Goal: Transaction & Acquisition: Purchase product/service

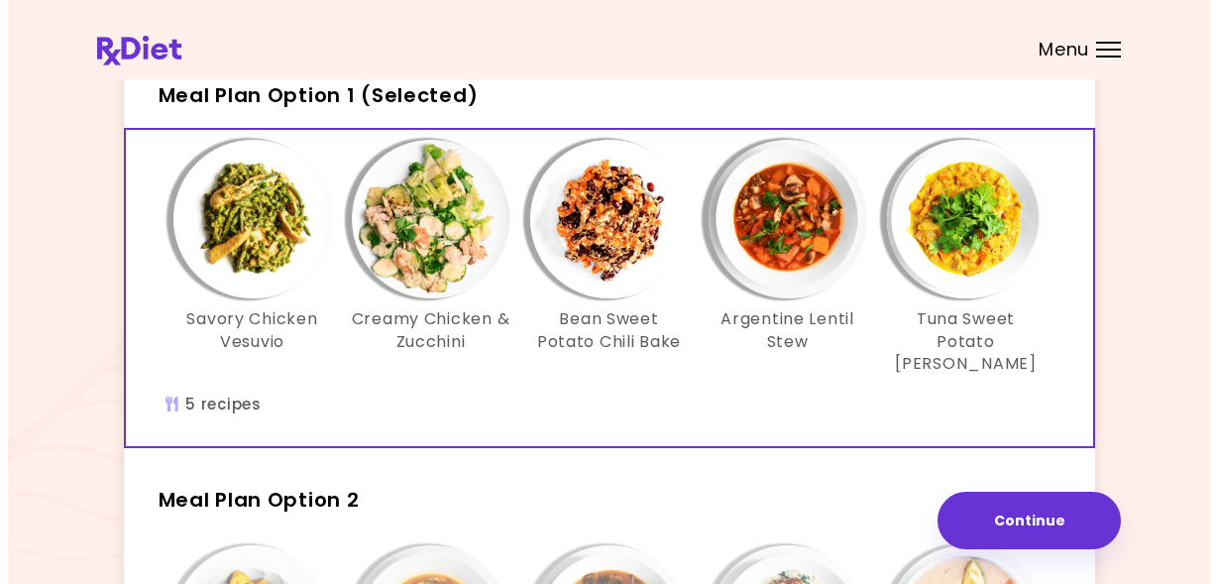
scroll to position [119, 0]
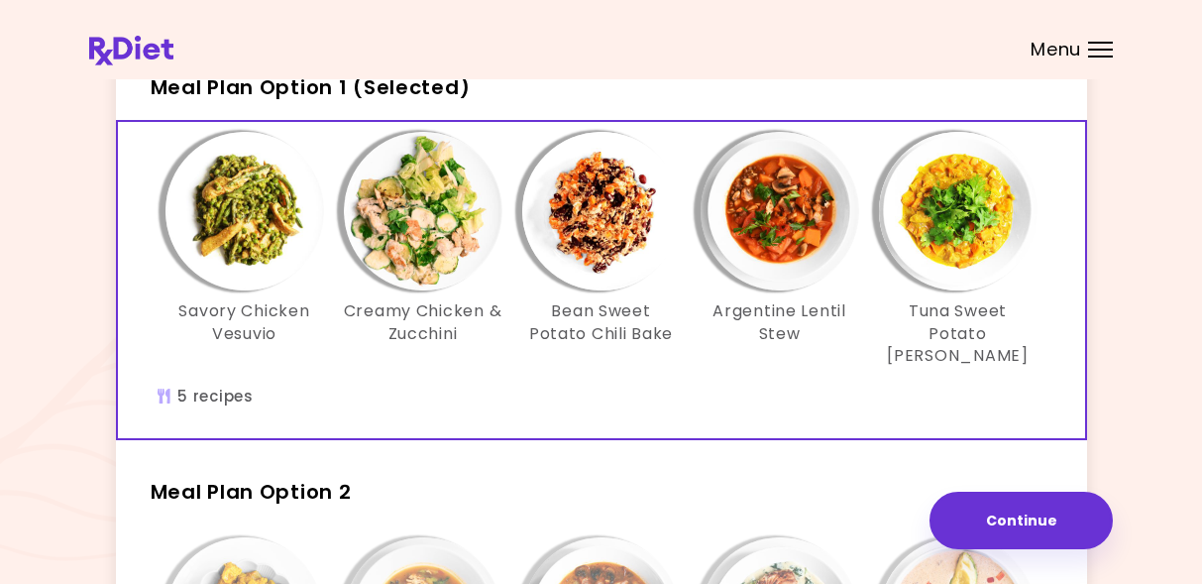
click at [237, 232] on img "Info - Savory Chicken Vesuvio - Meal Plan Option 1 (Selected)" at bounding box center [245, 211] width 159 height 159
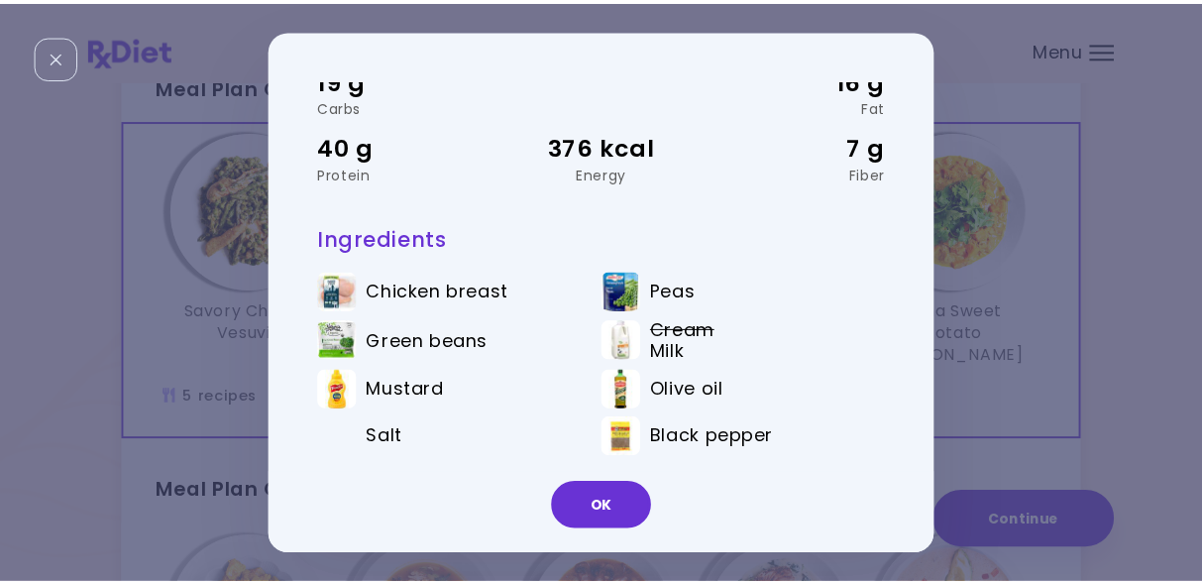
scroll to position [106, 0]
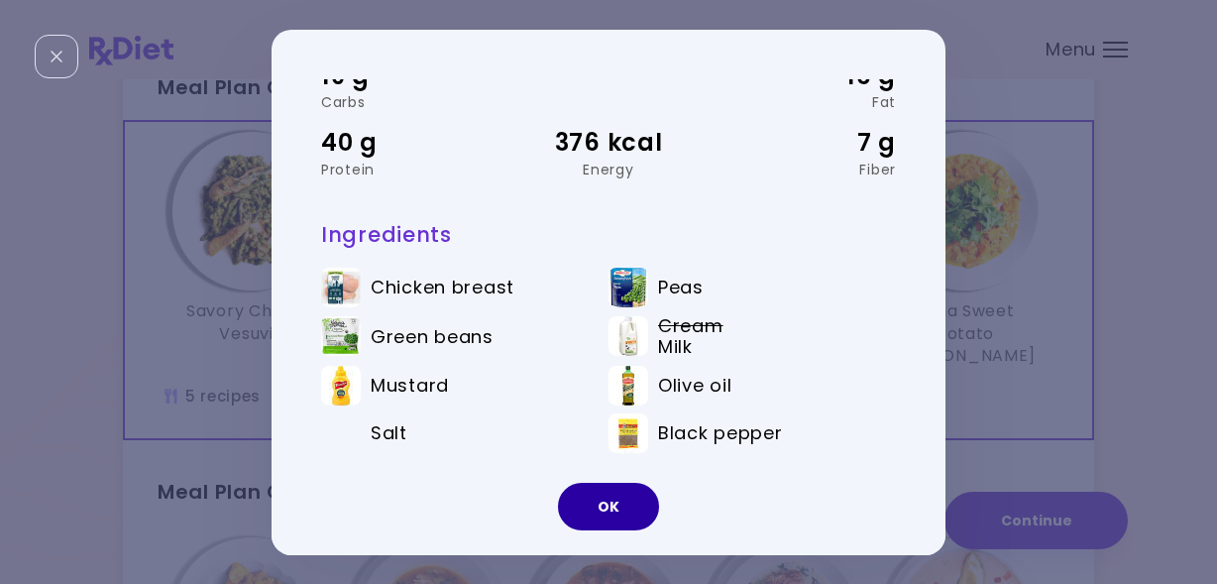
click at [598, 504] on button "OK" at bounding box center [608, 507] width 101 height 48
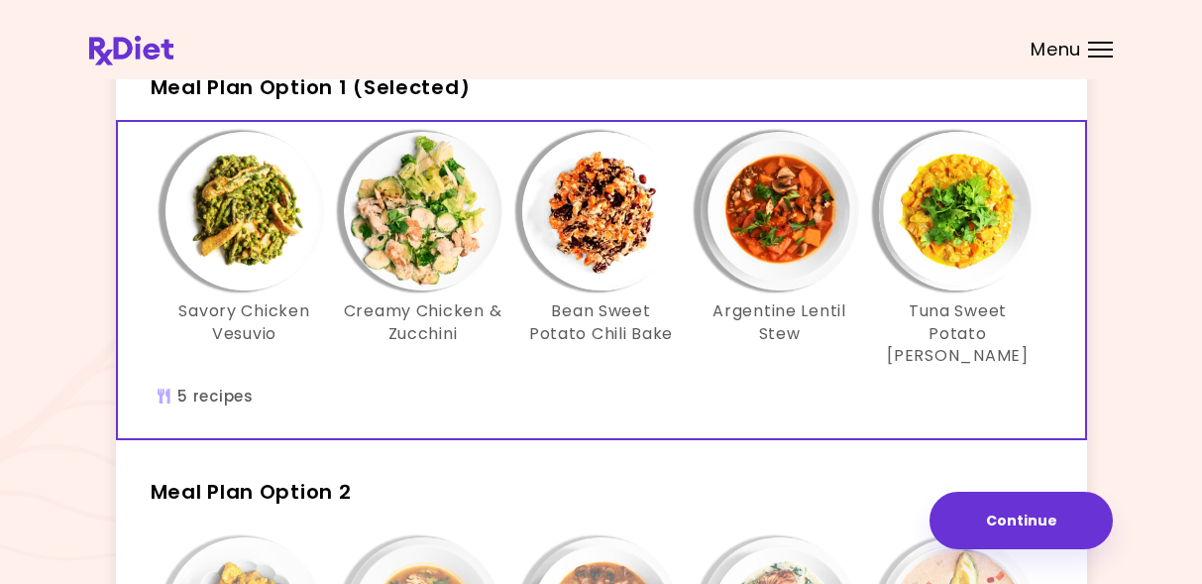
click at [424, 255] on img "Info - Creamy Chicken & Zucchini - Meal Plan Option 1 (Selected)" at bounding box center [423, 211] width 159 height 159
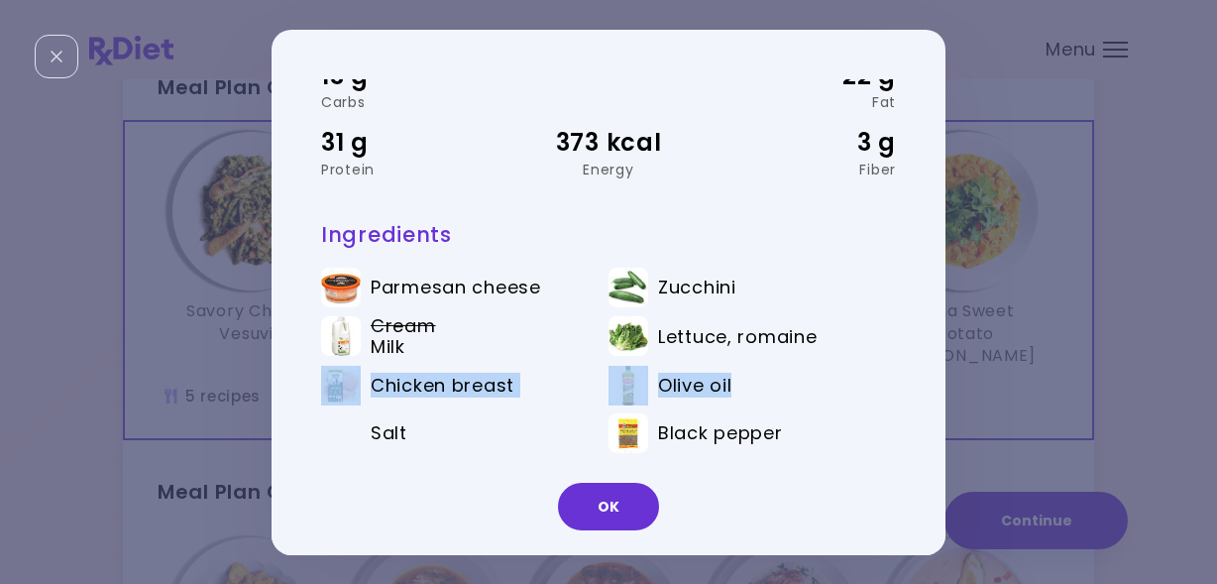
drag, startPoint x: 918, startPoint y: 386, endPoint x: 909, endPoint y: 338, distance: 48.4
click at [909, 338] on div "Creamy Chicken & Zucchini 30 min | Lunch/Dinner 13 g Carbs 22 g Fat 31 g Protei…" at bounding box center [599, 291] width 654 height 426
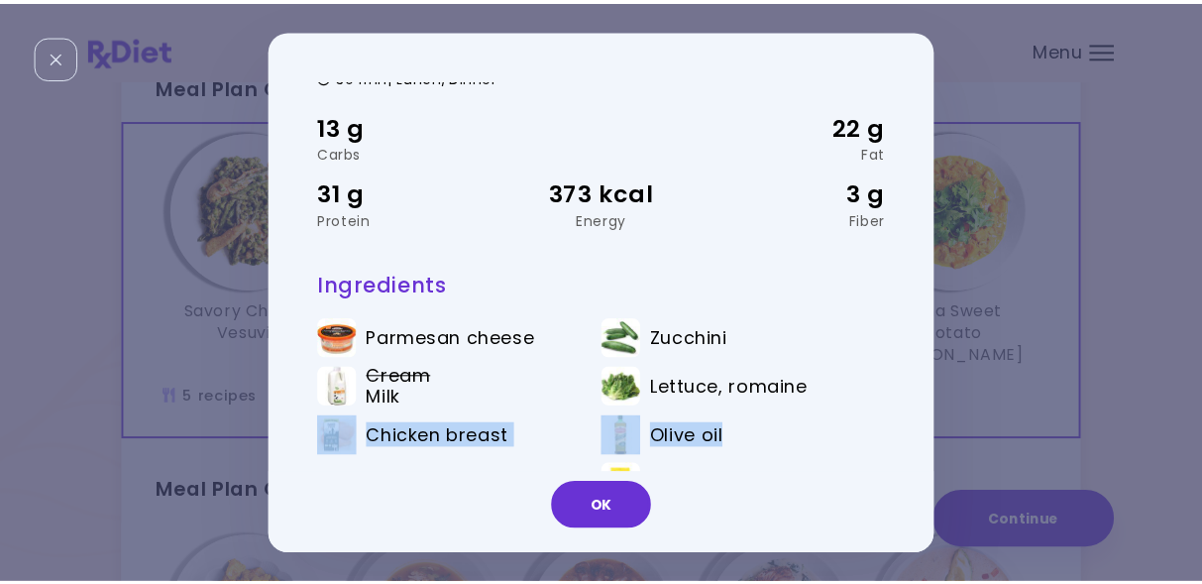
scroll to position [19, 0]
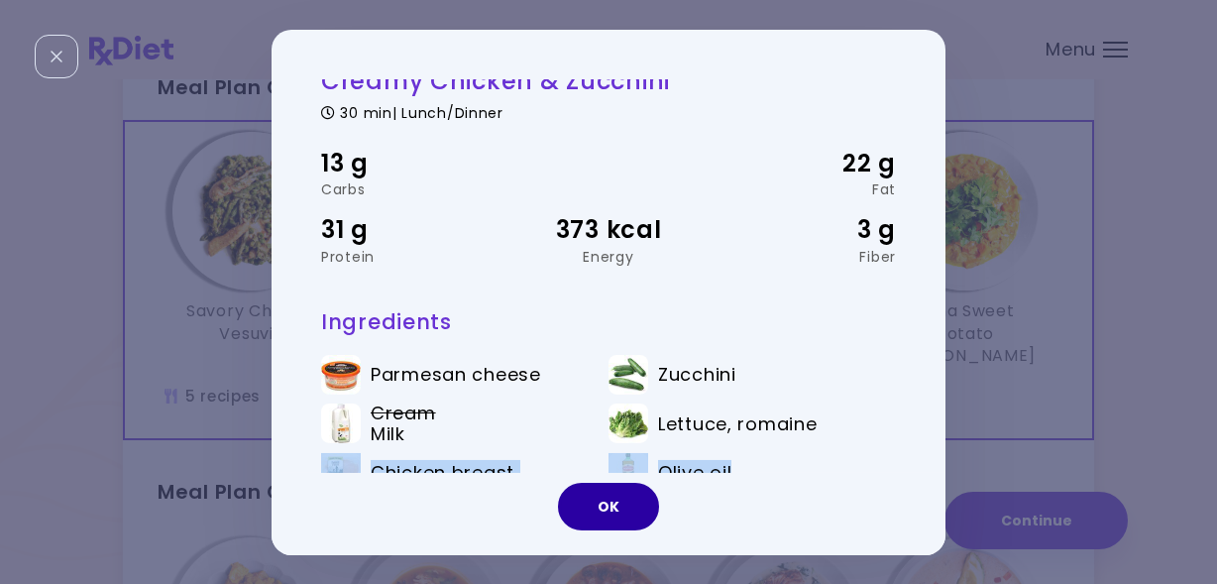
click at [624, 514] on button "OK" at bounding box center [608, 507] width 101 height 48
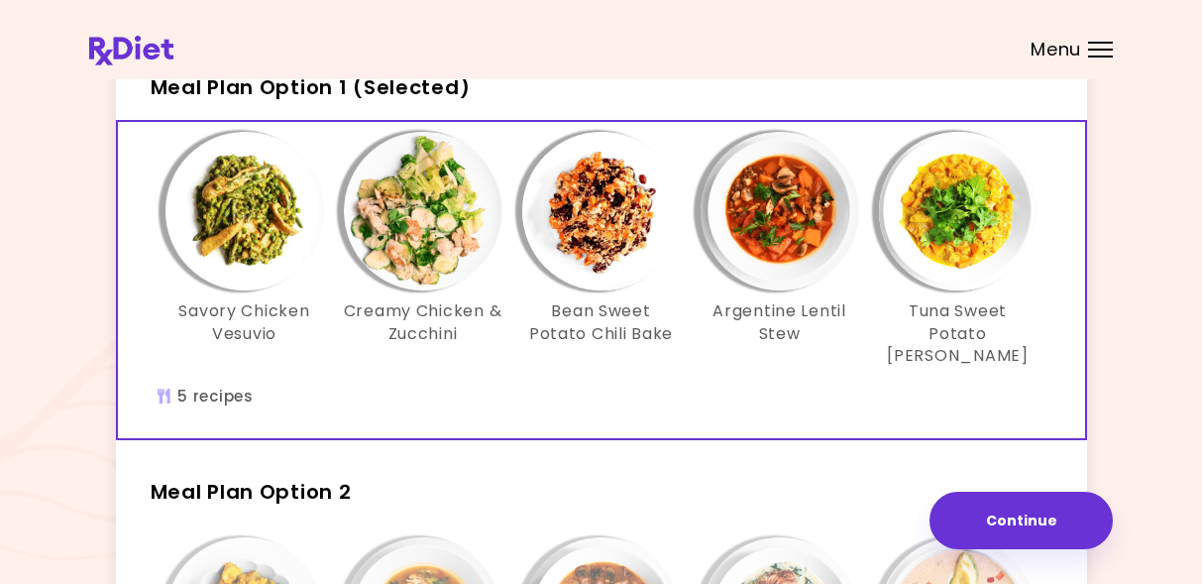
click at [585, 225] on img "Info - Bean Sweet Potato Chili Bake - Meal Plan Option 1 (Selected)" at bounding box center [601, 211] width 159 height 159
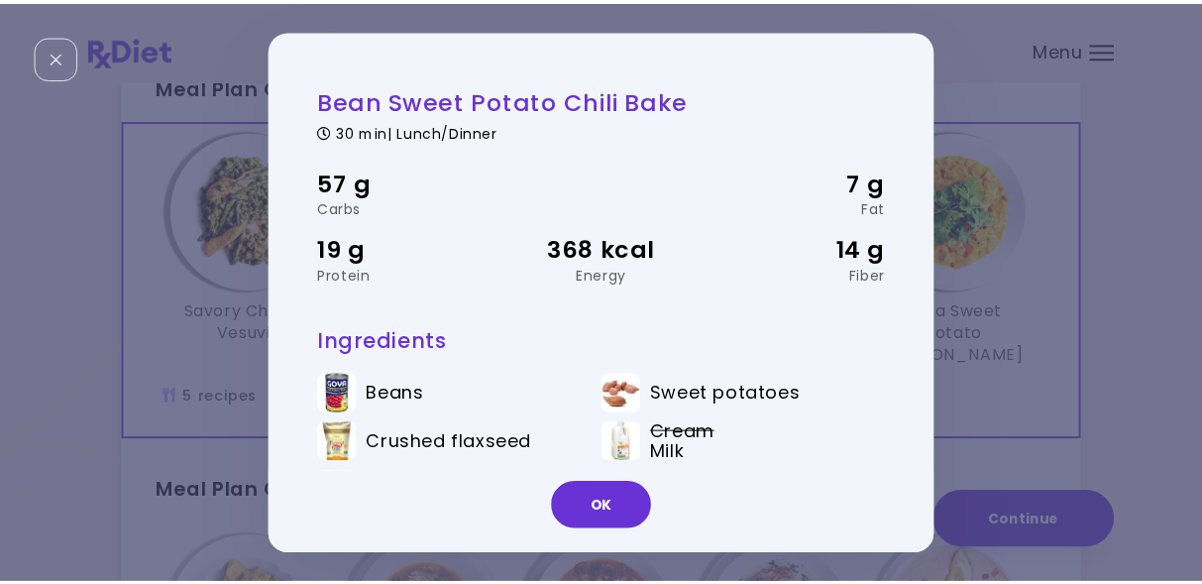
scroll to position [8, 0]
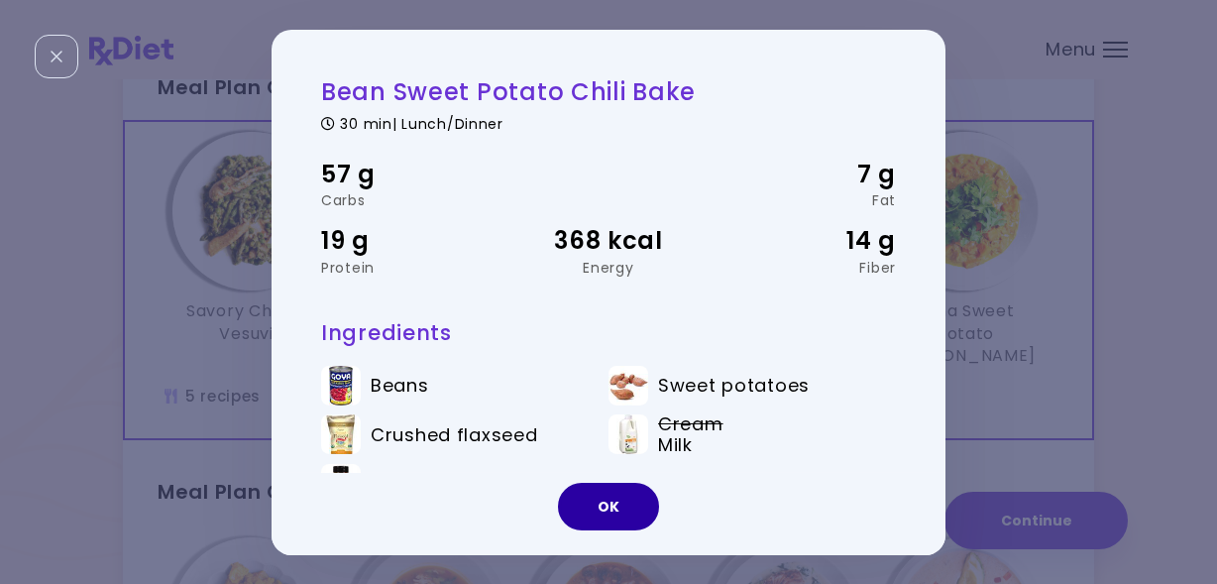
click at [595, 506] on button "OK" at bounding box center [608, 507] width 101 height 48
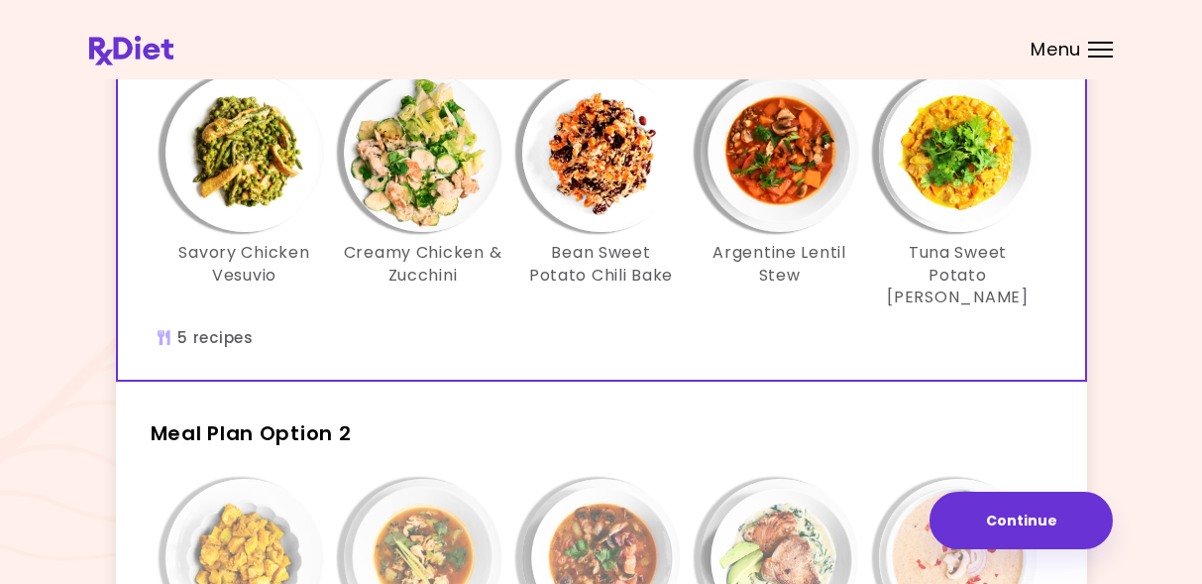
scroll to position [183, 0]
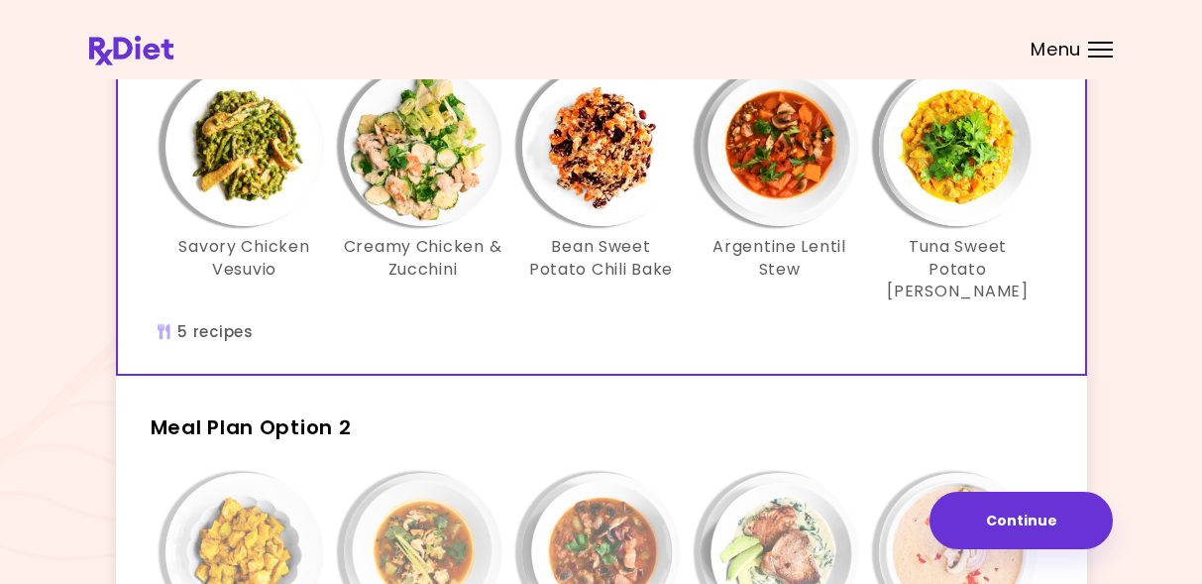
click at [960, 168] on img "Info - Tuna Sweet Potato Curry - Meal Plan Option 1 (Selected)" at bounding box center [958, 146] width 159 height 159
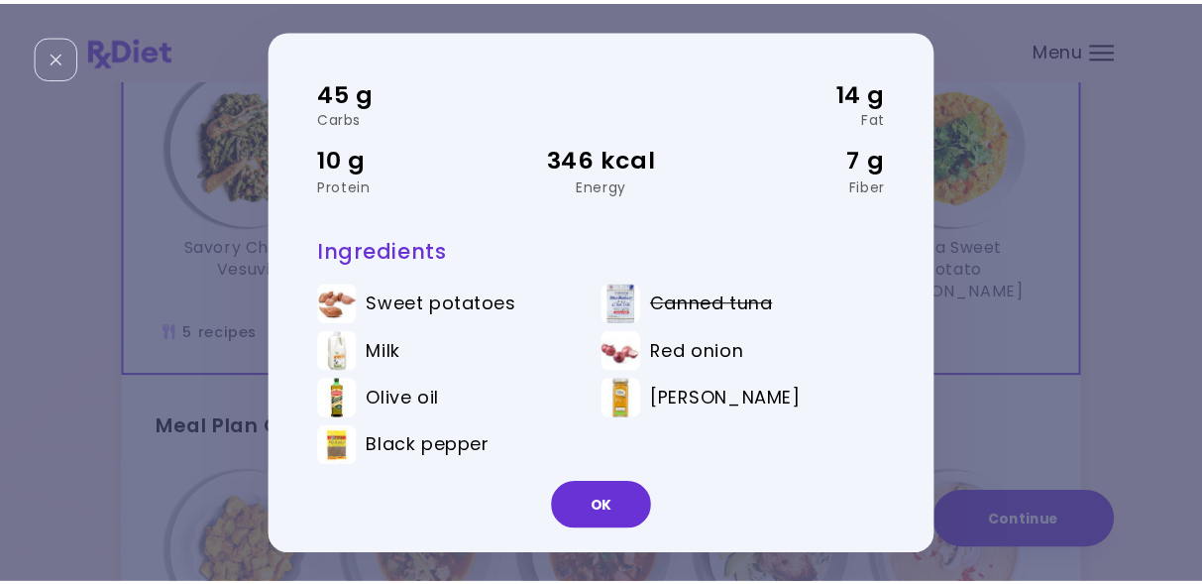
scroll to position [103, 0]
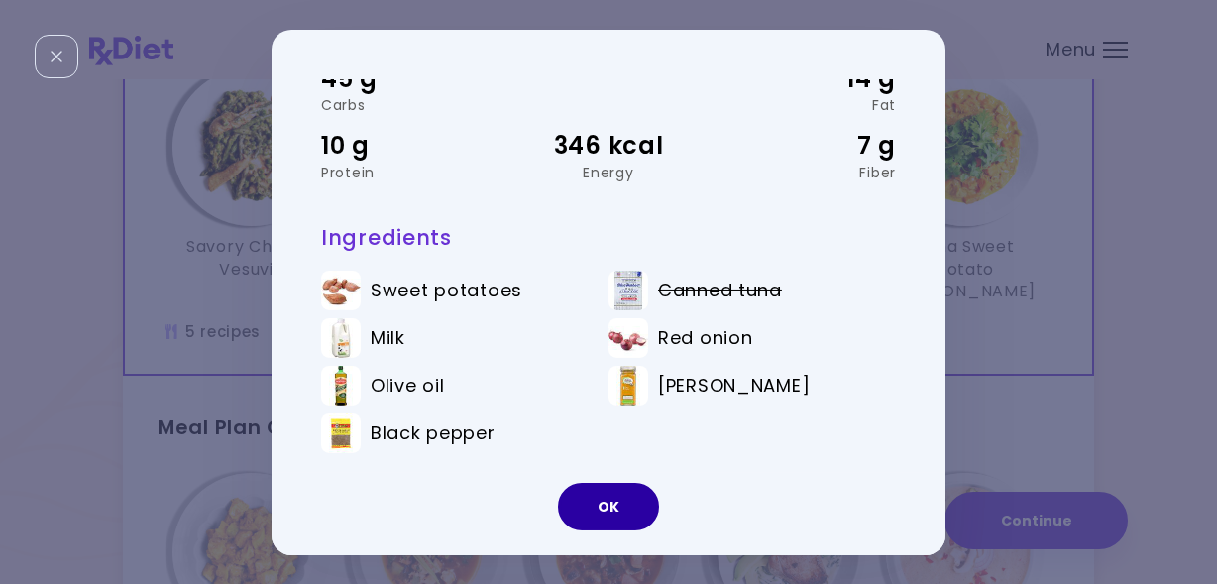
click at [641, 506] on button "OK" at bounding box center [608, 507] width 101 height 48
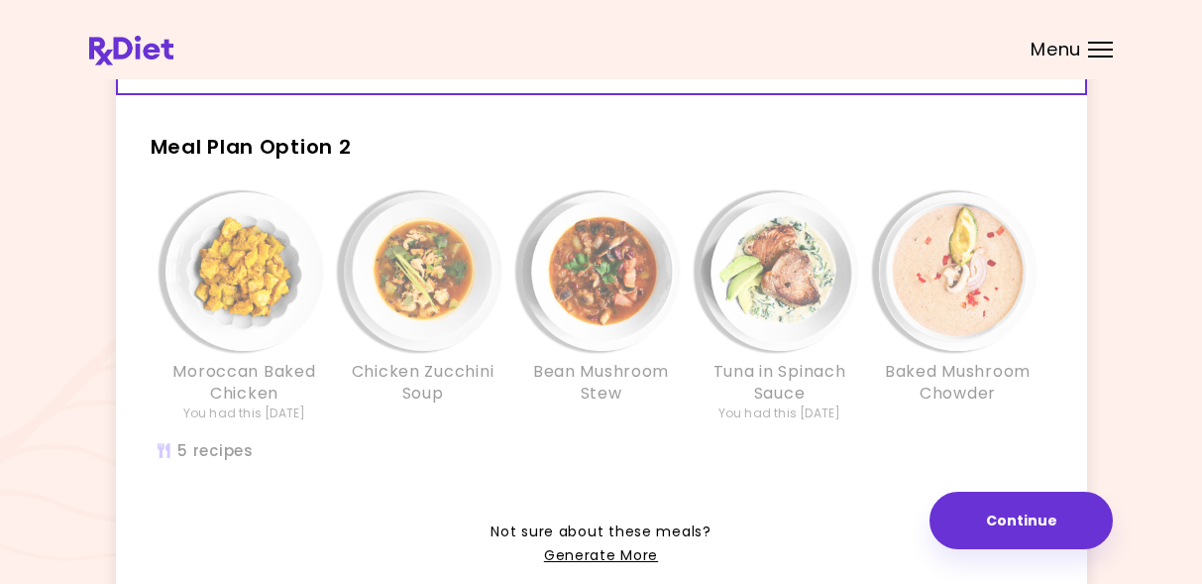
scroll to position [472, 0]
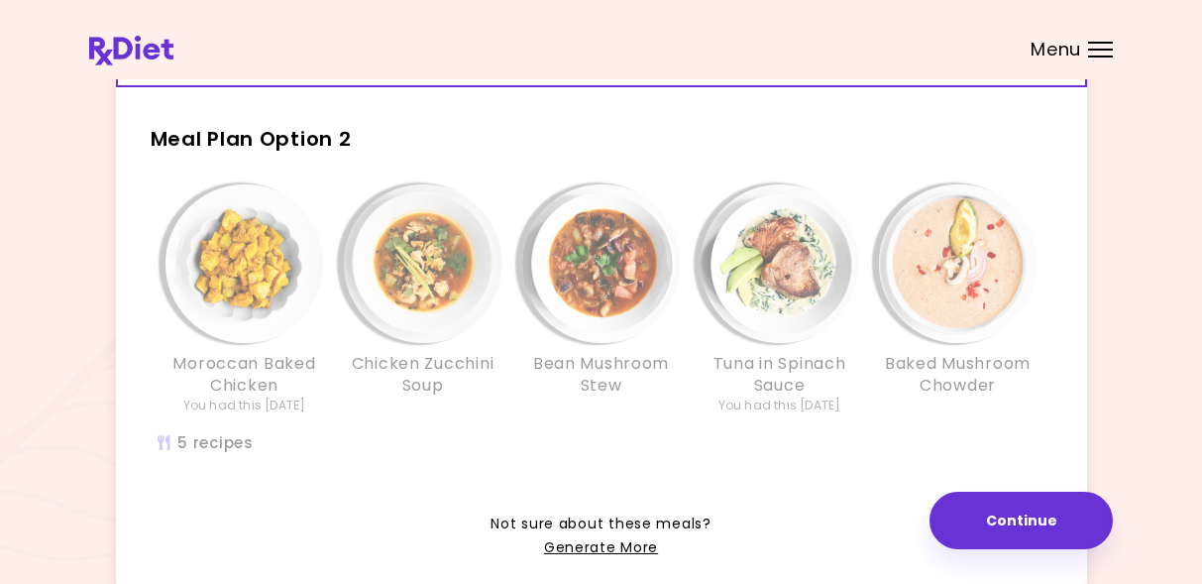
click at [594, 264] on img "Info - Bean Mushroom Stew - Meal Plan Option 2" at bounding box center [601, 263] width 159 height 159
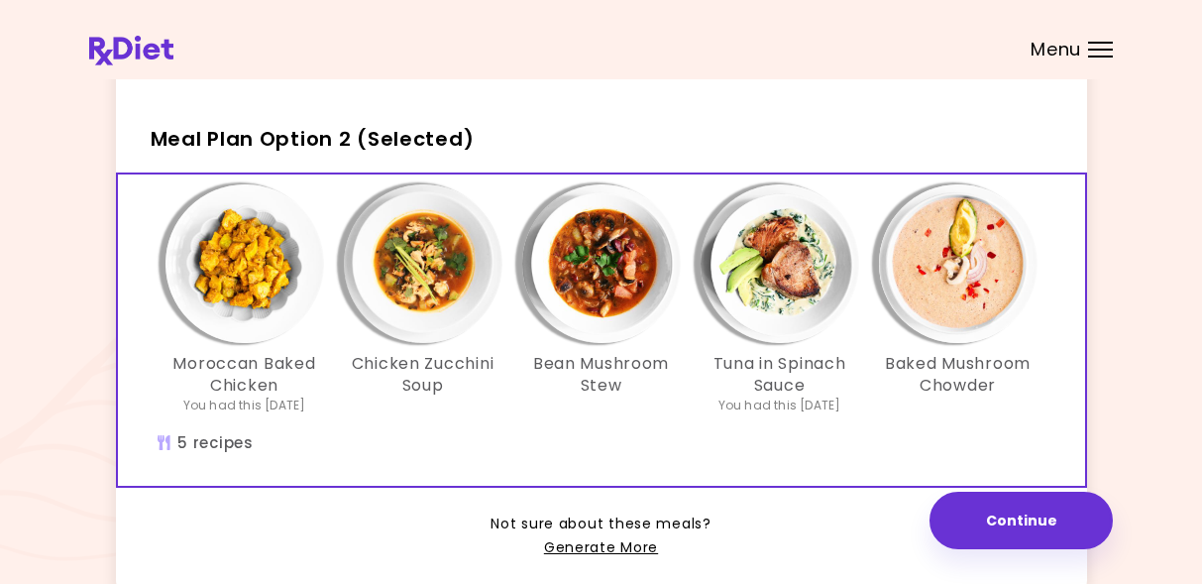
click at [594, 264] on img "Info - Bean Mushroom Stew - Meal Plan Option 2 (Selected)" at bounding box center [601, 263] width 159 height 159
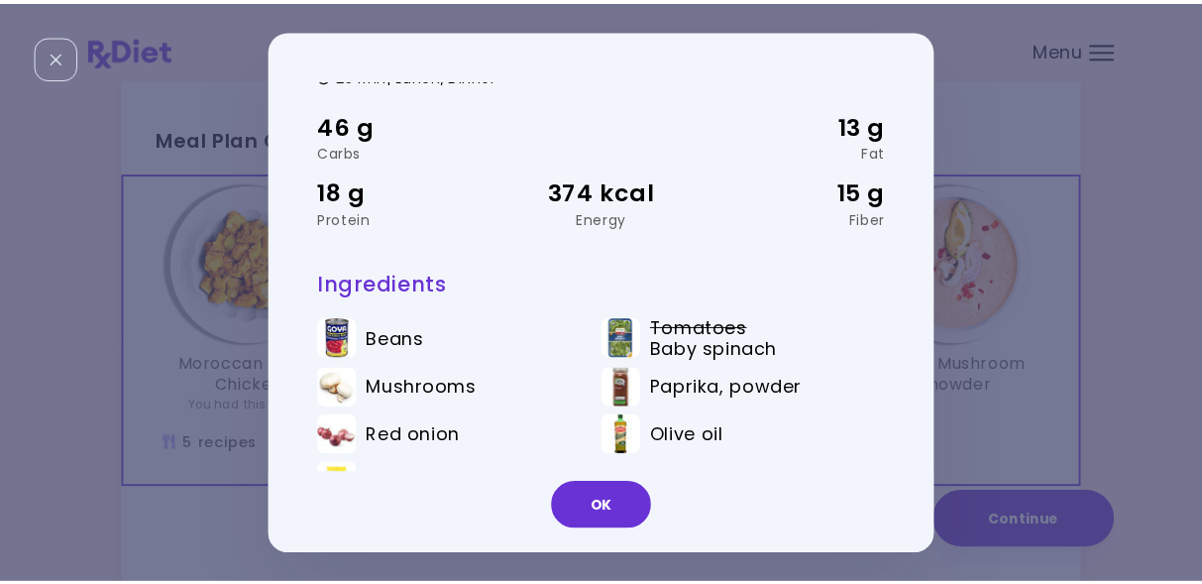
scroll to position [106, 0]
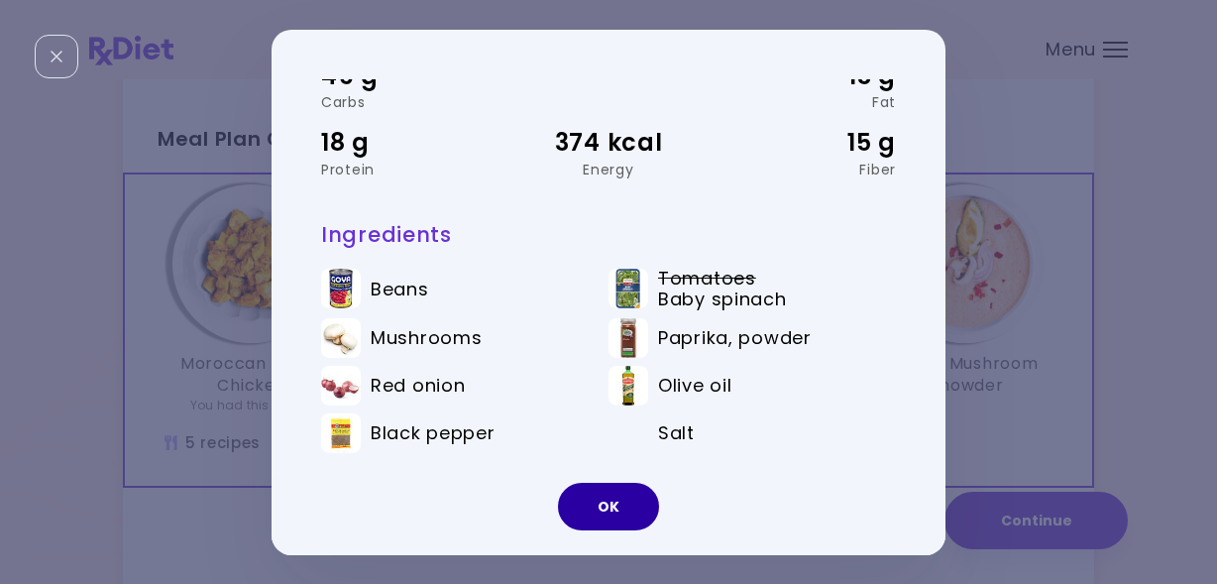
click at [635, 514] on button "OK" at bounding box center [608, 507] width 101 height 48
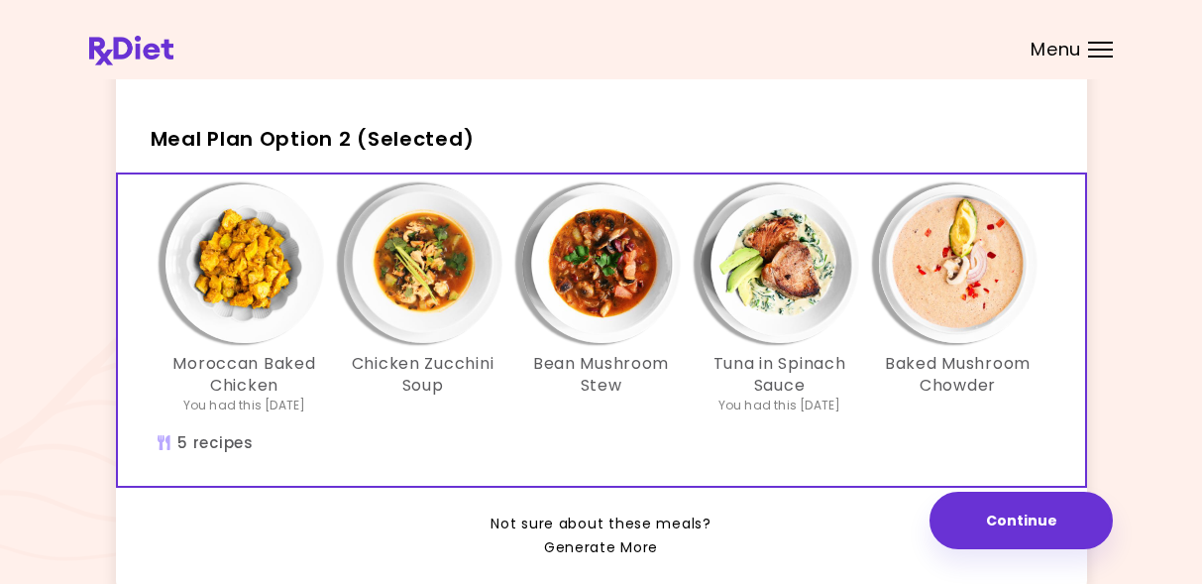
click at [614, 536] on link "Generate More" at bounding box center [601, 548] width 114 height 24
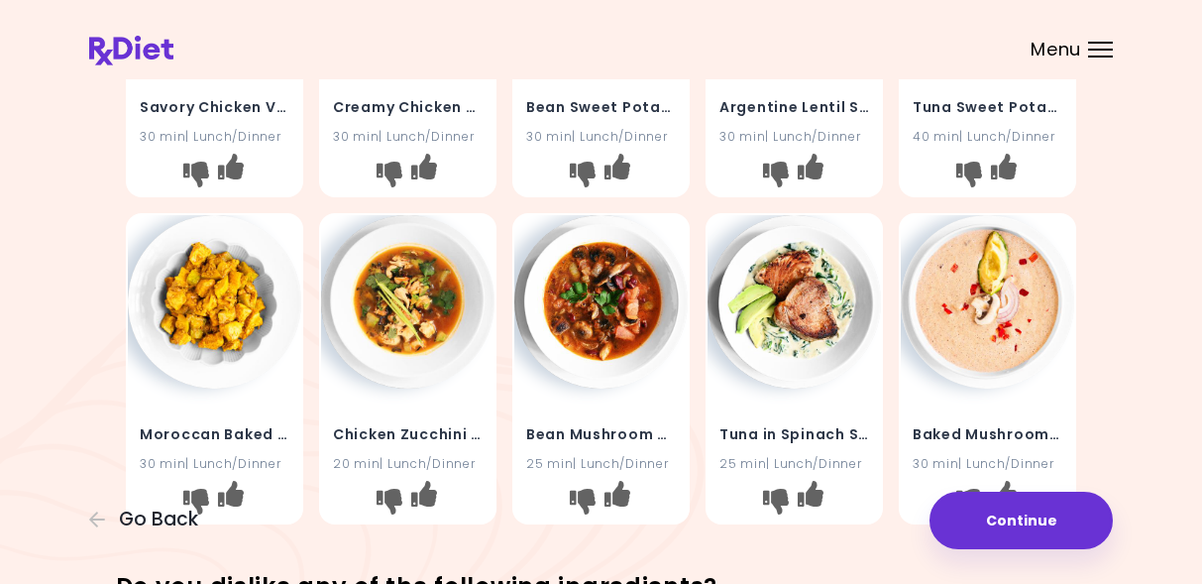
scroll to position [247, 0]
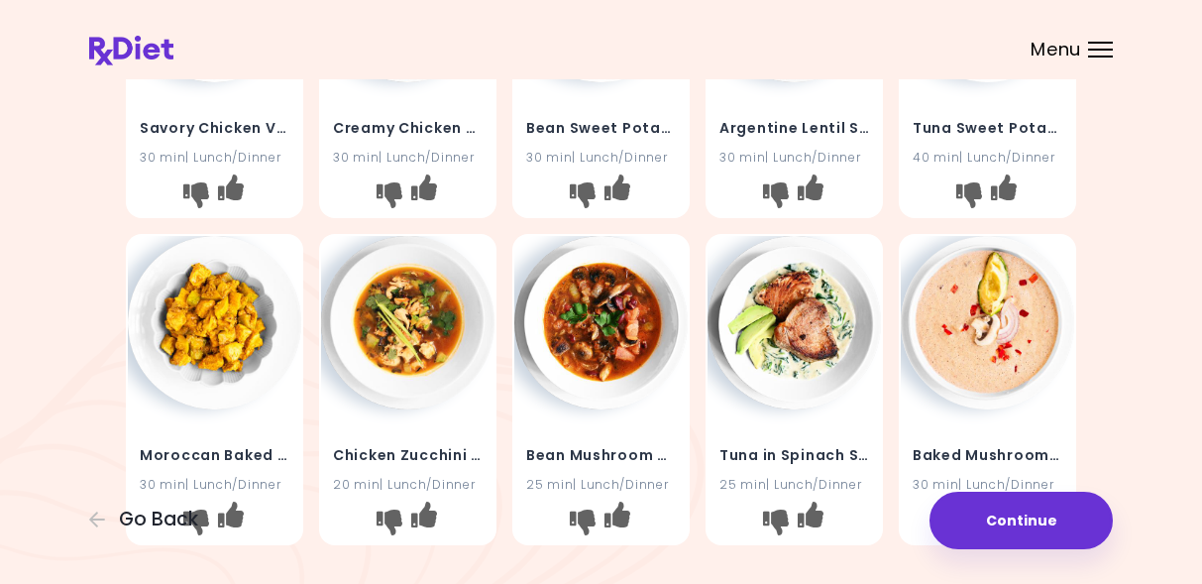
click at [600, 329] on img at bounding box center [600, 322] width 173 height 173
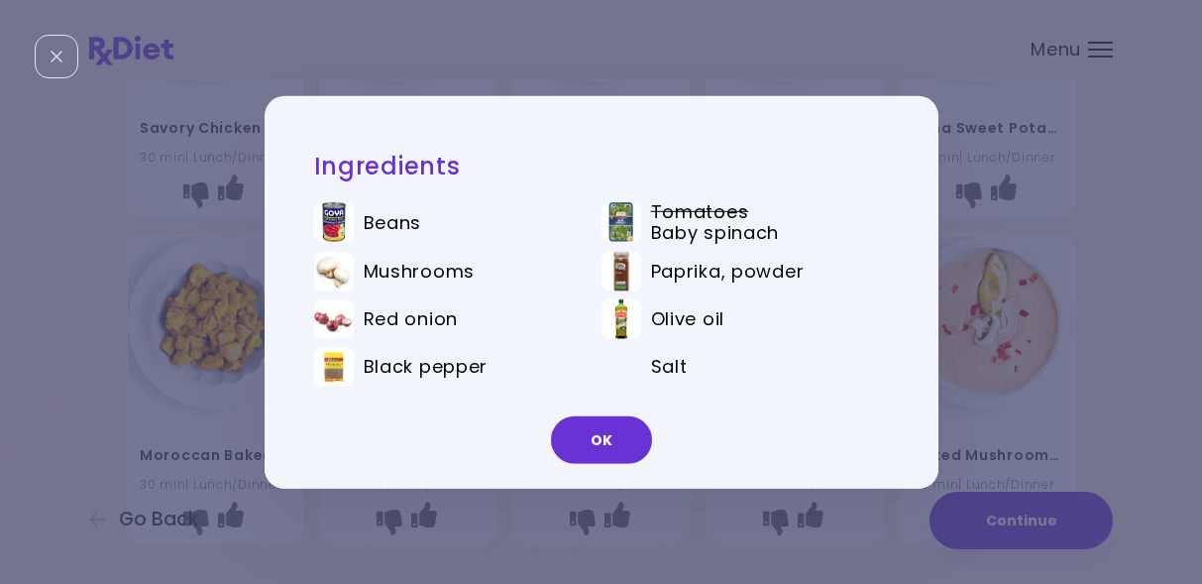
scroll to position [0, 0]
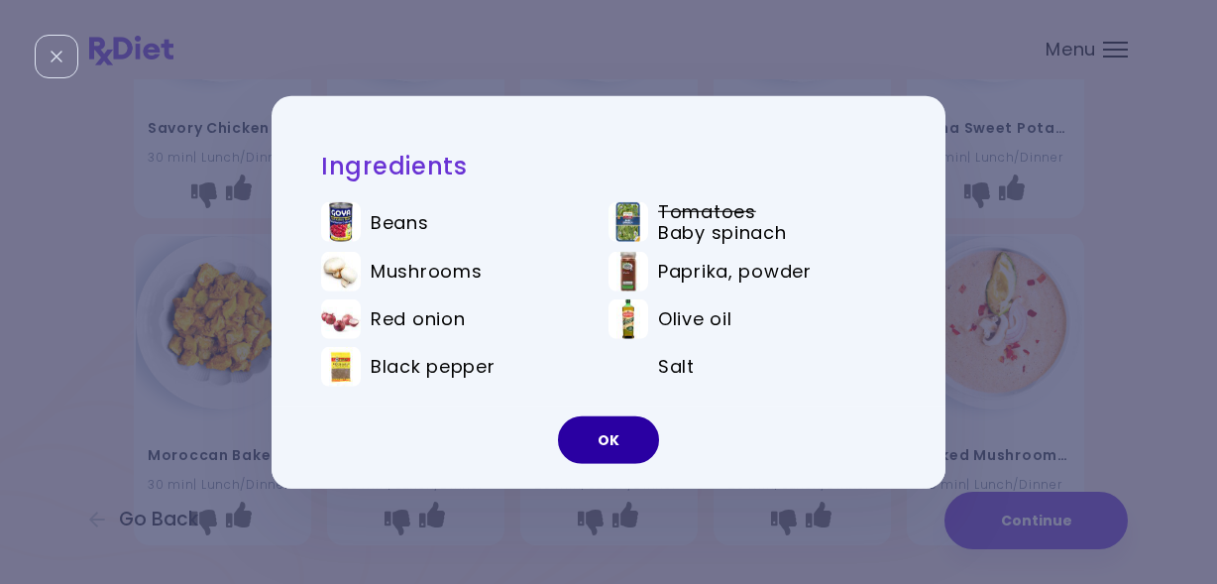
click at [627, 452] on button "OK" at bounding box center [608, 440] width 101 height 48
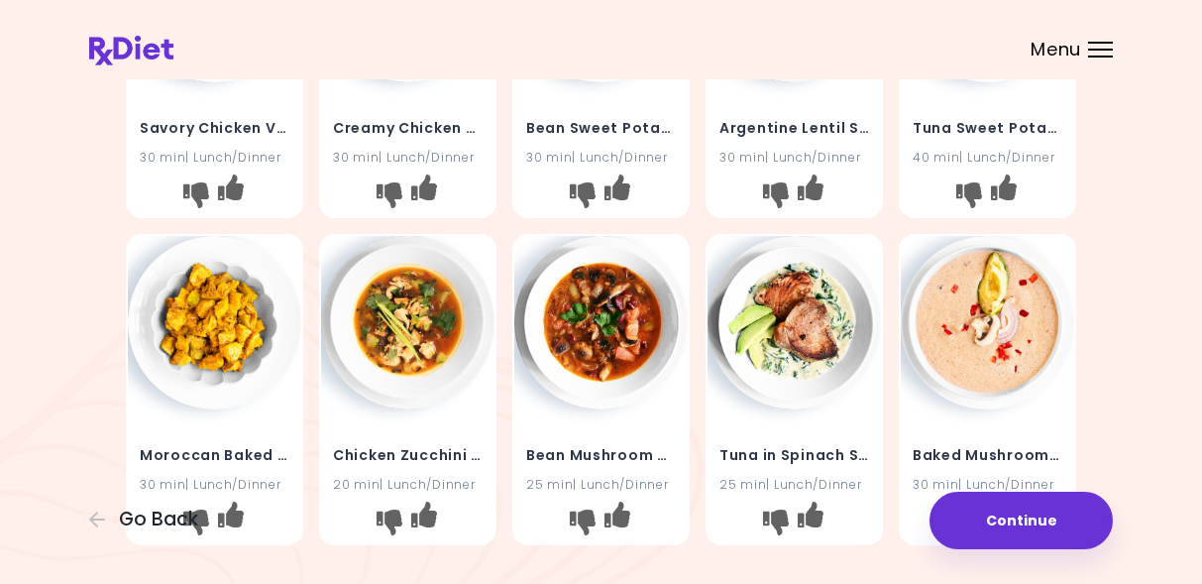
click at [402, 335] on img at bounding box center [407, 322] width 173 height 173
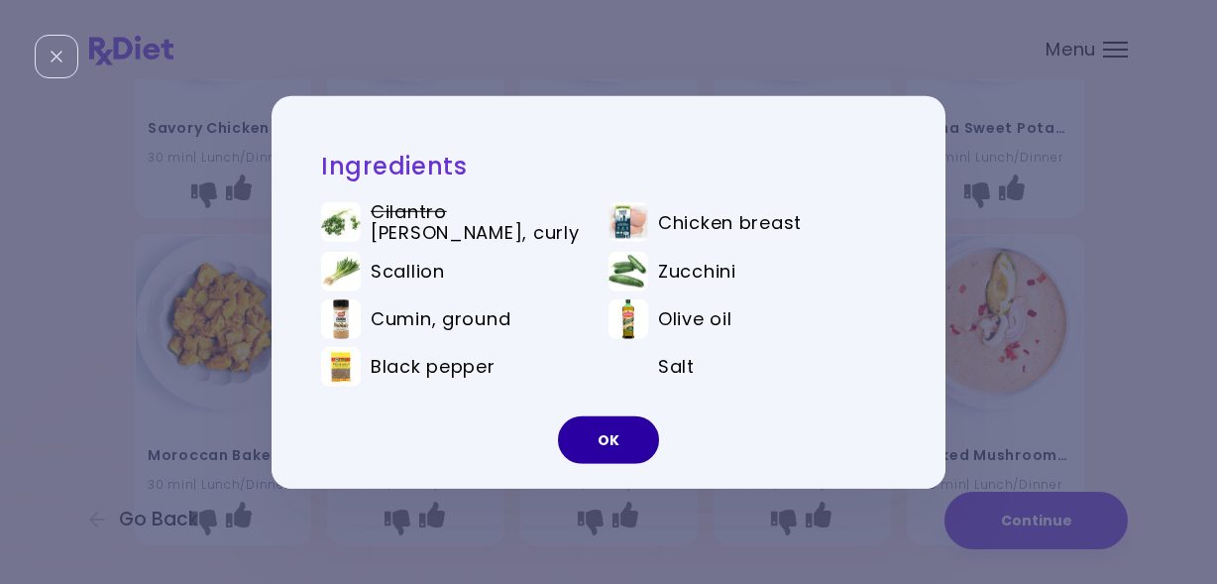
click at [625, 441] on button "OK" at bounding box center [608, 440] width 101 height 48
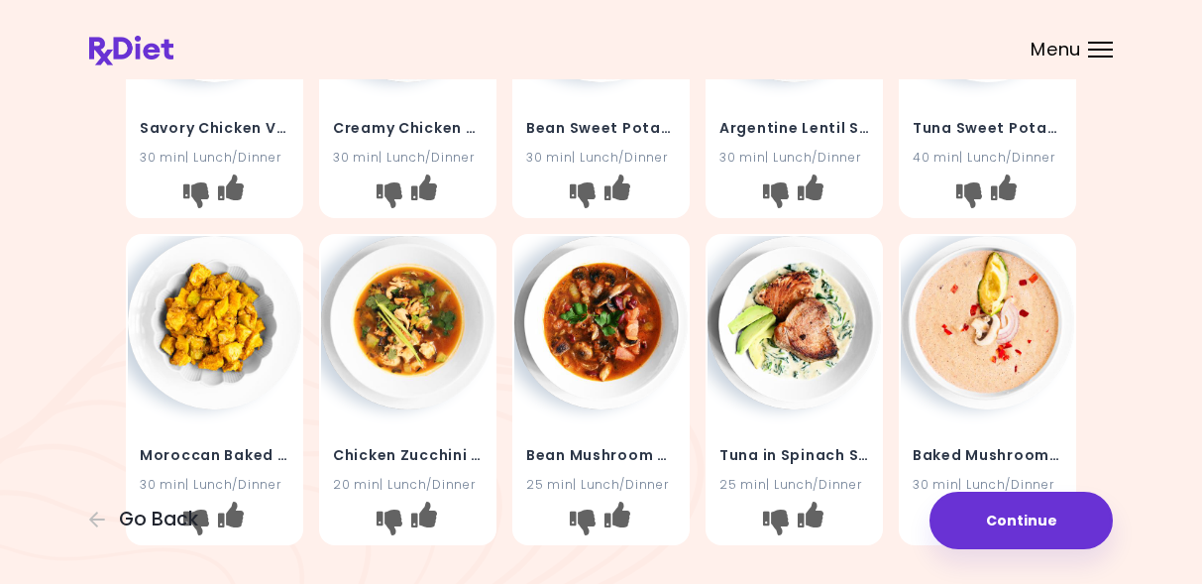
click at [414, 340] on img at bounding box center [407, 322] width 173 height 173
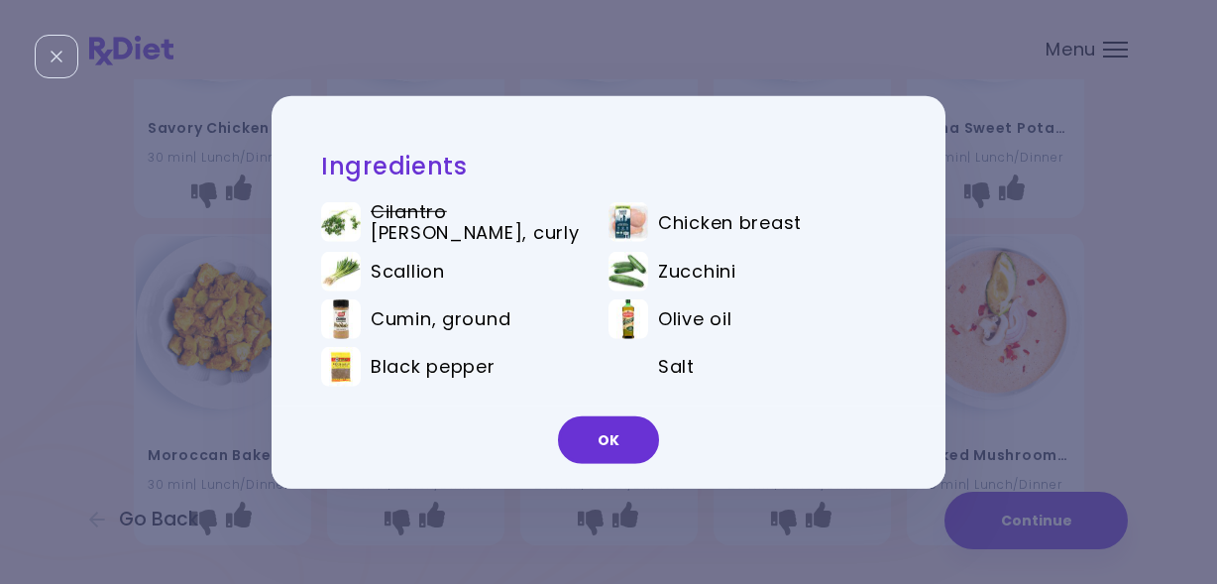
click at [622, 434] on button "OK" at bounding box center [608, 440] width 101 height 48
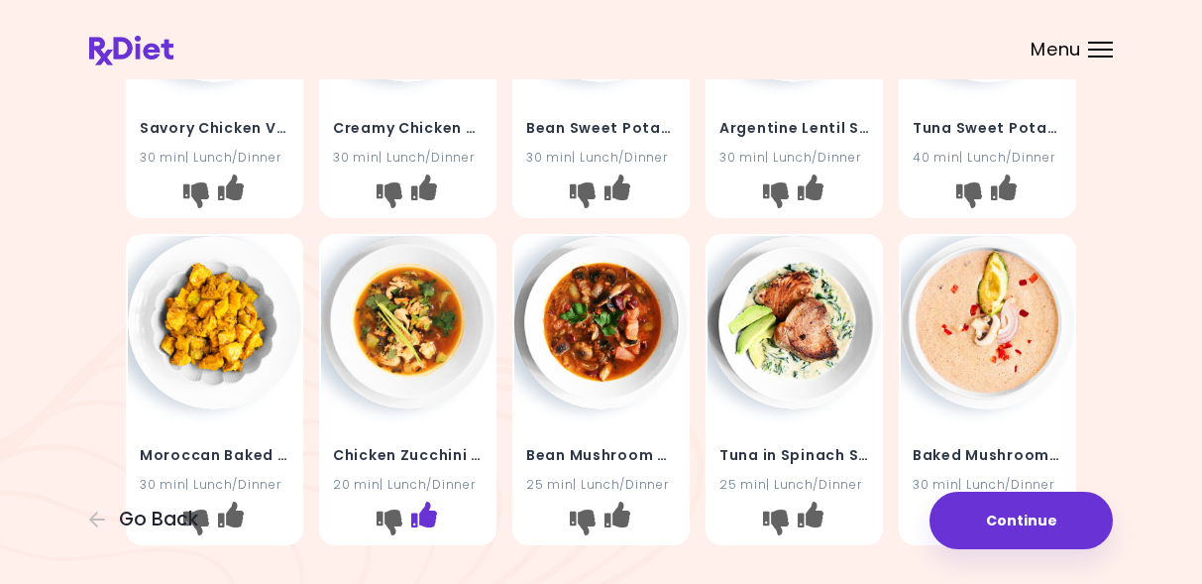
click at [427, 510] on icon "I like this recipe" at bounding box center [424, 514] width 26 height 26
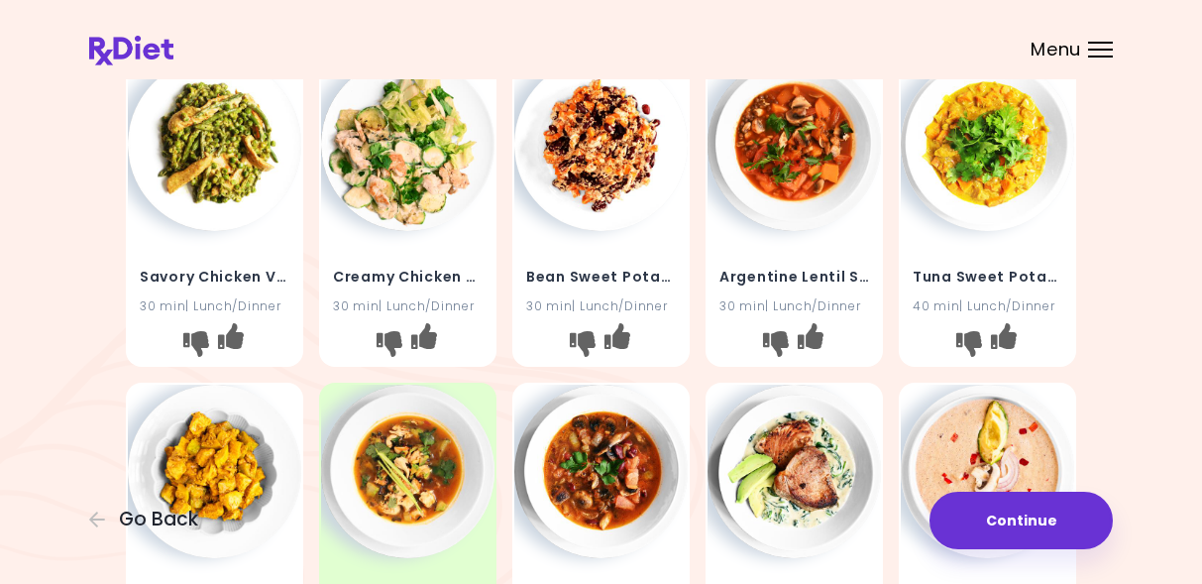
scroll to position [61, 0]
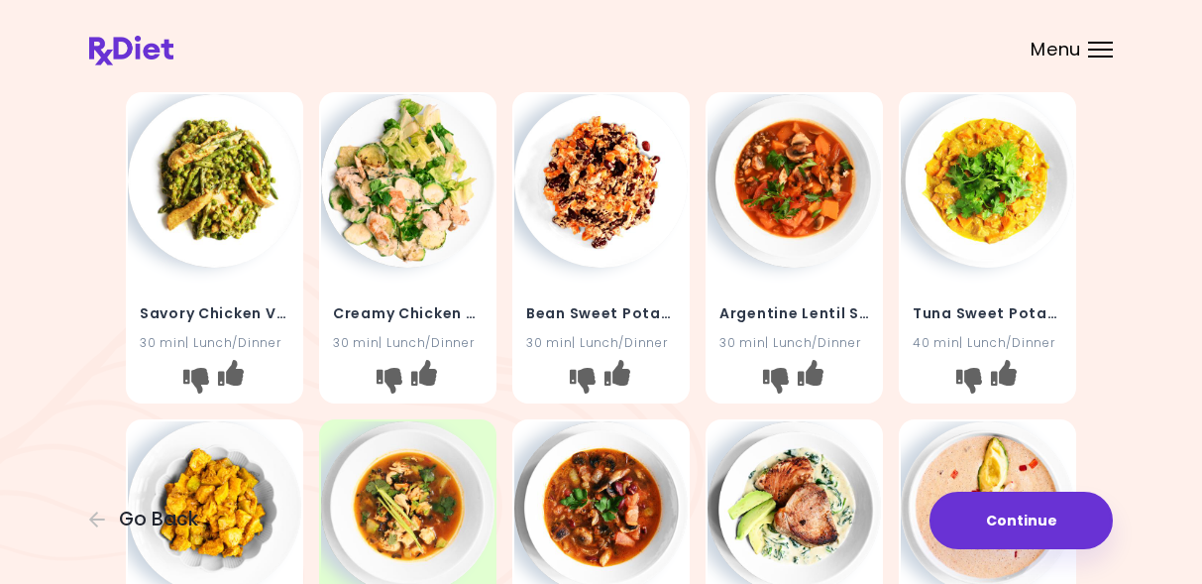
click at [211, 185] on img at bounding box center [214, 180] width 173 height 173
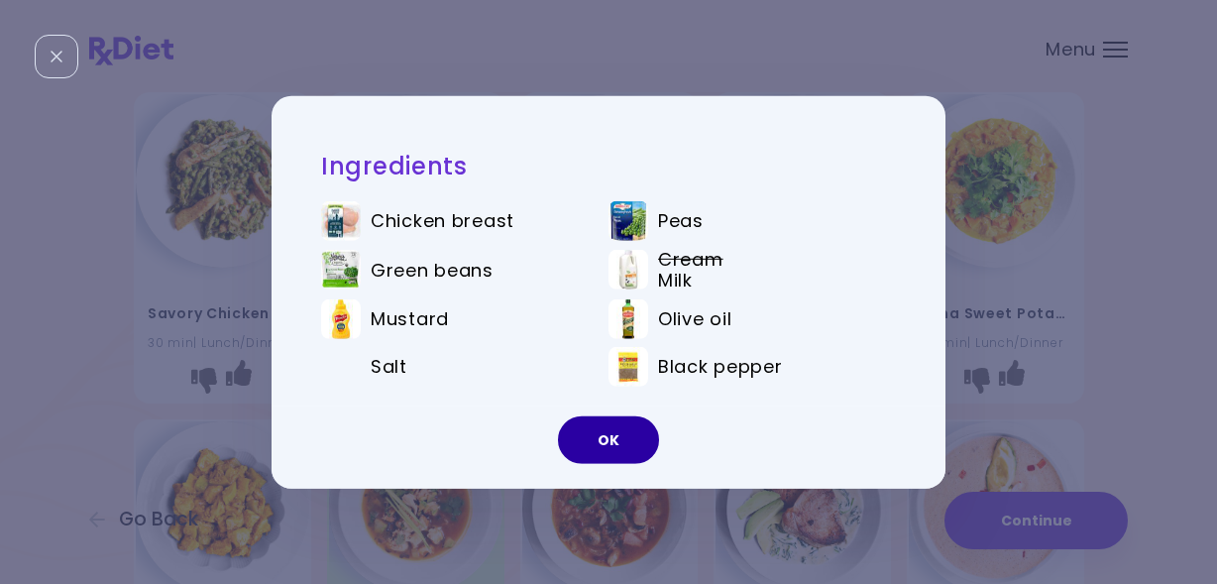
click at [586, 435] on button "OK" at bounding box center [608, 440] width 101 height 48
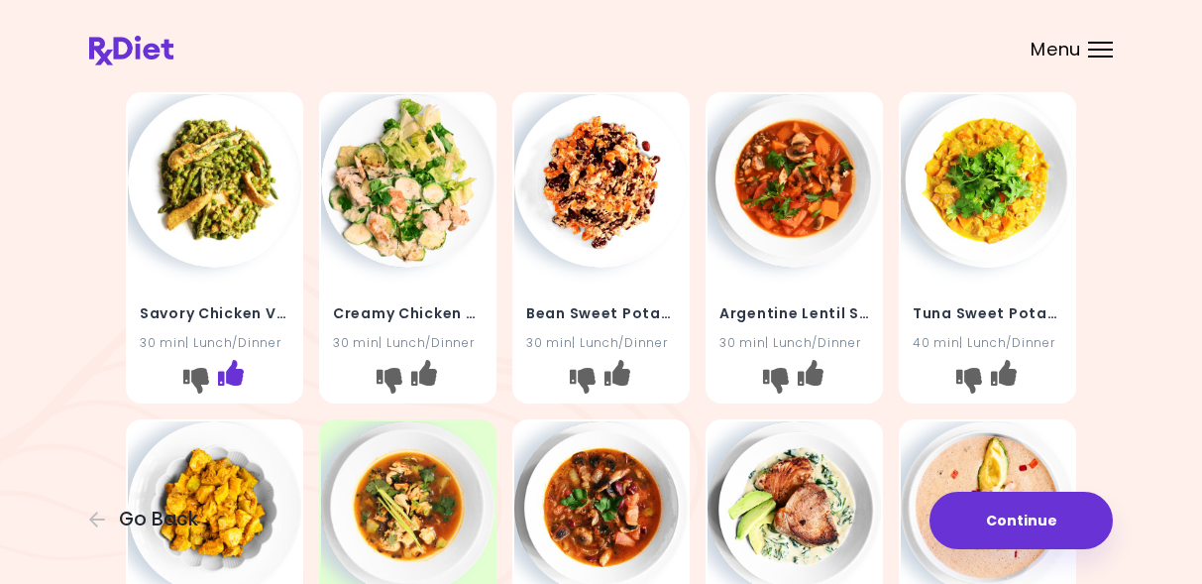
click at [233, 372] on icon "I like this recipe" at bounding box center [231, 373] width 26 height 26
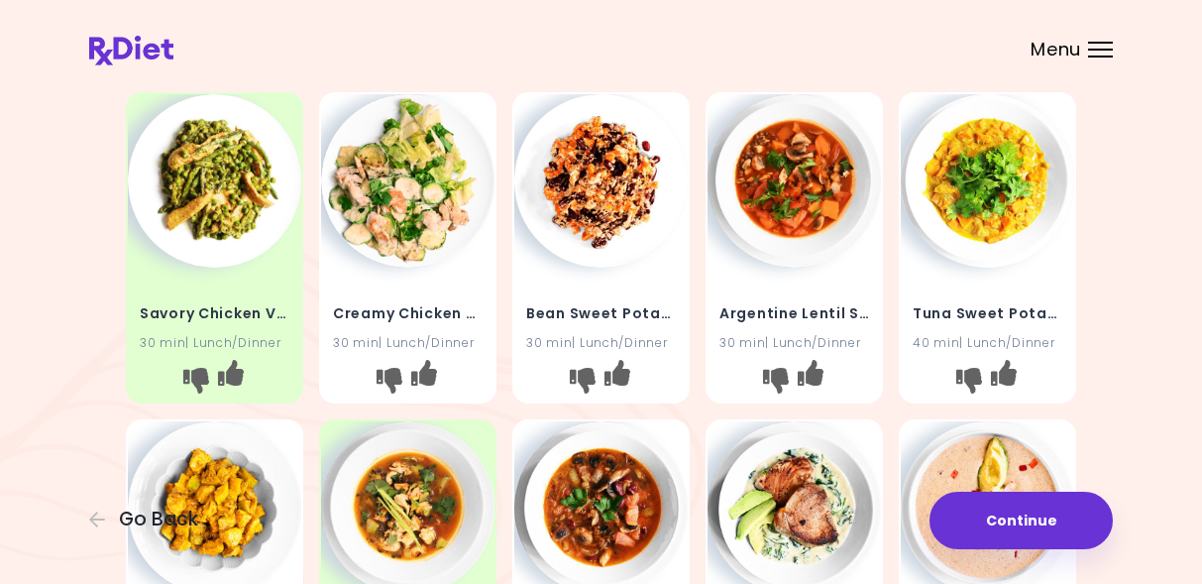
click at [427, 234] on img at bounding box center [407, 180] width 173 height 173
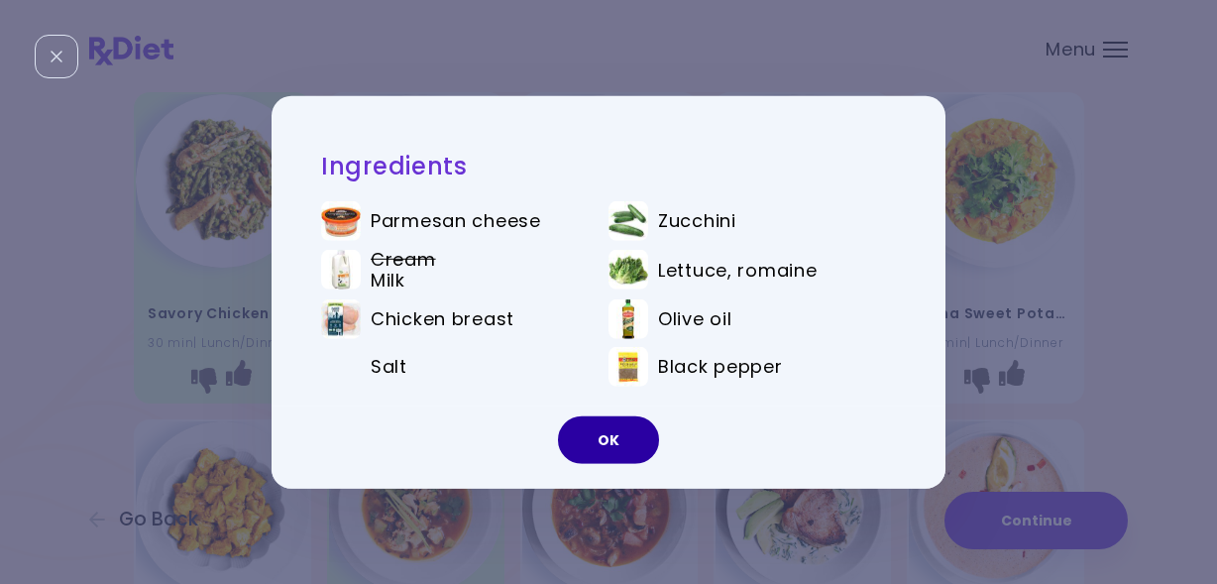
click at [638, 446] on button "OK" at bounding box center [608, 440] width 101 height 48
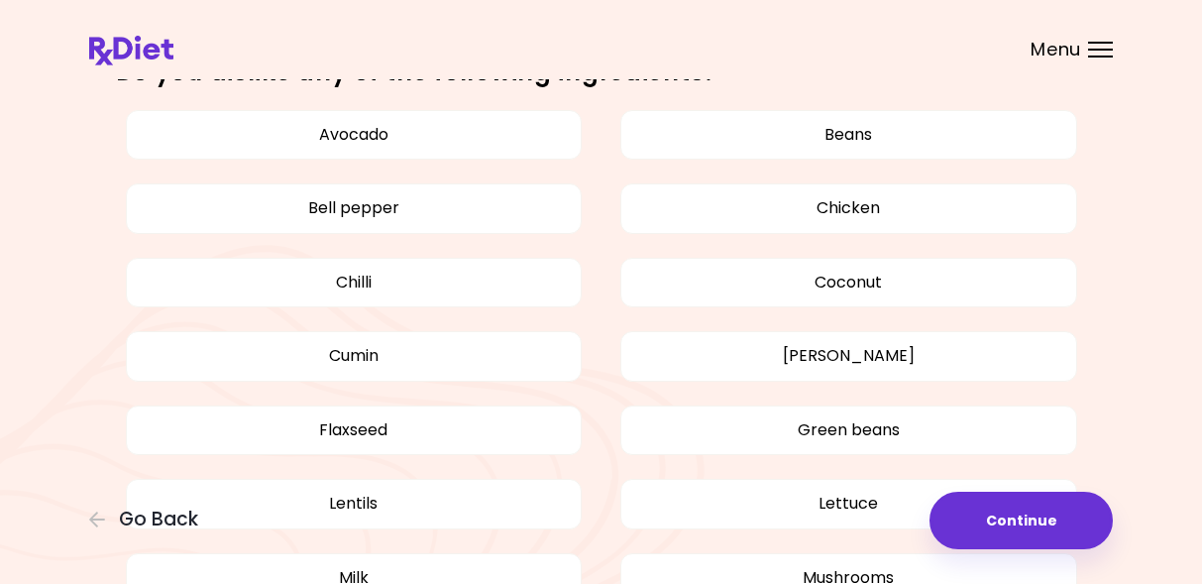
scroll to position [789, 0]
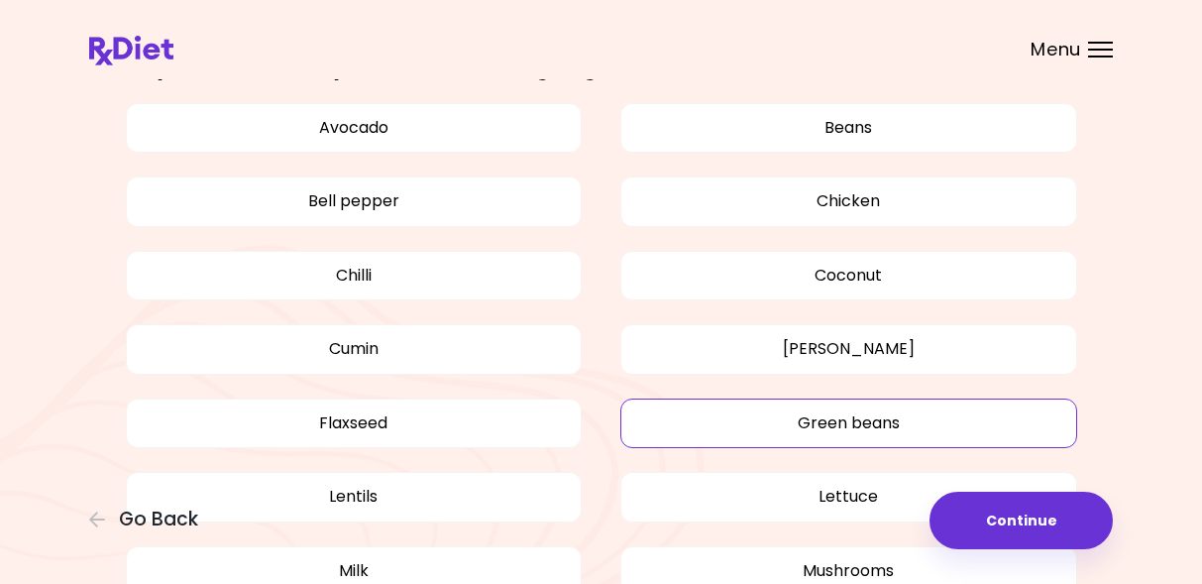
click at [902, 429] on button "Green beans" at bounding box center [849, 423] width 457 height 50
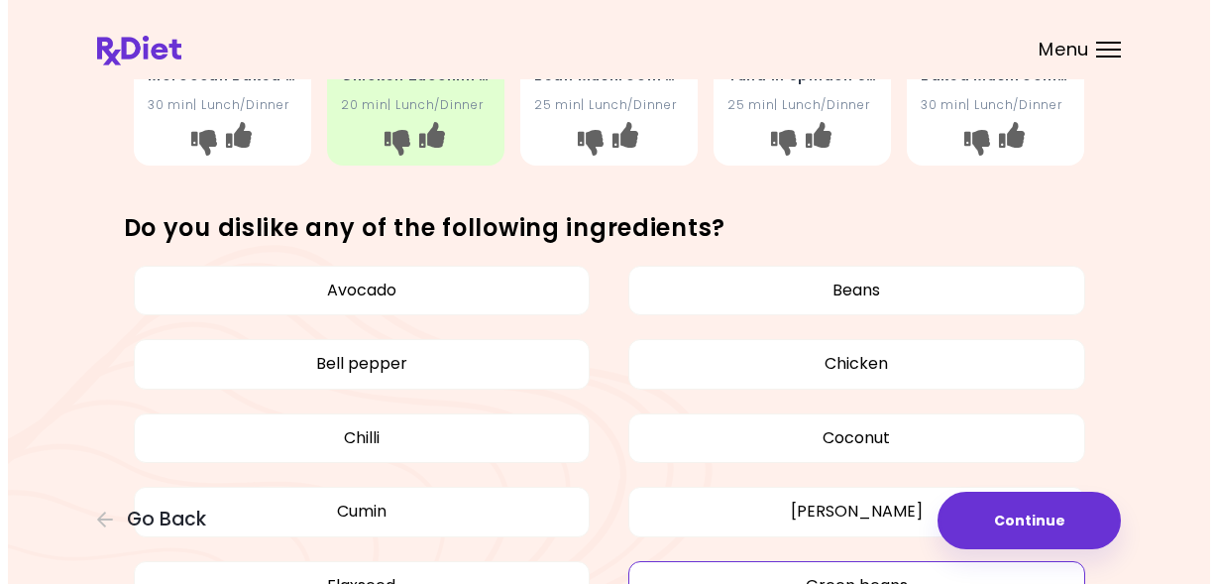
scroll to position [636, 0]
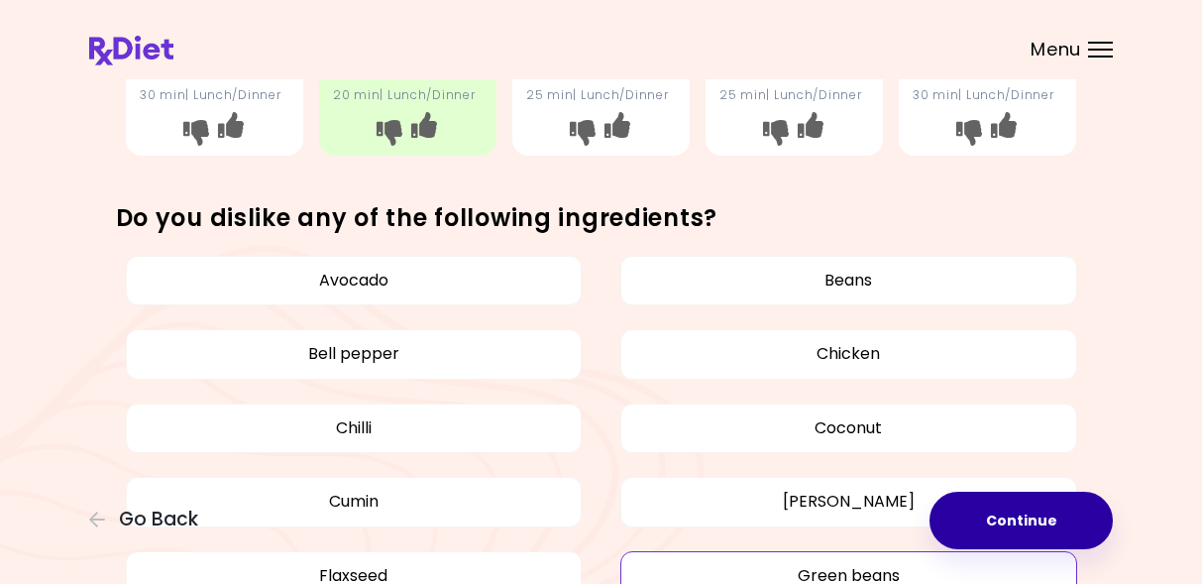
click at [1041, 526] on button "Continue" at bounding box center [1021, 520] width 183 height 57
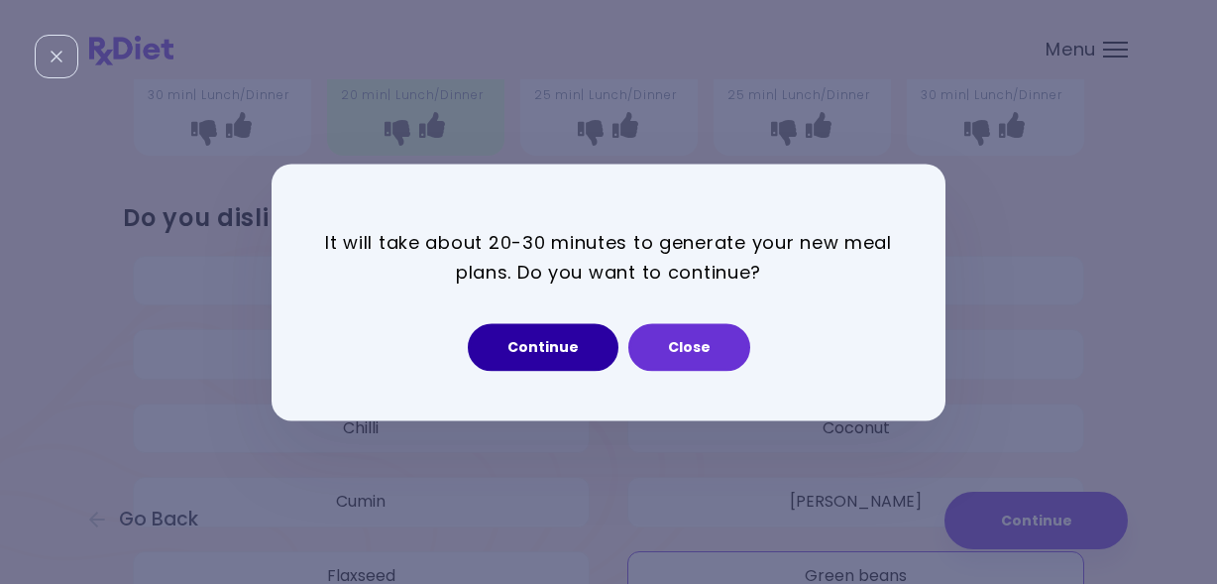
click at [538, 351] on button "Continue" at bounding box center [543, 347] width 151 height 48
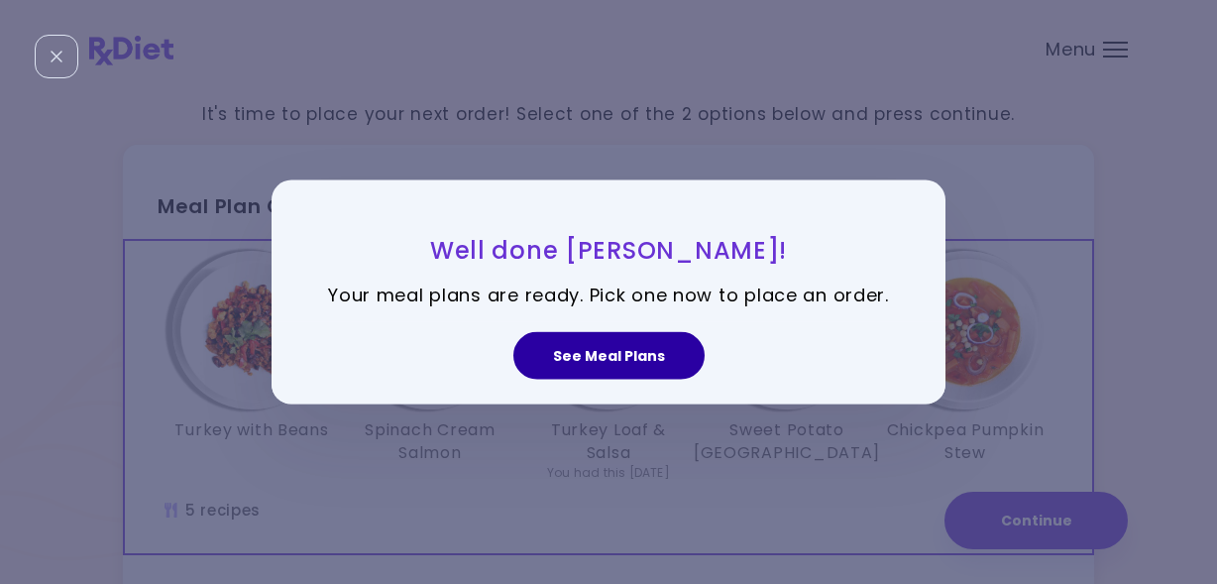
click at [646, 358] on button "See Meal Plans" at bounding box center [608, 356] width 191 height 48
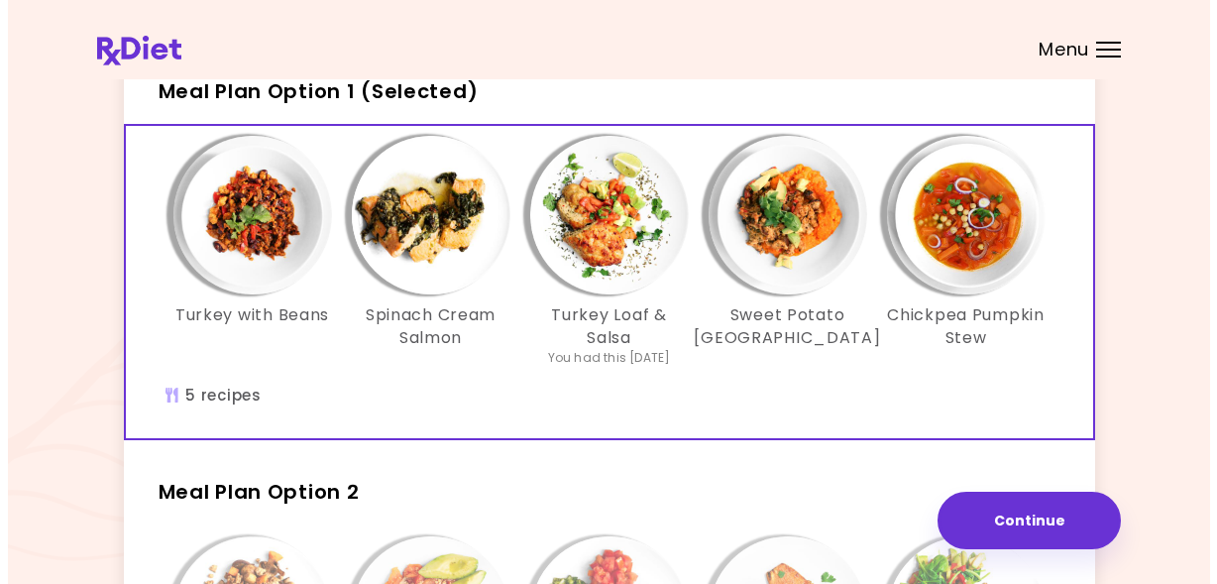
scroll to position [119, 0]
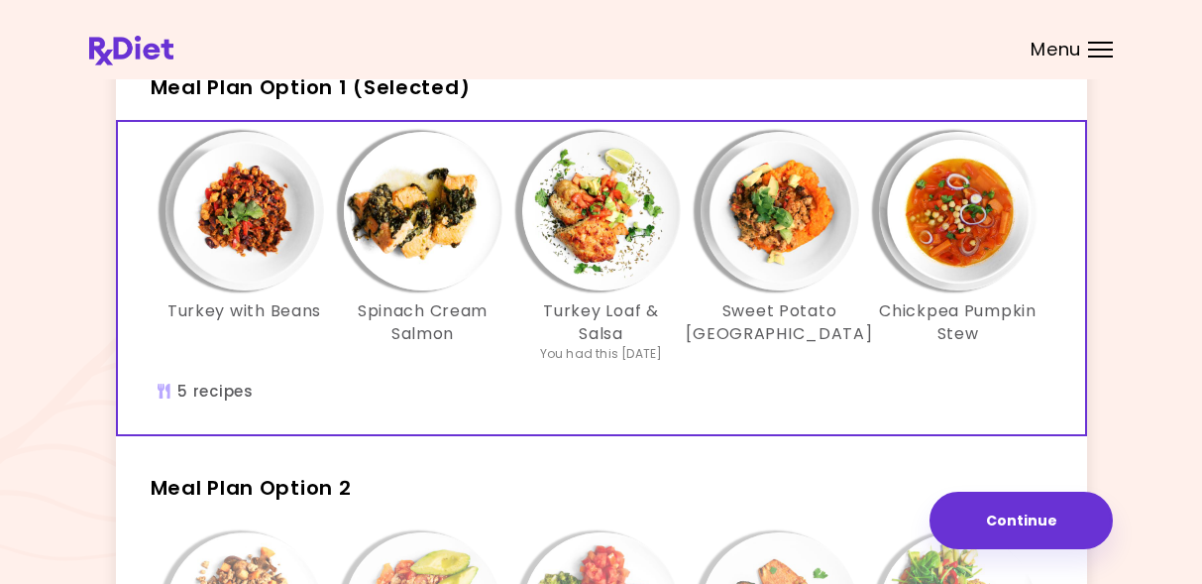
click at [242, 225] on img "Info - Turkey with Beans - Meal Plan Option 1 (Selected)" at bounding box center [245, 211] width 159 height 159
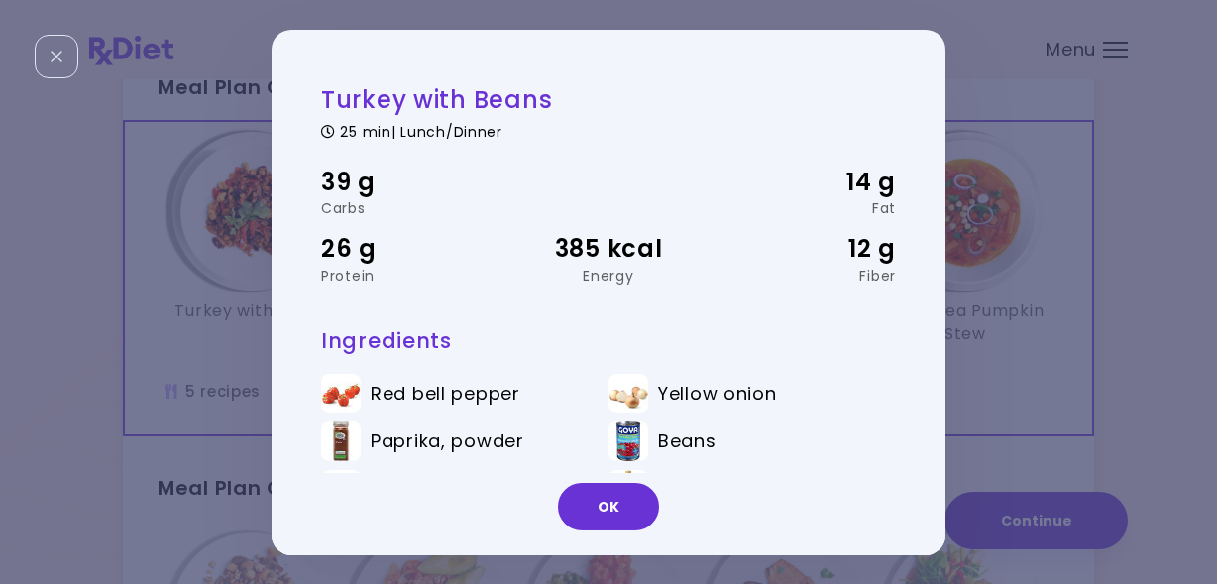
click at [919, 308] on div "Turkey with Beans 25 min | Lunch/Dinner 39 g Carbs 14 g Fat 26 g Protein 385 kc…" at bounding box center [609, 291] width 674 height 525
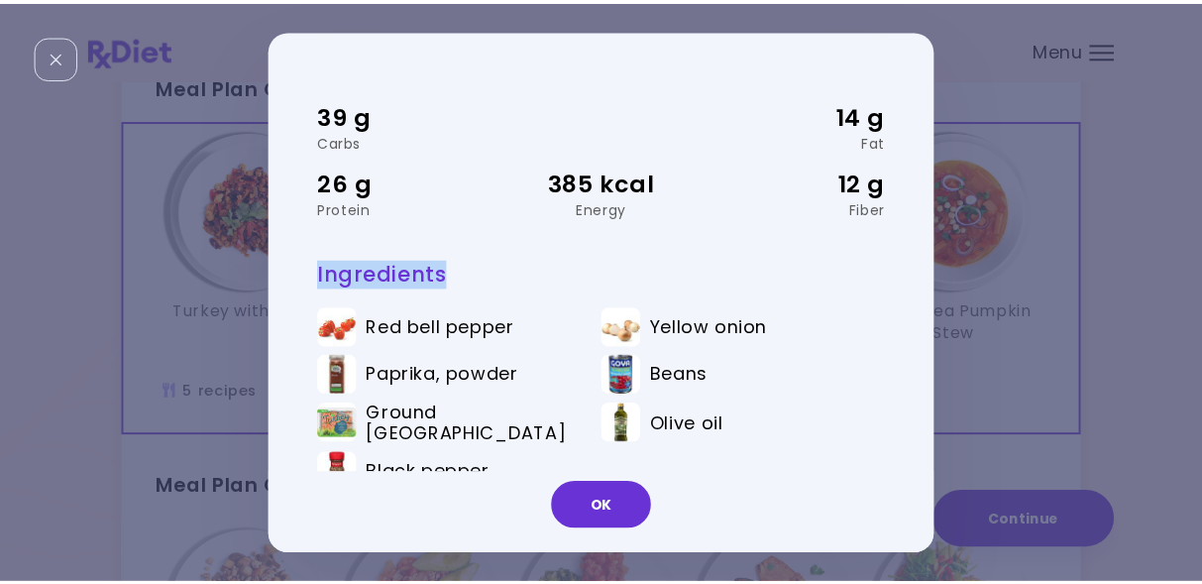
scroll to position [103, 0]
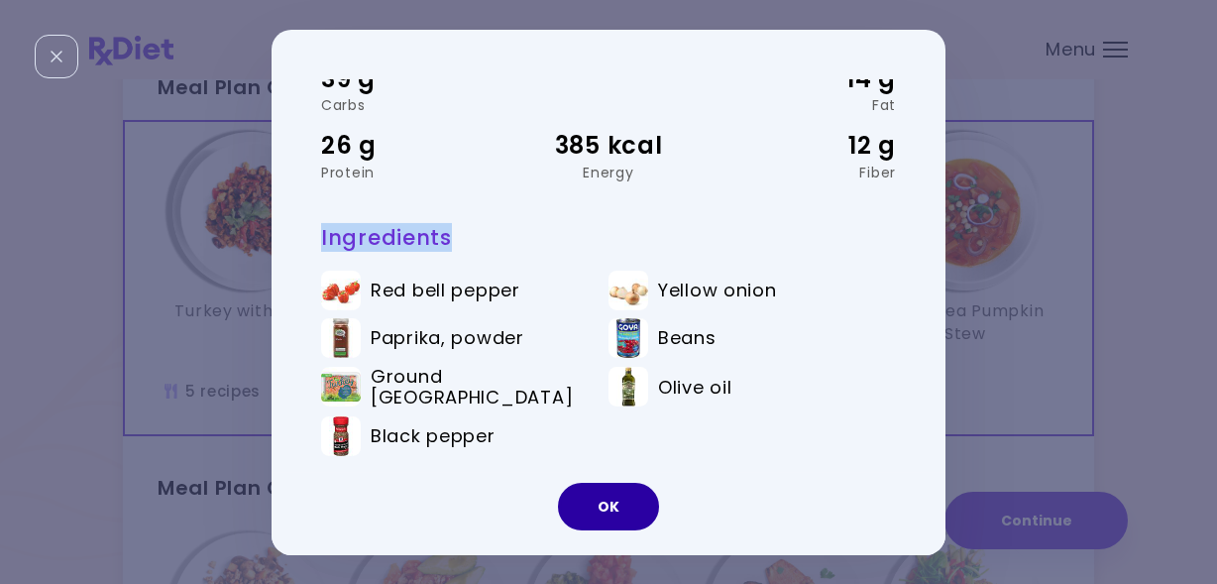
click at [630, 511] on button "OK" at bounding box center [608, 507] width 101 height 48
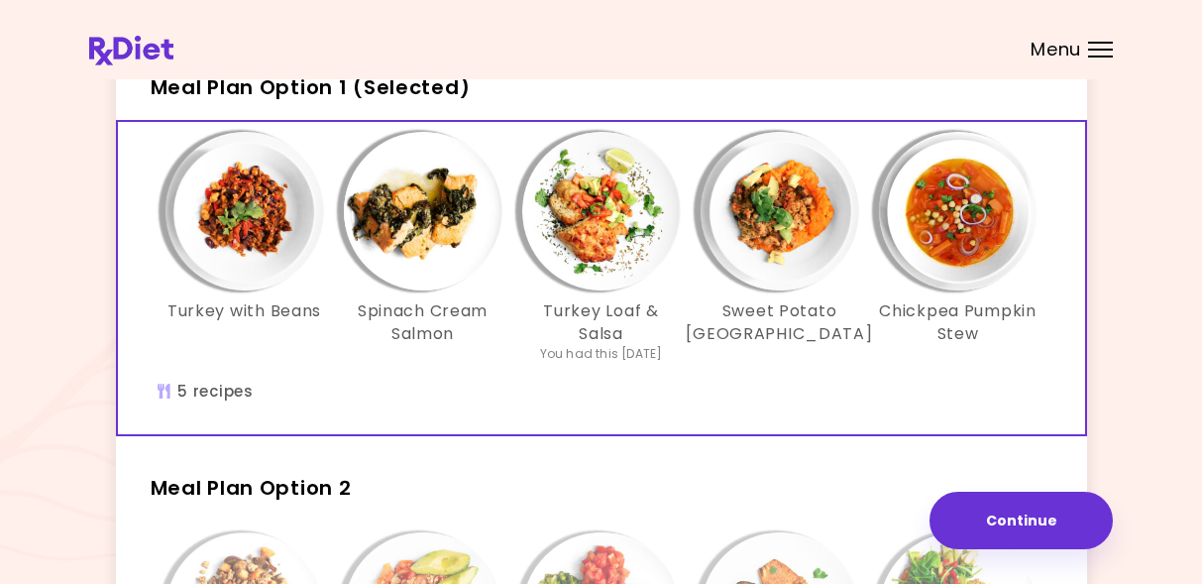
click at [429, 243] on img "Info - Spinach Cream Salmon - Meal Plan Option 1 (Selected)" at bounding box center [423, 211] width 159 height 159
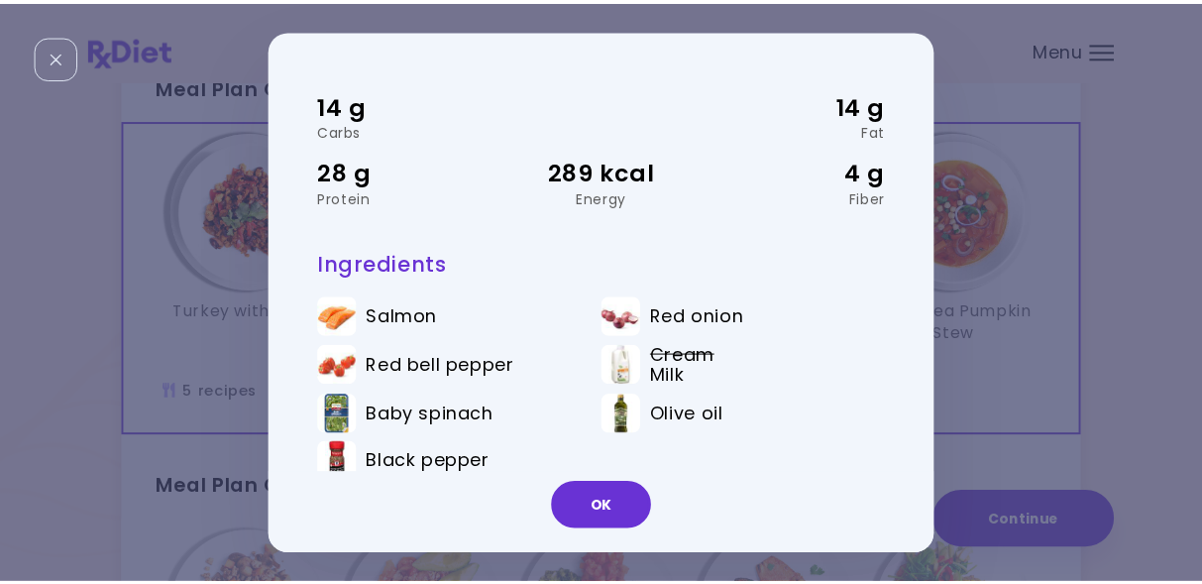
scroll to position [106, 0]
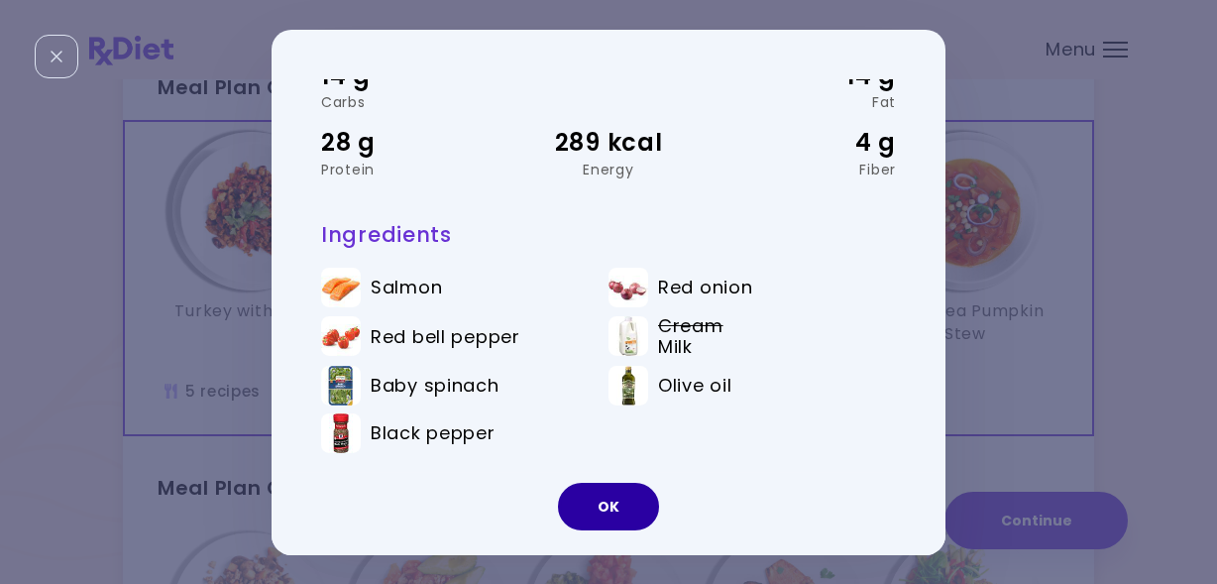
click at [624, 519] on button "OK" at bounding box center [608, 507] width 101 height 48
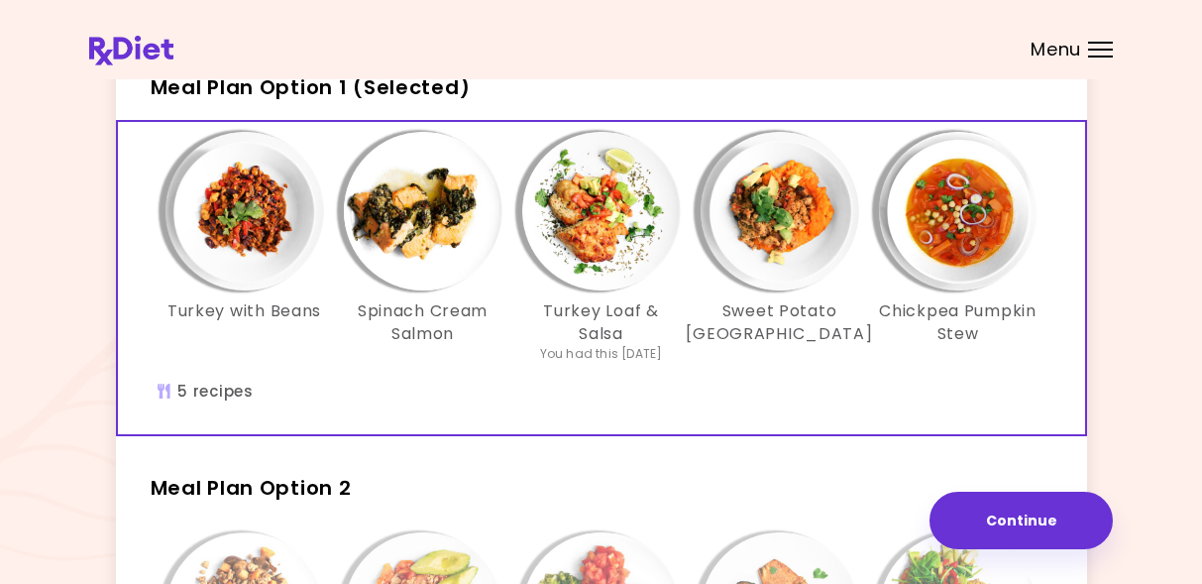
click at [624, 243] on img "Info - Turkey Loaf & Salsa - Meal Plan Option 1 (Selected)" at bounding box center [601, 211] width 159 height 159
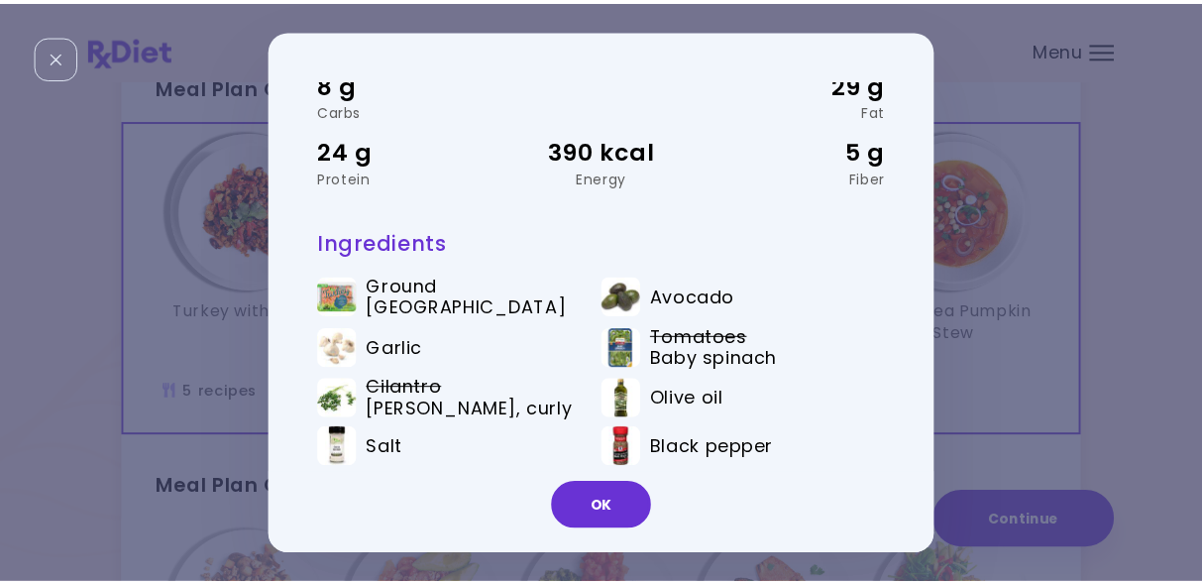
scroll to position [109, 0]
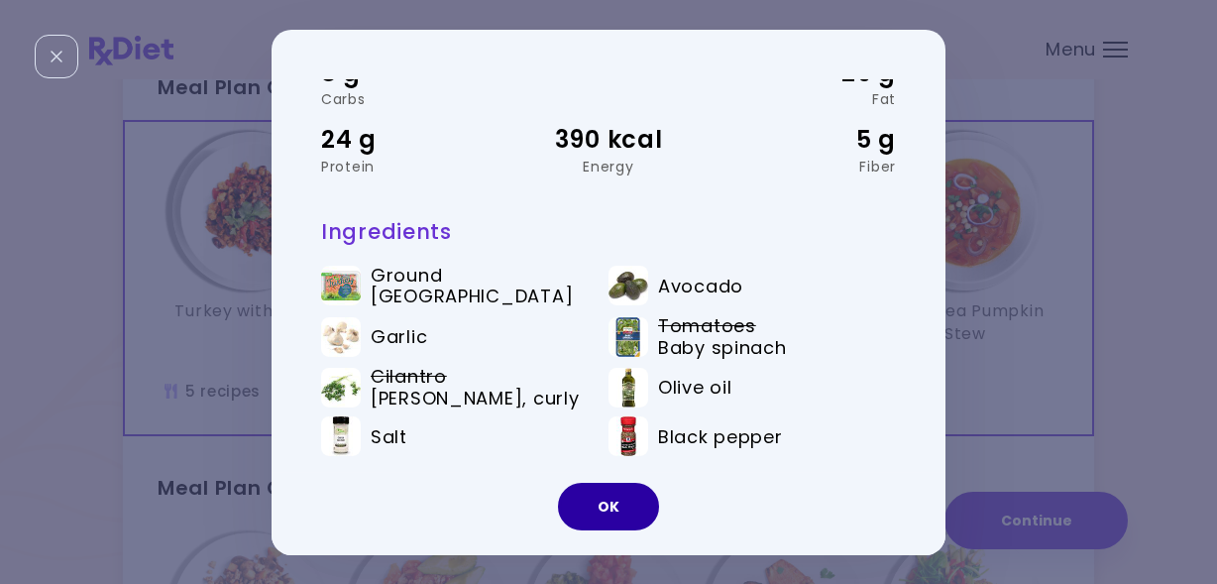
click at [640, 491] on button "OK" at bounding box center [608, 507] width 101 height 48
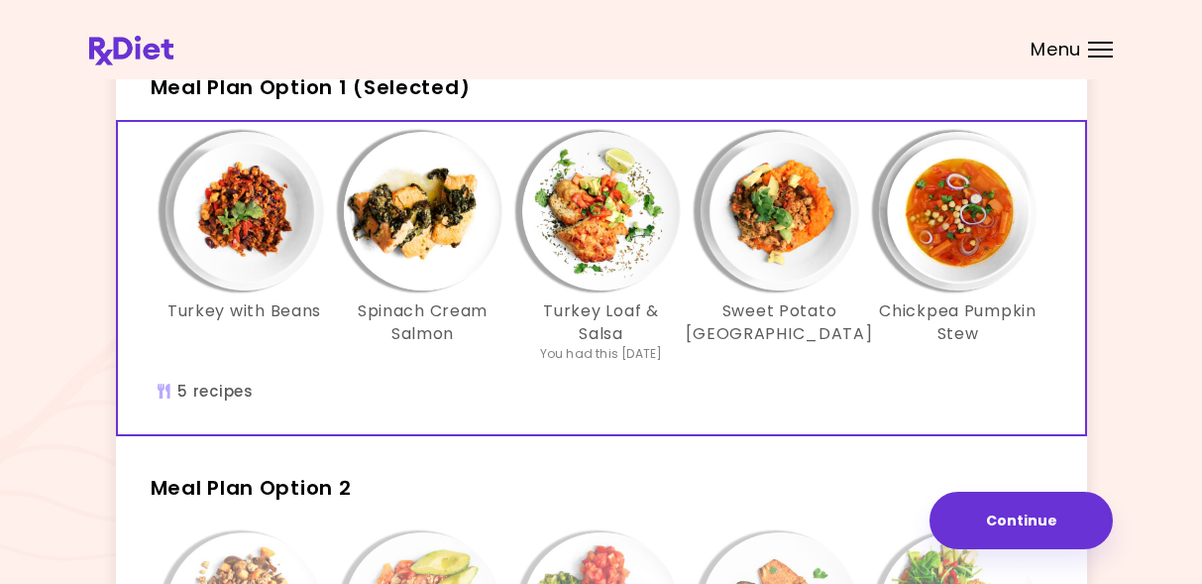
click at [793, 237] on img "Info - Sweet Potato Turkey - Meal Plan Option 1 (Selected)" at bounding box center [780, 211] width 159 height 159
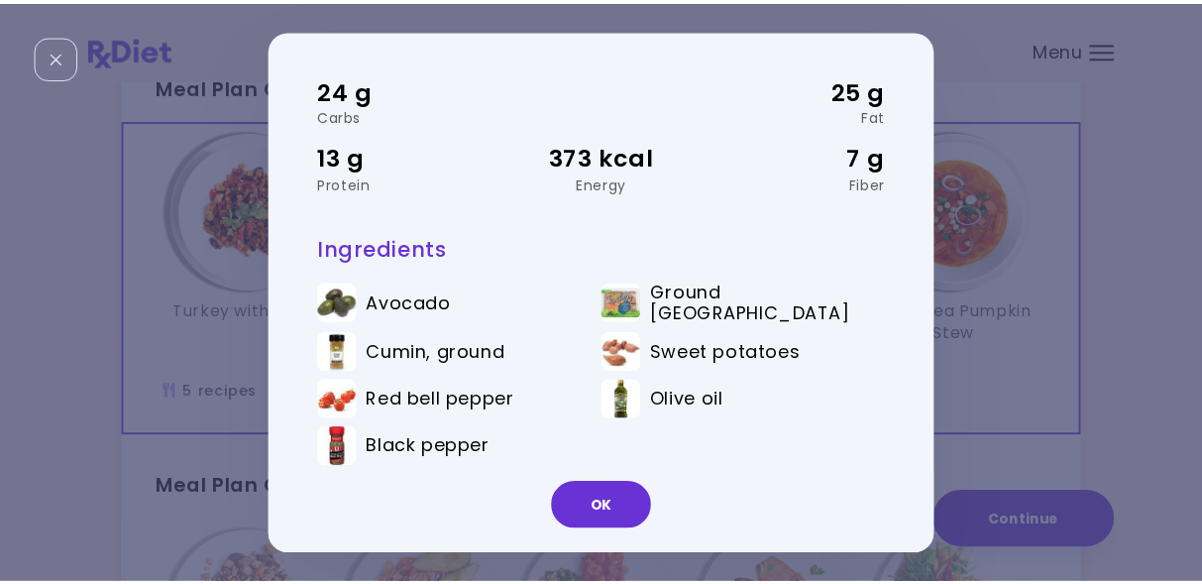
scroll to position [103, 0]
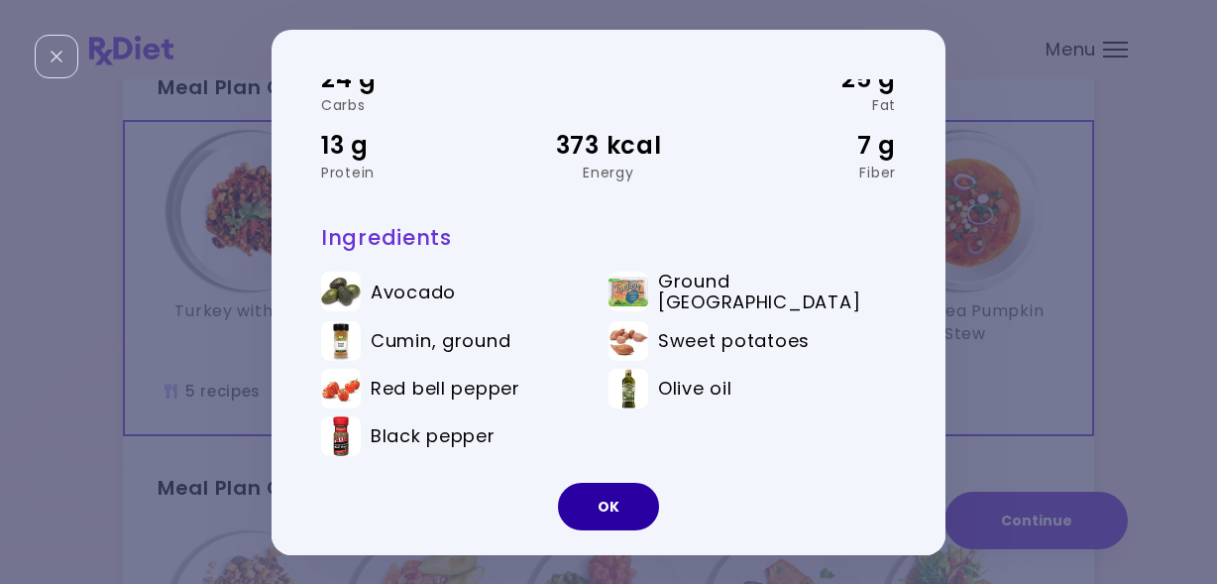
click at [620, 511] on button "OK" at bounding box center [608, 507] width 101 height 48
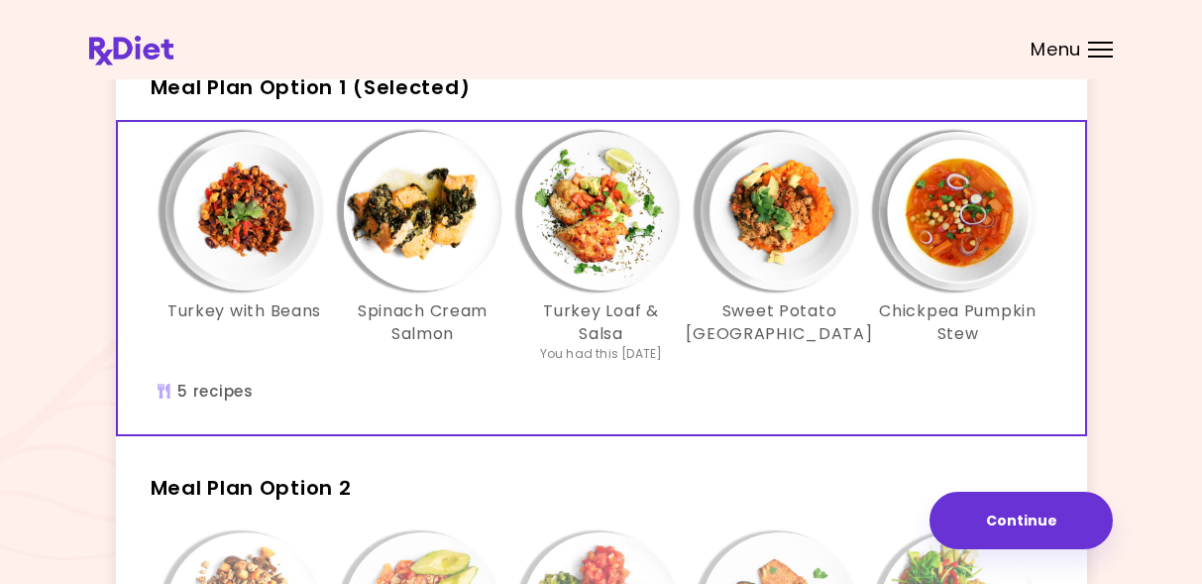
click at [978, 235] on img "Info - Chickpea Pumpkin Stew - Meal Plan Option 1 (Selected)" at bounding box center [958, 211] width 159 height 159
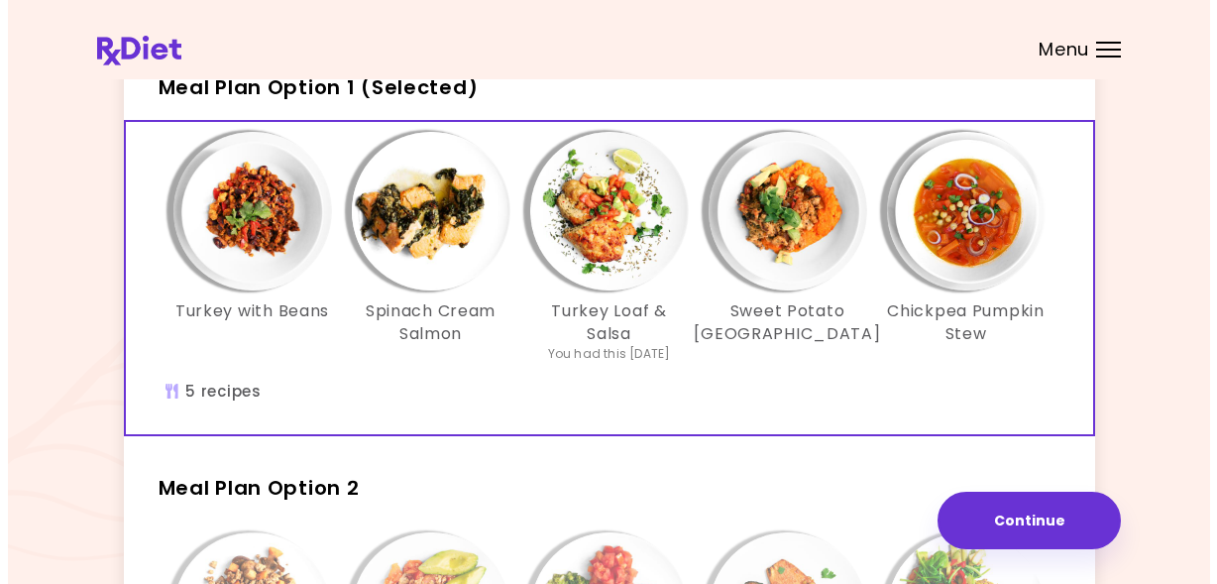
scroll to position [0, 0]
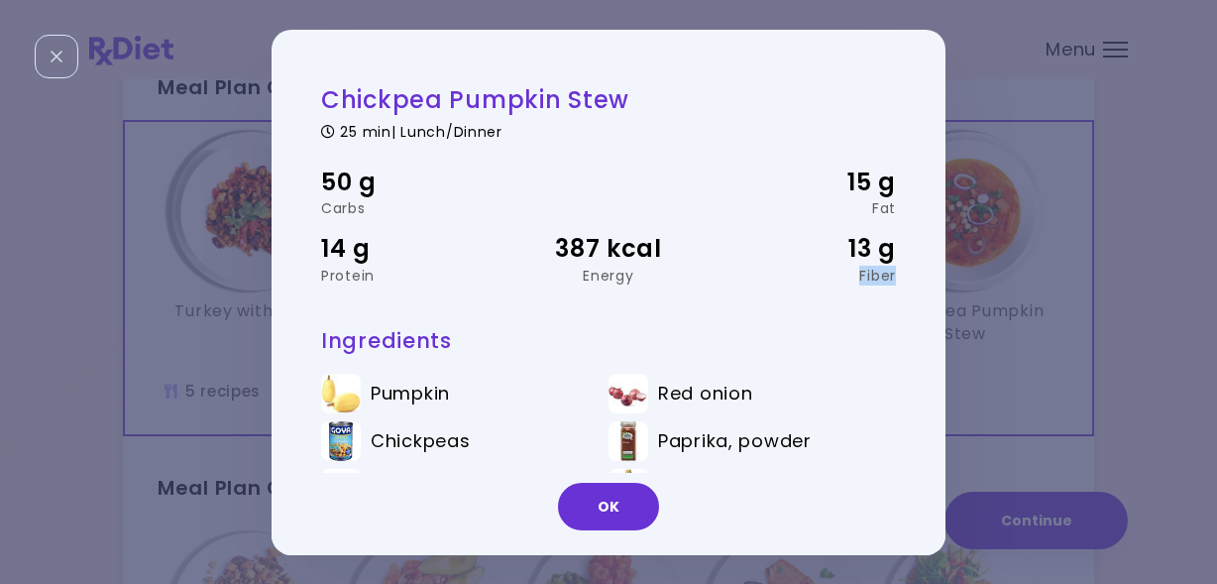
drag, startPoint x: 917, startPoint y: 267, endPoint x: 917, endPoint y: 306, distance: 39.7
click at [917, 306] on div "Chickpea Pumpkin Stew 25 min | Lunch/Dinner 50 g Carbs 15 g Fat 14 g Protein 38…" at bounding box center [599, 291] width 654 height 426
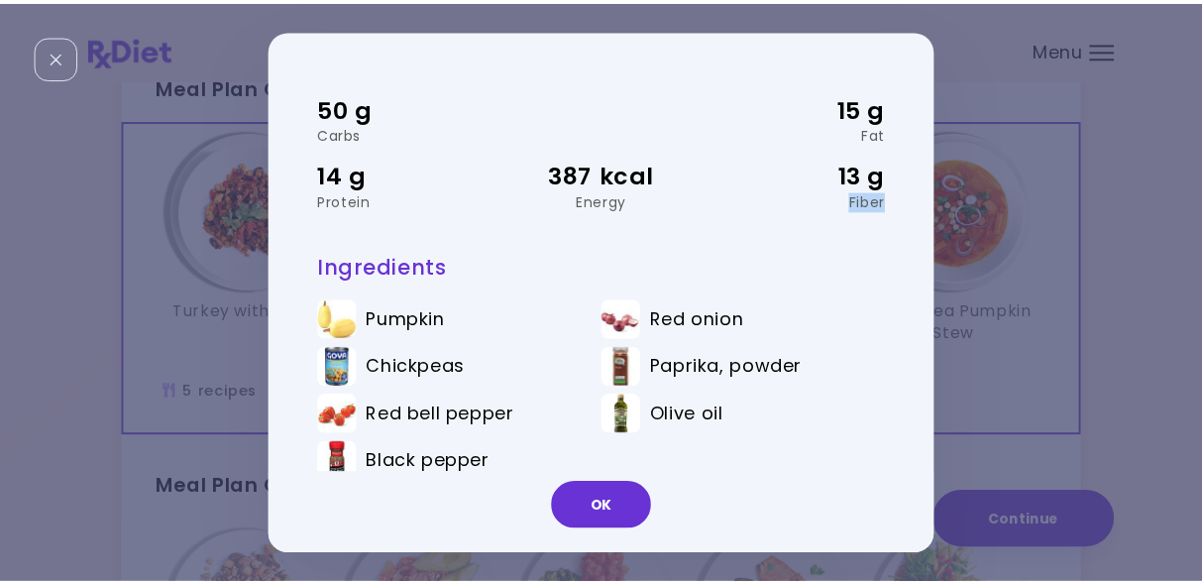
scroll to position [103, 0]
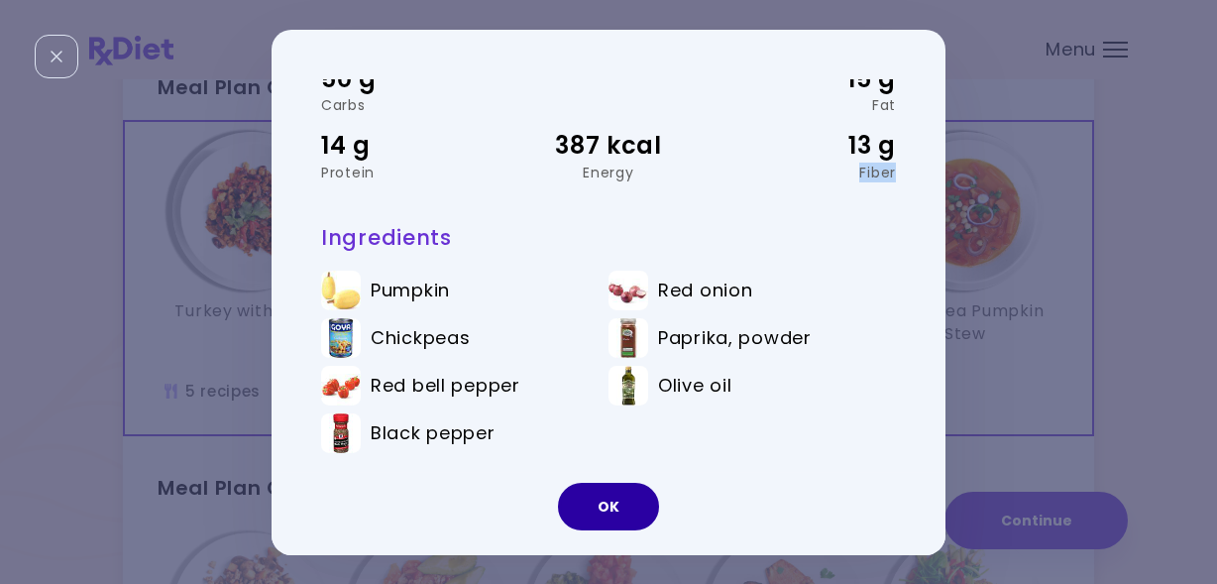
click at [618, 510] on button "OK" at bounding box center [608, 507] width 101 height 48
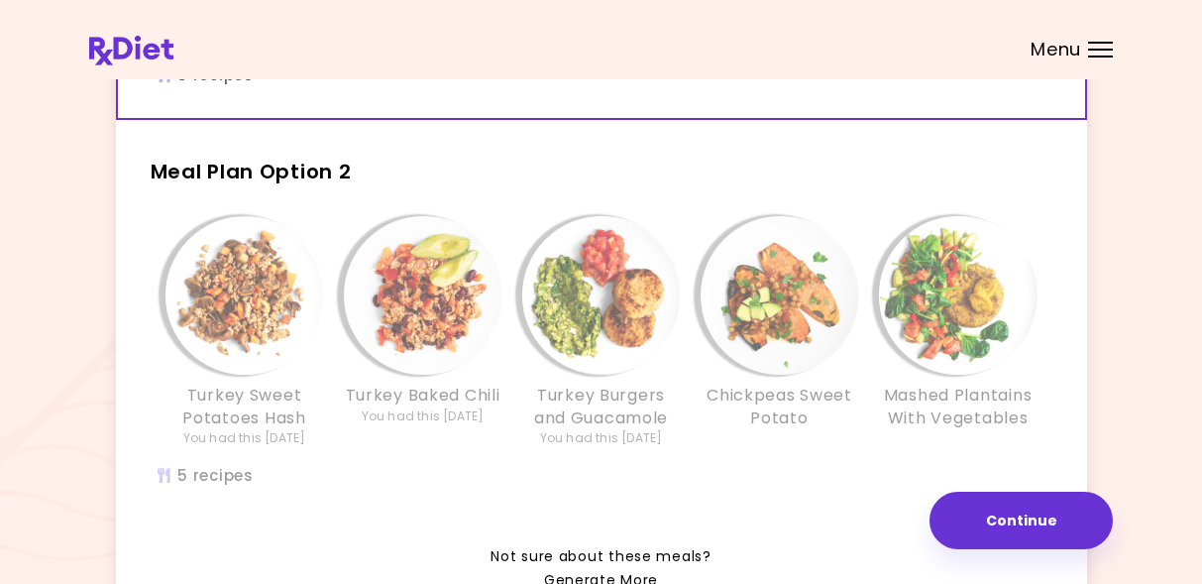
scroll to position [437, 0]
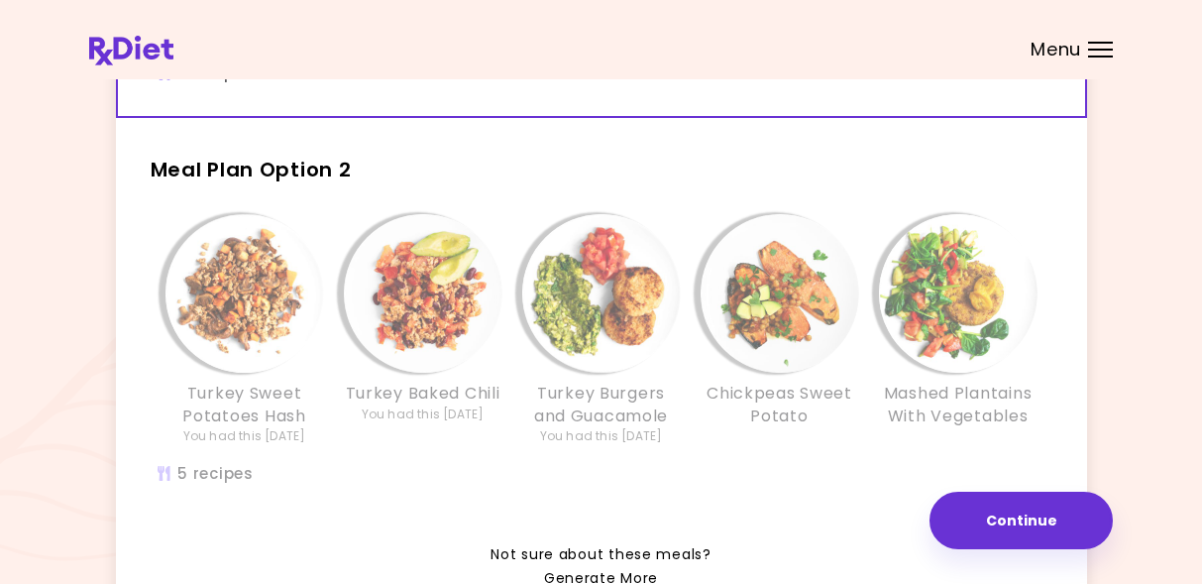
click at [428, 317] on img "Info - Turkey Baked Chili - Meal Plan Option 2" at bounding box center [423, 293] width 159 height 159
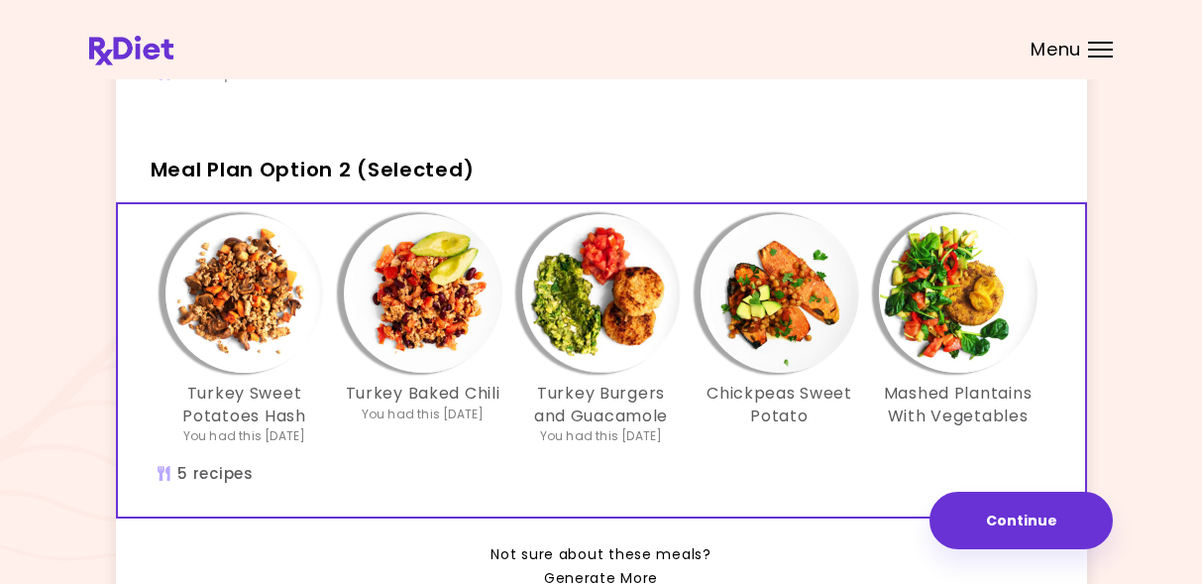
click at [428, 325] on img "Info - Turkey Baked Chili - Meal Plan Option 2 (Selected)" at bounding box center [423, 293] width 159 height 159
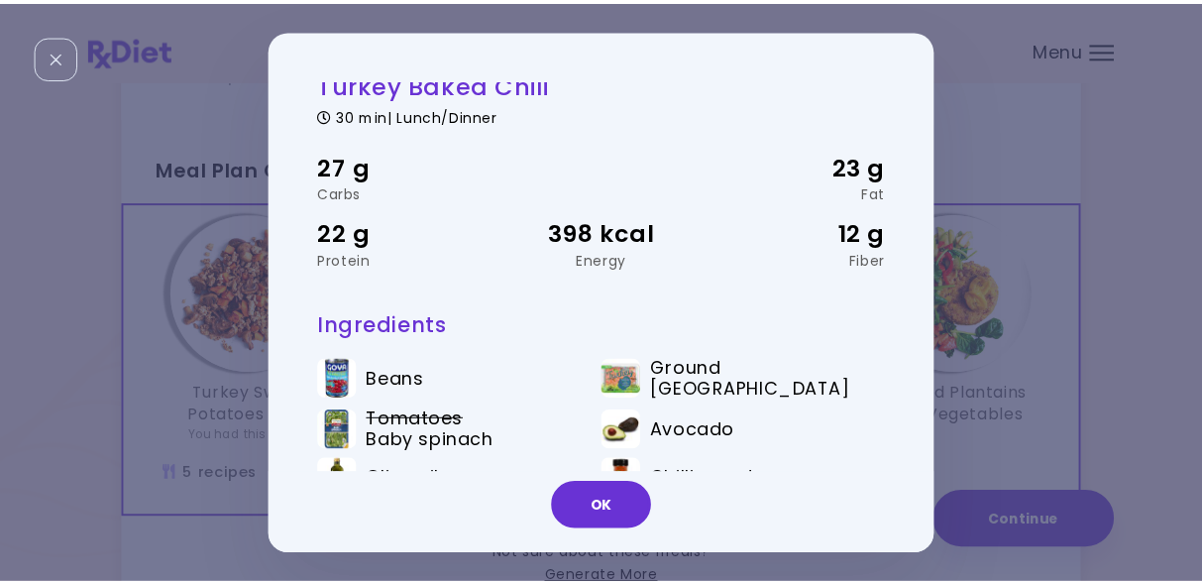
scroll to position [58, 0]
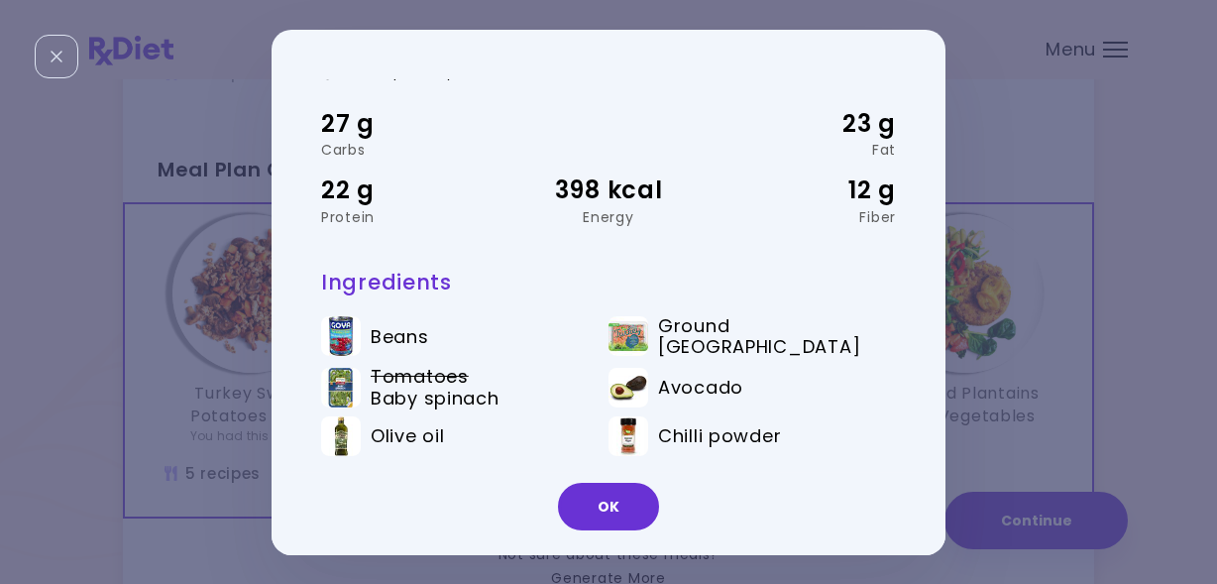
click at [609, 506] on button "OK" at bounding box center [608, 507] width 101 height 48
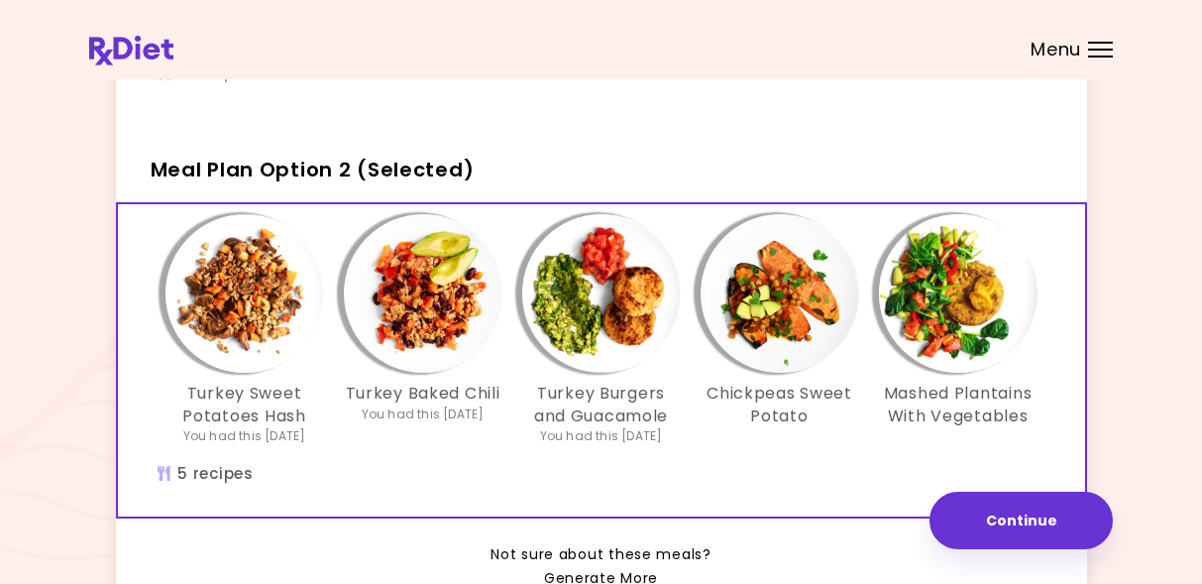
click at [632, 330] on img "Info - Turkey Burgers and Guacamole - Meal Plan Option 2 (Selected)" at bounding box center [601, 293] width 159 height 159
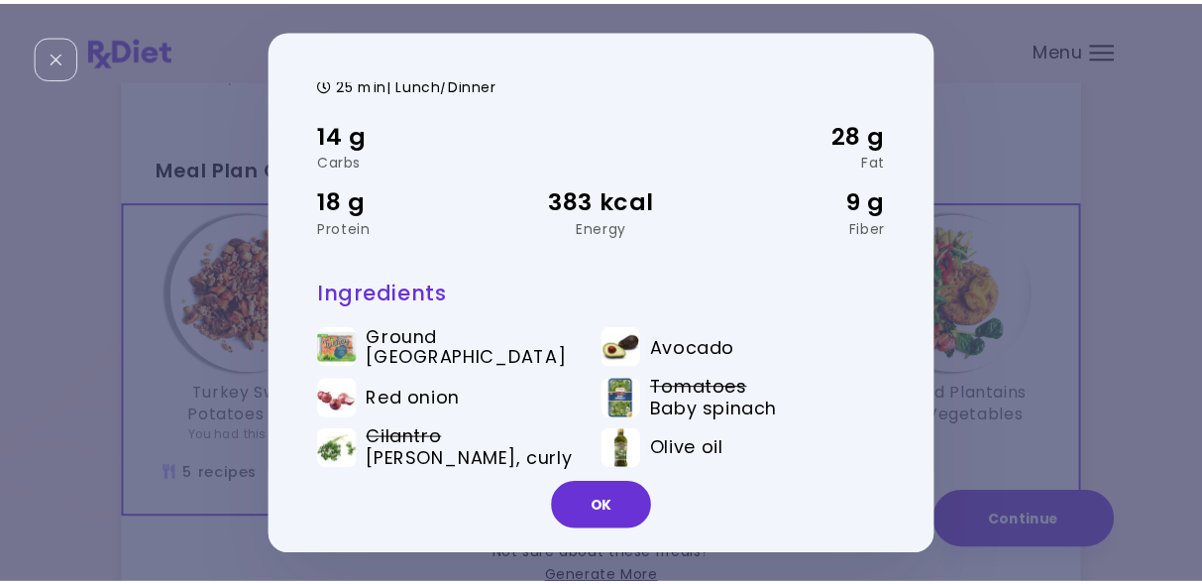
scroll to position [93, 0]
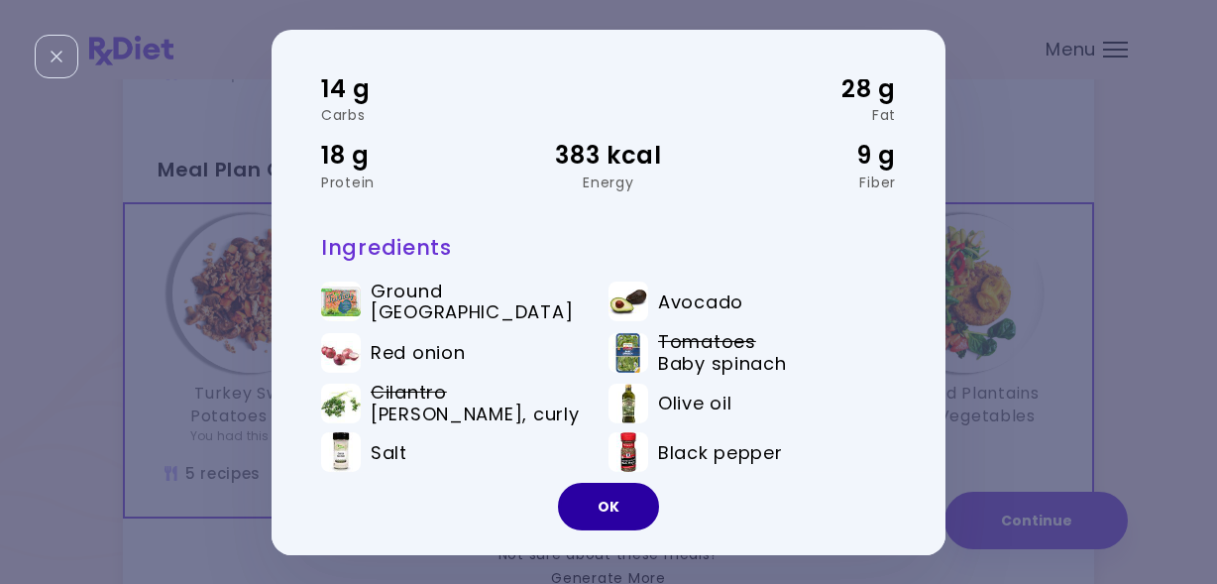
click at [615, 522] on button "OK" at bounding box center [608, 507] width 101 height 48
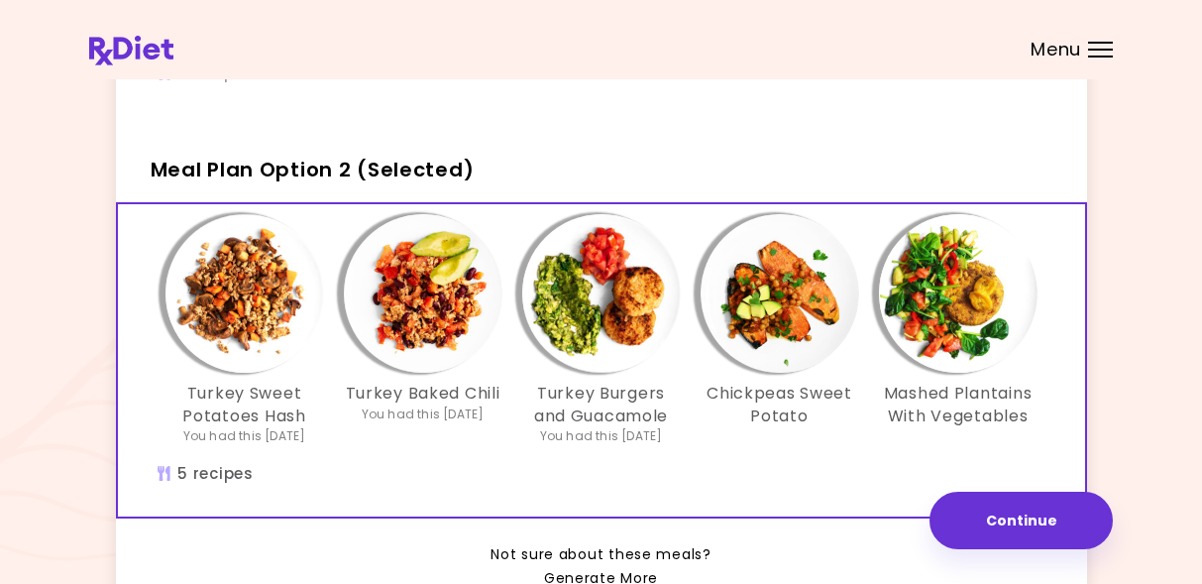
click at [790, 327] on img "Info - Chickpeas Sweet Potato - Meal Plan Option 2 (Selected)" at bounding box center [780, 293] width 159 height 159
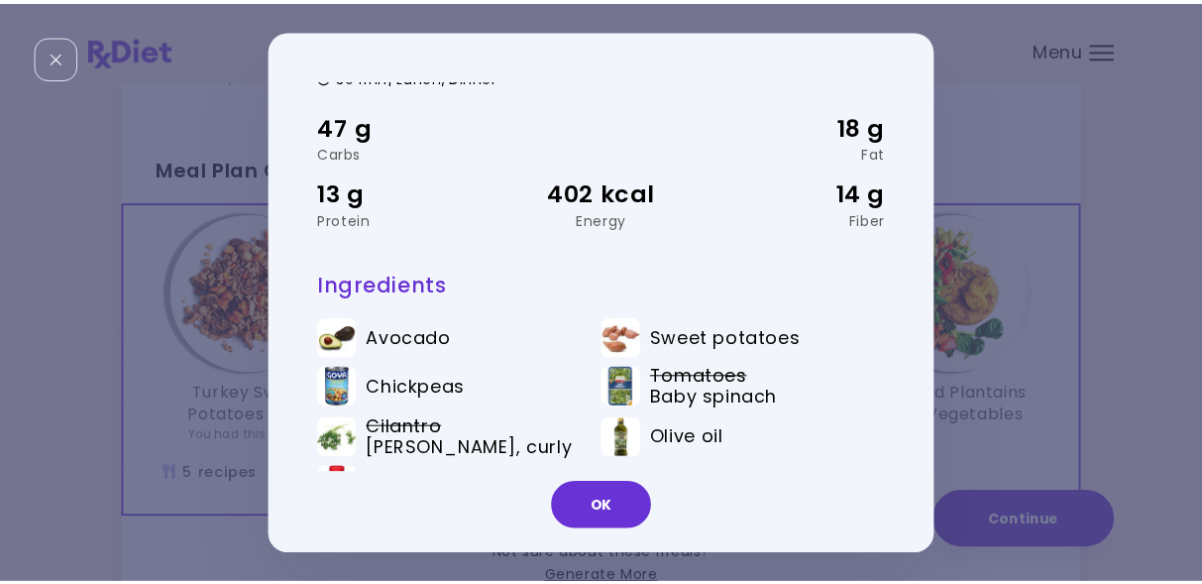
scroll to position [99, 0]
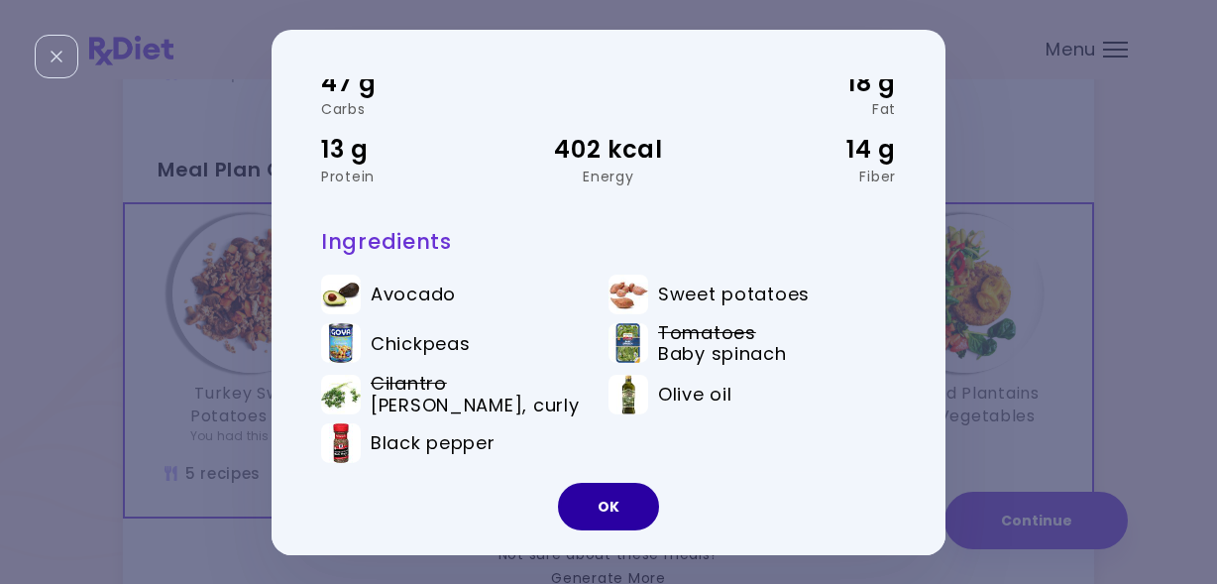
click at [623, 509] on button "OK" at bounding box center [608, 507] width 101 height 48
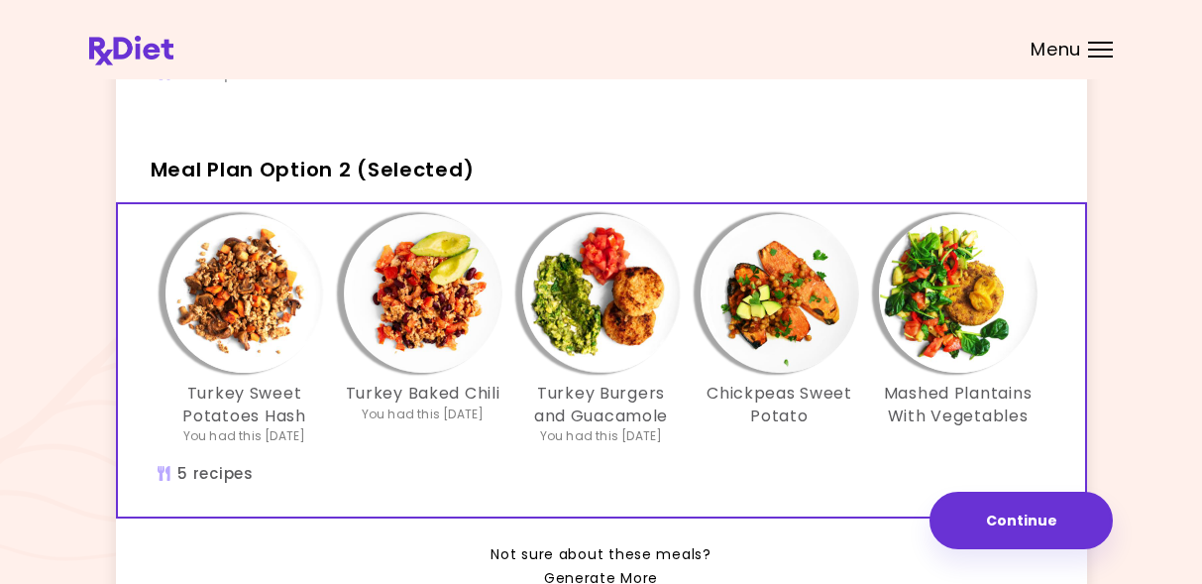
click at [926, 302] on img "Info - Mashed Plantains With Vegetables - Meal Plan Option 2 (Selected)" at bounding box center [958, 293] width 159 height 159
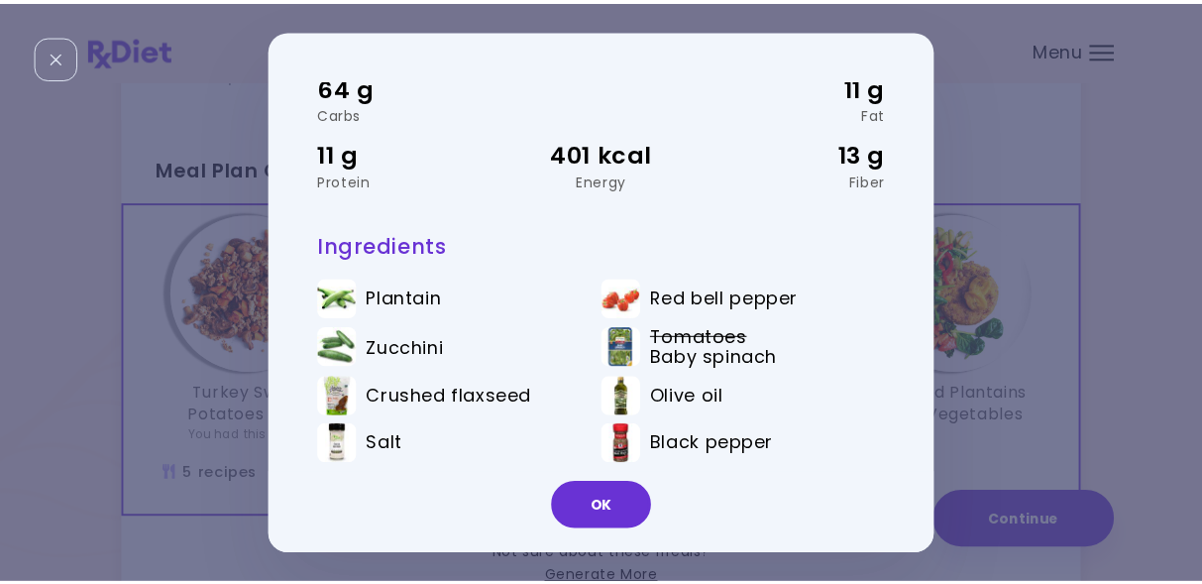
scroll to position [106, 0]
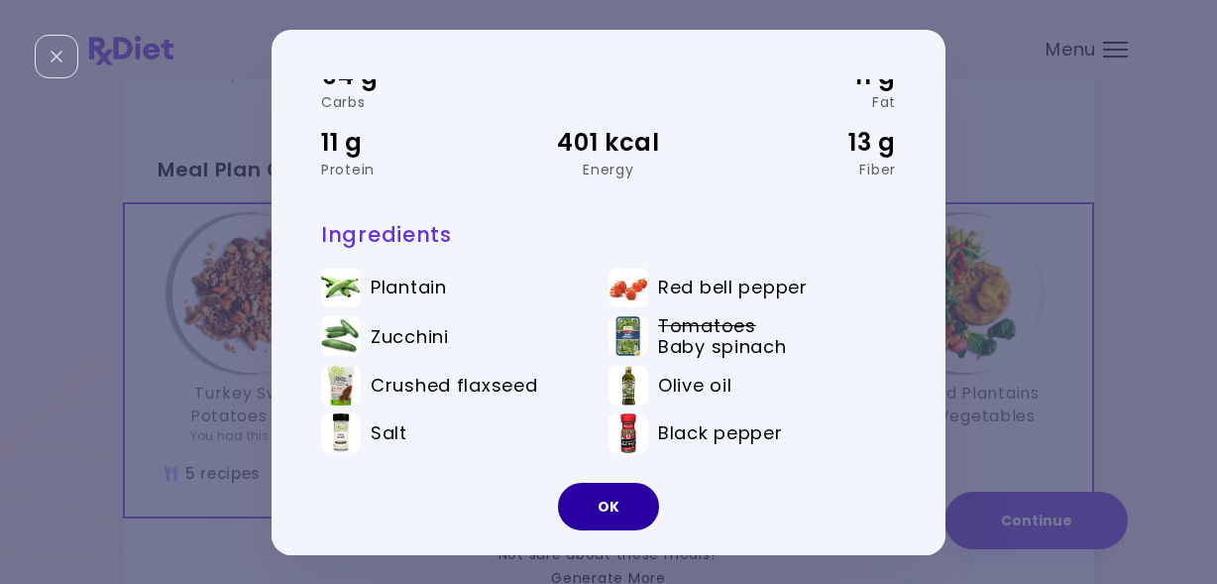
click at [648, 505] on button "OK" at bounding box center [608, 507] width 101 height 48
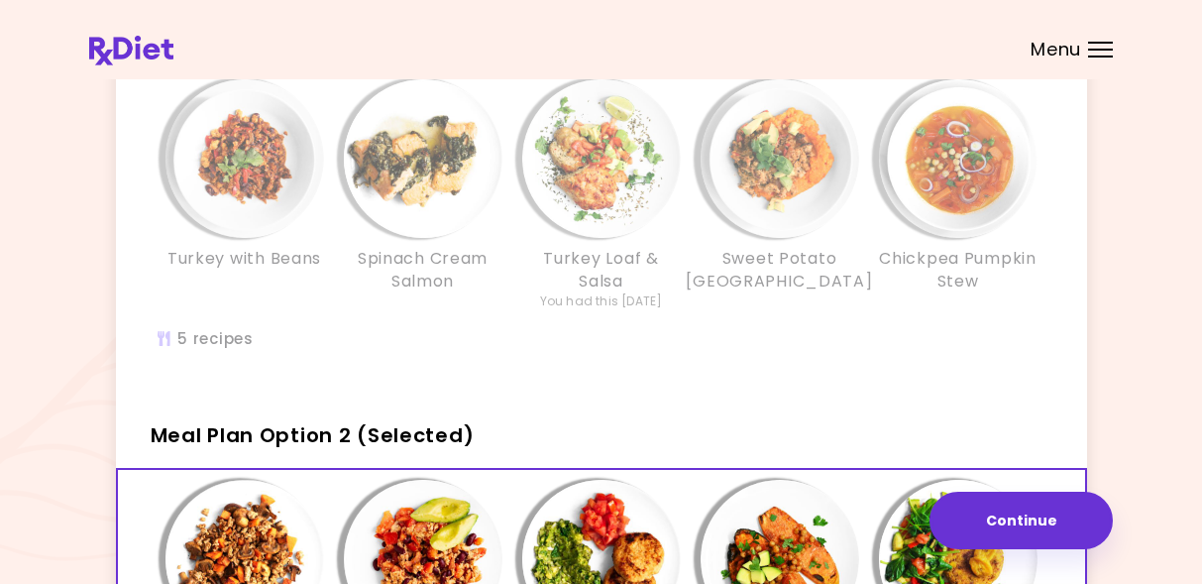
scroll to position [162, 0]
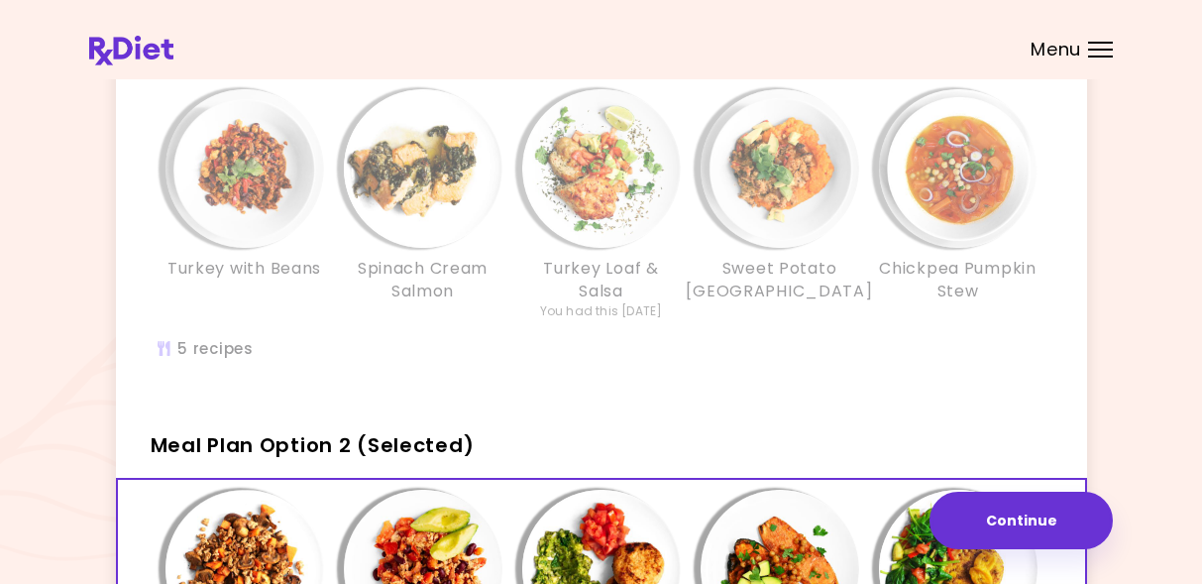
click at [403, 194] on img "Info - Spinach Cream Salmon - Meal Plan Option 1" at bounding box center [423, 168] width 159 height 159
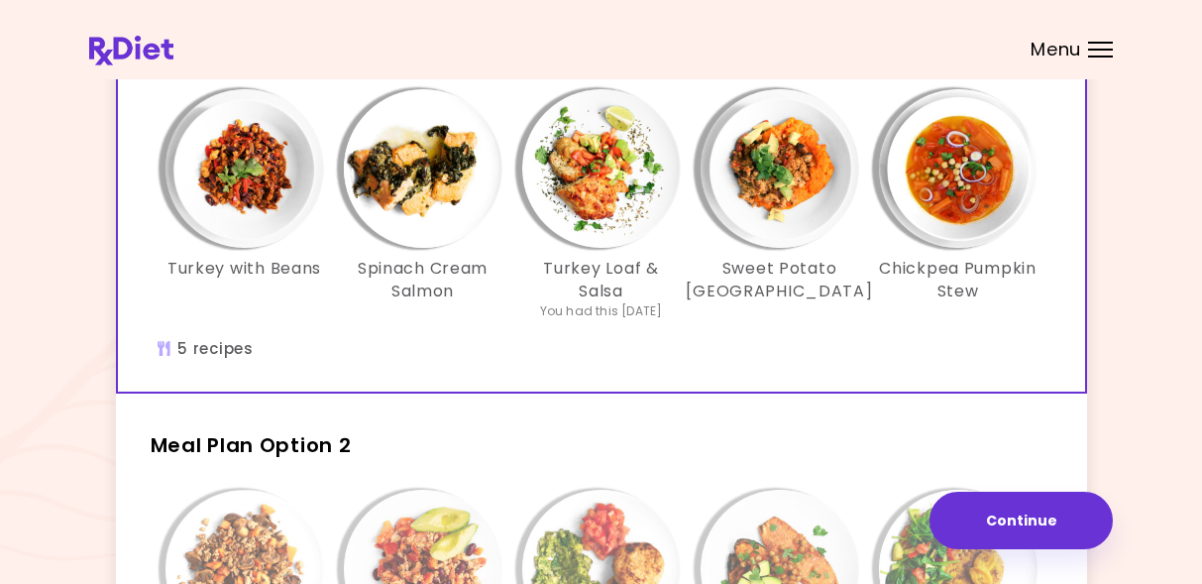
click at [429, 204] on img "Info - Spinach Cream Salmon - Meal Plan Option 1 (Selected)" at bounding box center [423, 168] width 159 height 159
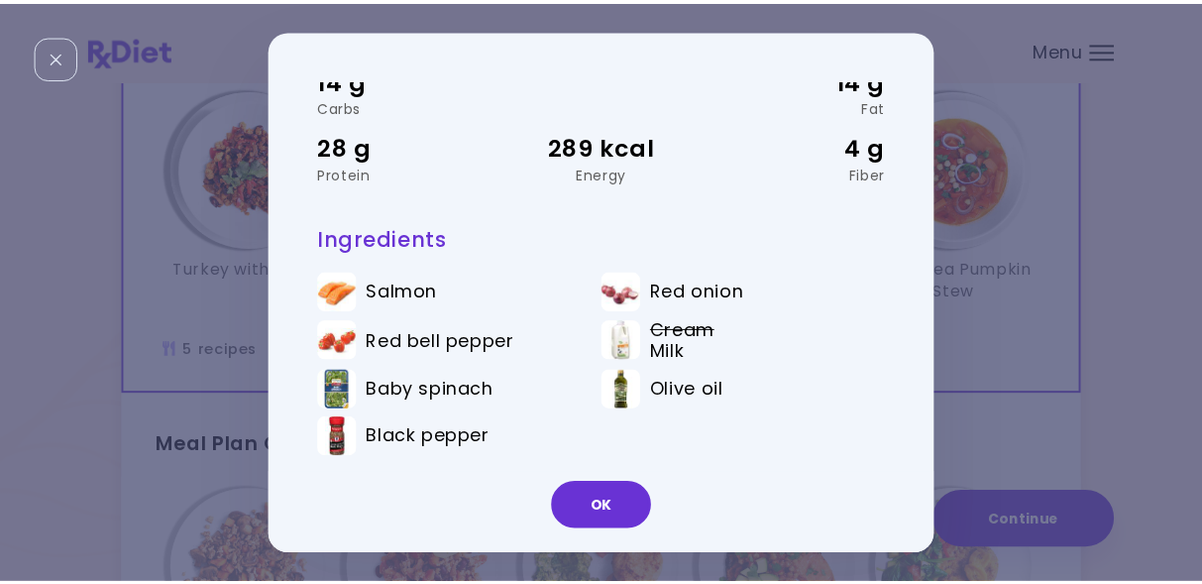
scroll to position [106, 0]
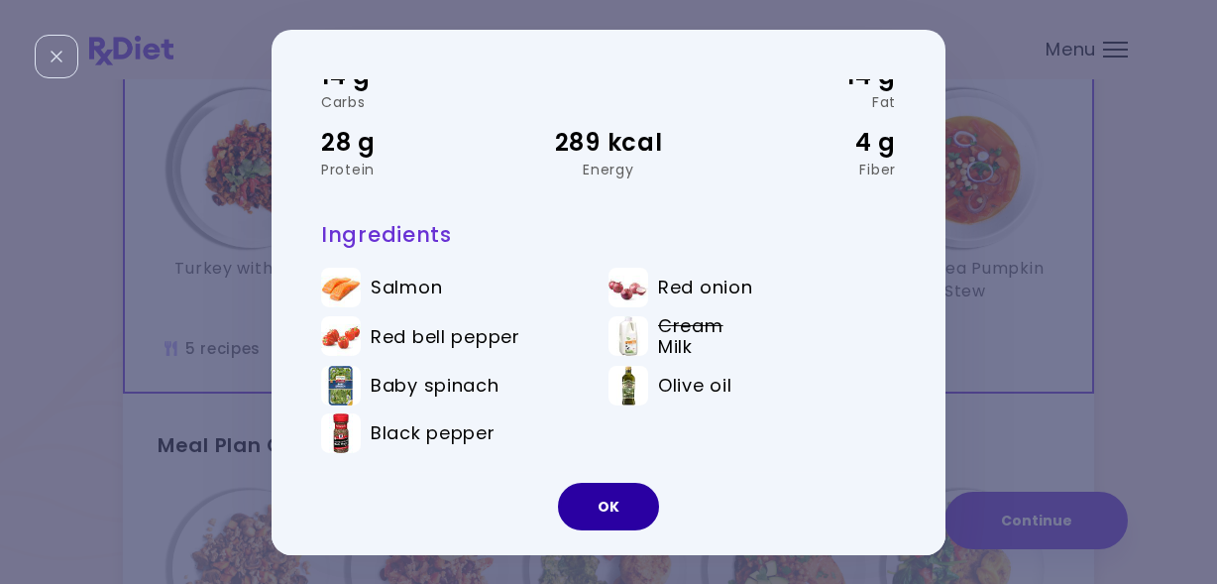
click at [631, 504] on button "OK" at bounding box center [608, 507] width 101 height 48
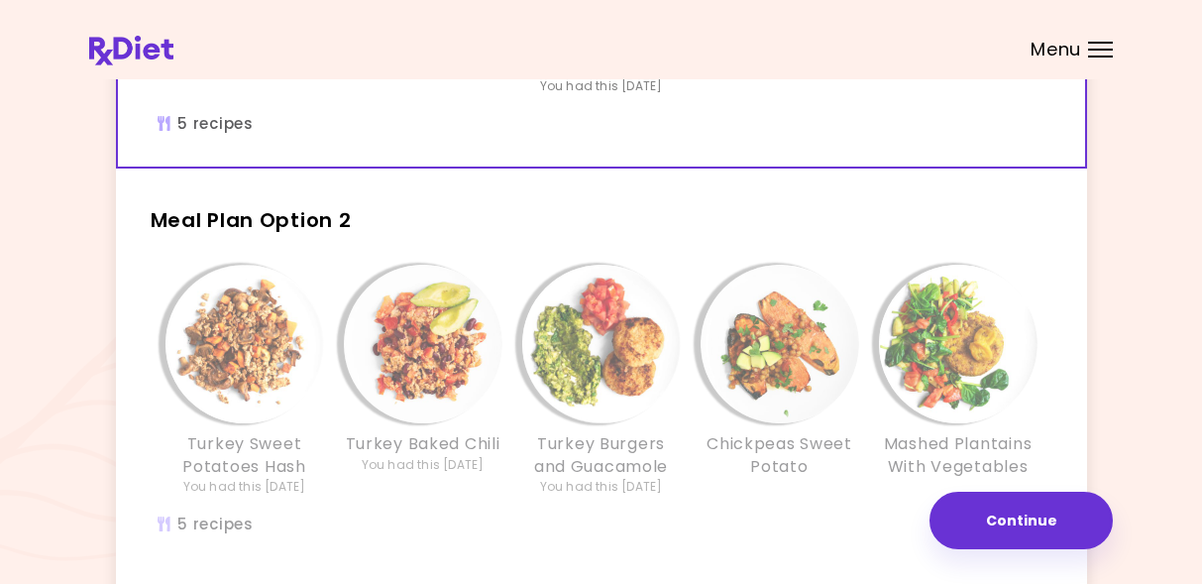
scroll to position [401, 0]
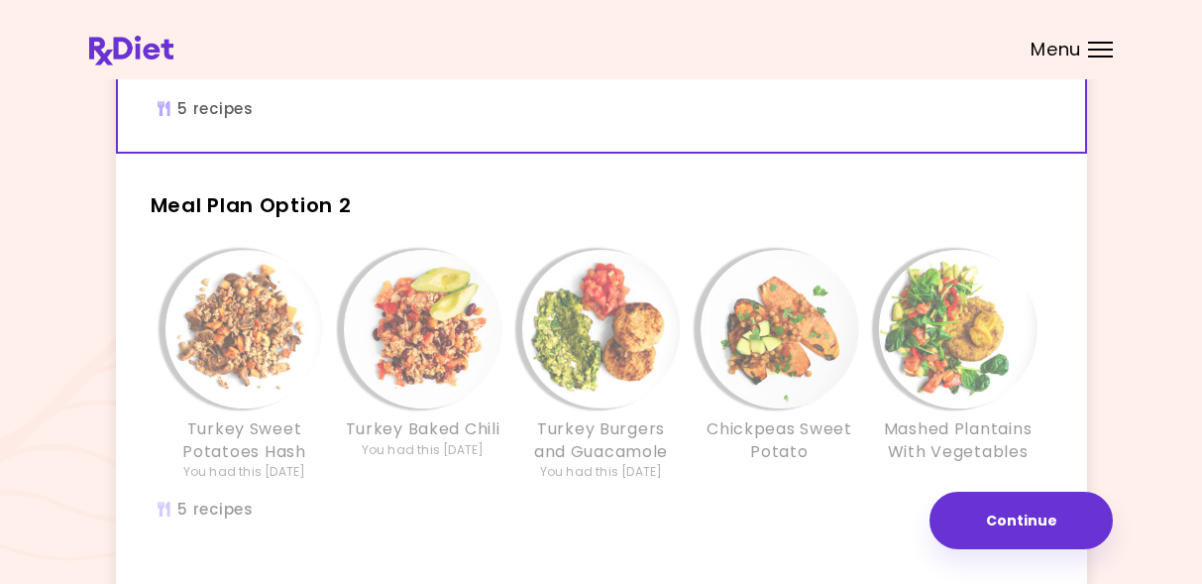
click at [264, 346] on img "Info - Turkey Sweet Potatoes Hash - Meal Plan Option 2" at bounding box center [245, 329] width 159 height 159
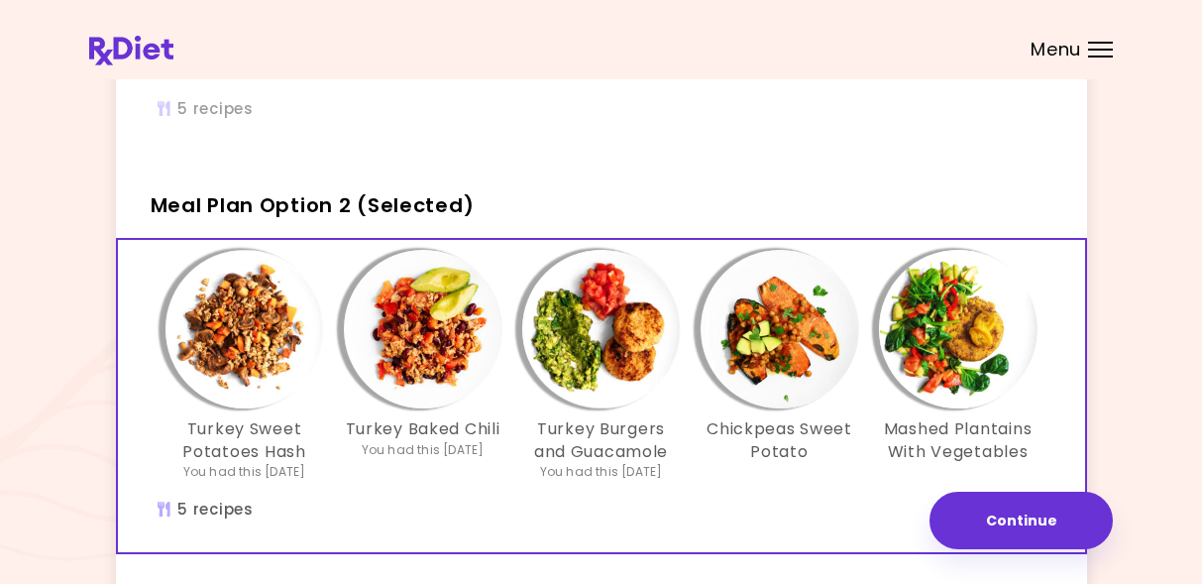
click at [264, 346] on img "Info - Turkey Sweet Potatoes Hash - Meal Plan Option 2 (Selected)" at bounding box center [245, 329] width 159 height 159
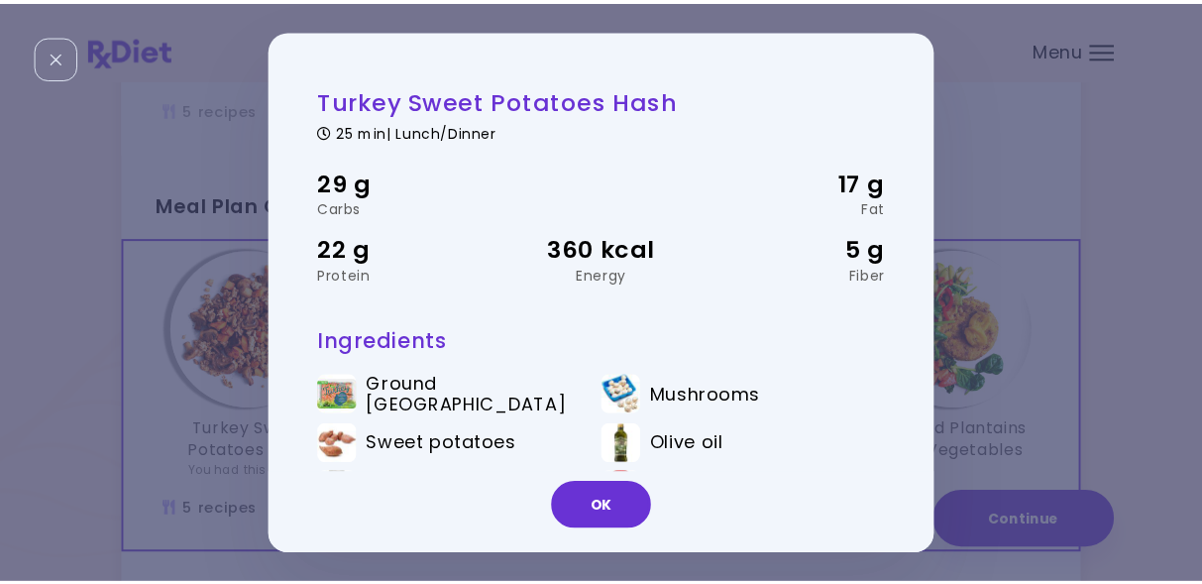
scroll to position [56, 0]
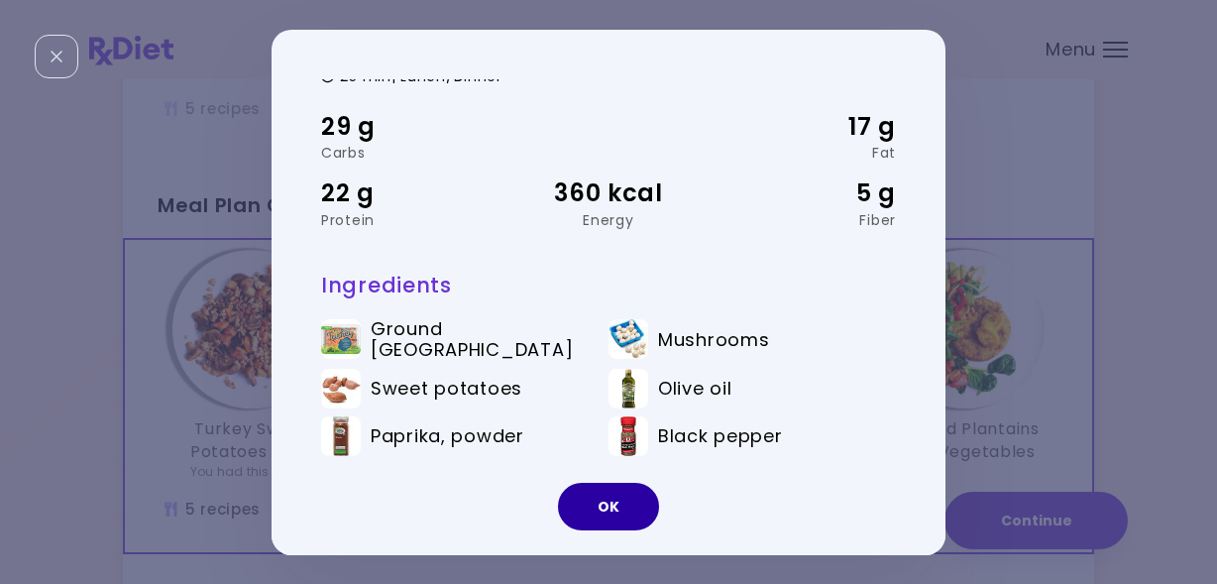
click at [623, 504] on button "OK" at bounding box center [608, 507] width 101 height 48
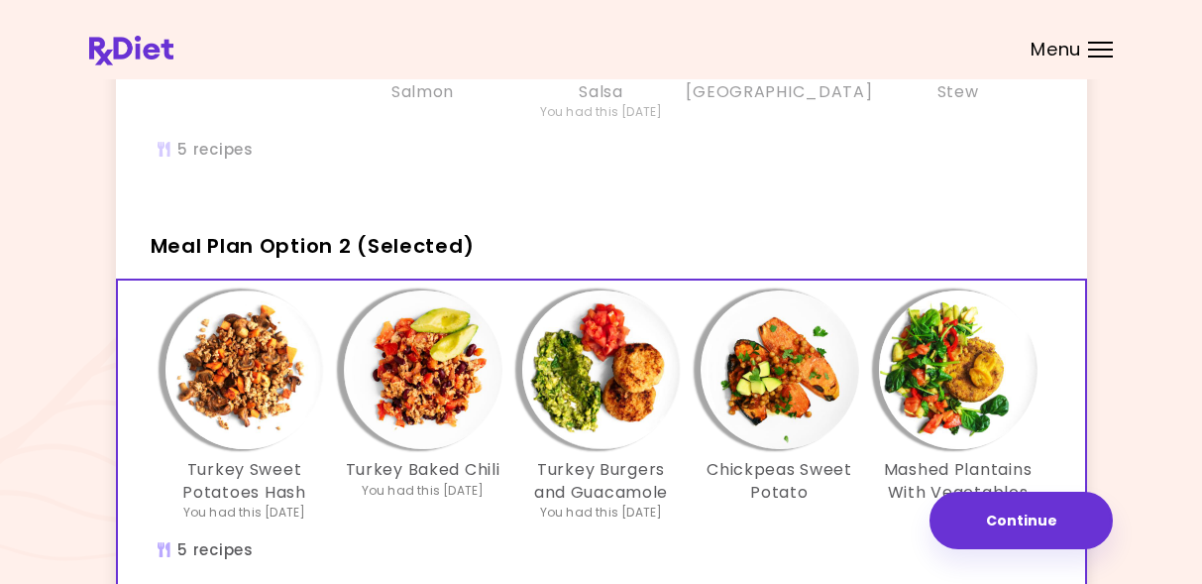
scroll to position [403, 0]
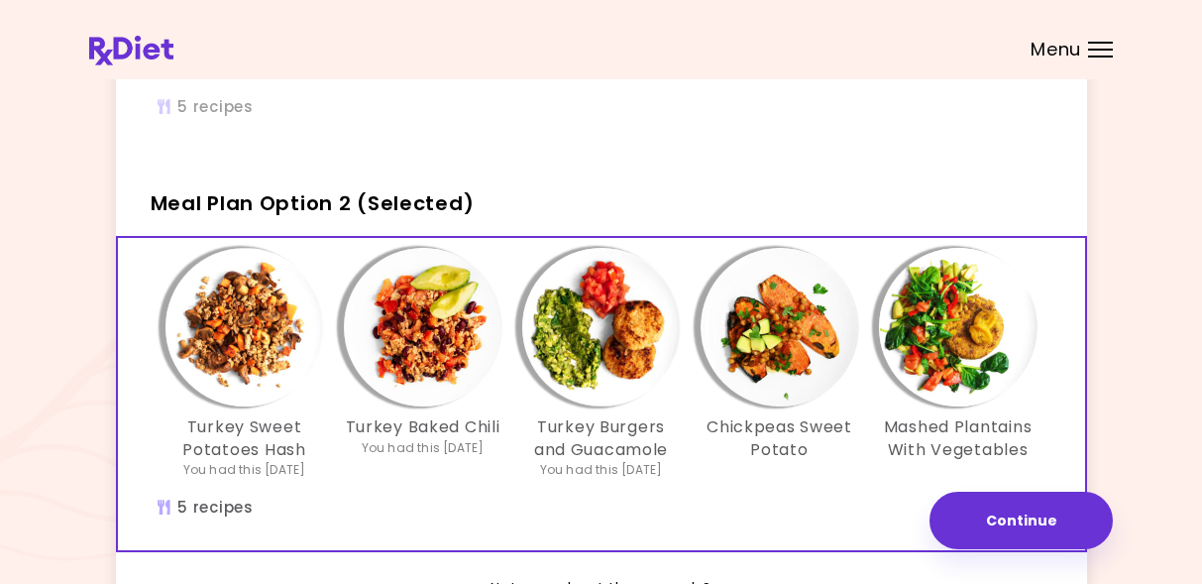
click at [417, 337] on img "Info - Turkey Baked Chili - Meal Plan Option 2 (Selected)" at bounding box center [423, 327] width 159 height 159
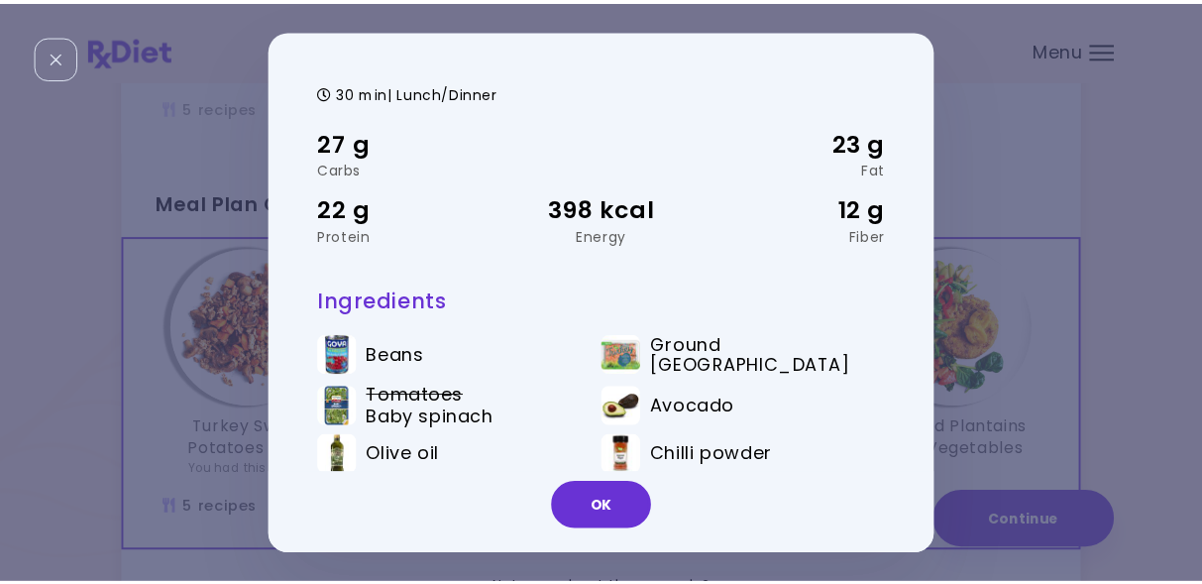
scroll to position [58, 0]
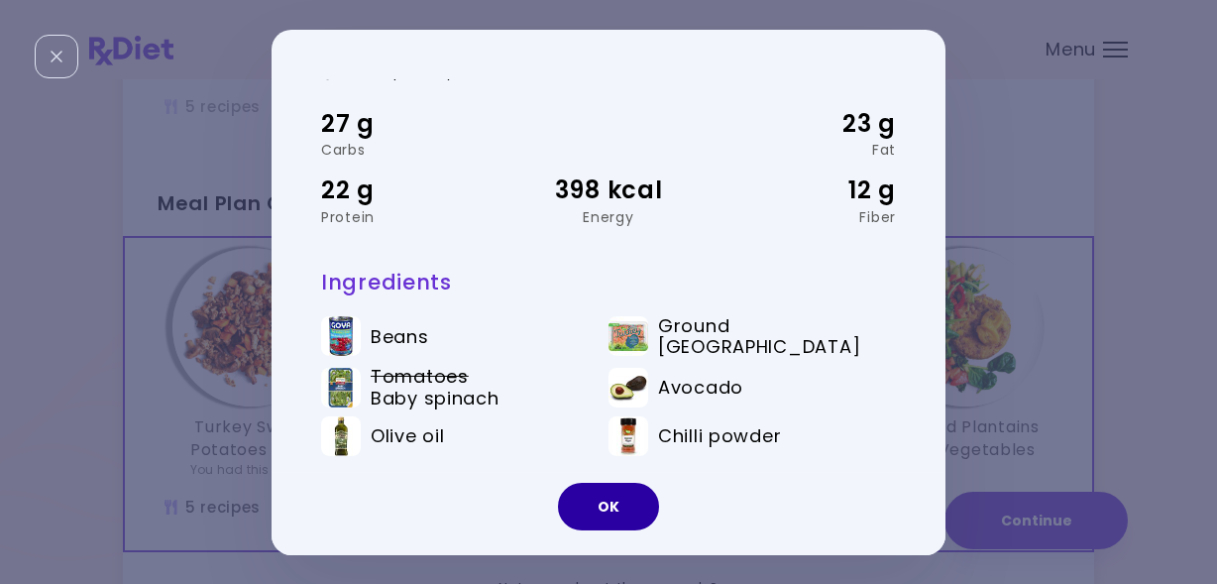
click at [638, 512] on button "OK" at bounding box center [608, 507] width 101 height 48
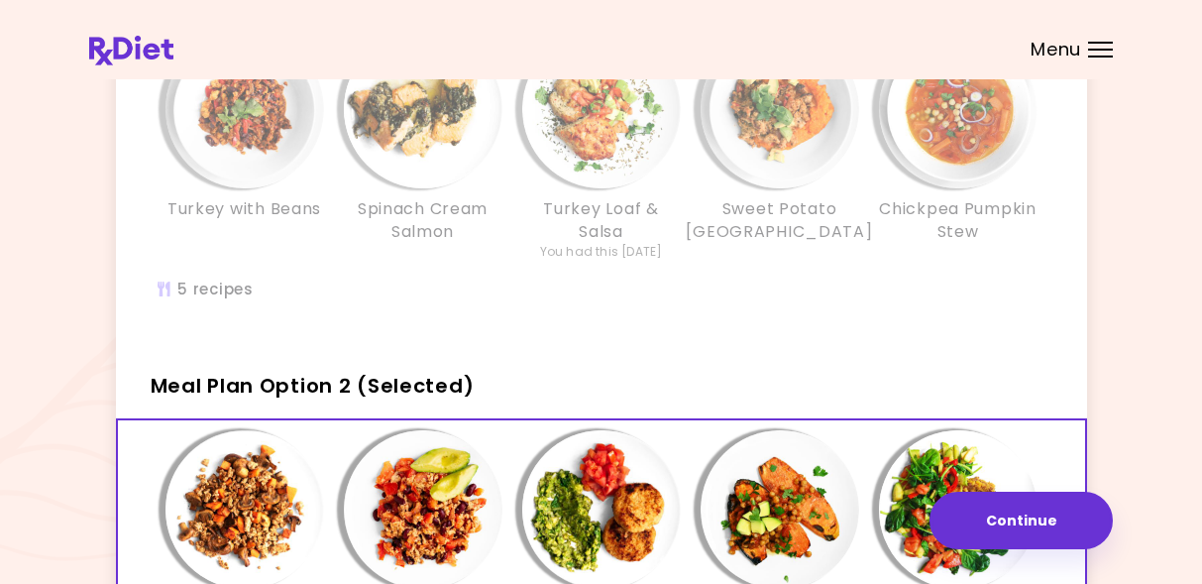
scroll to position [189, 0]
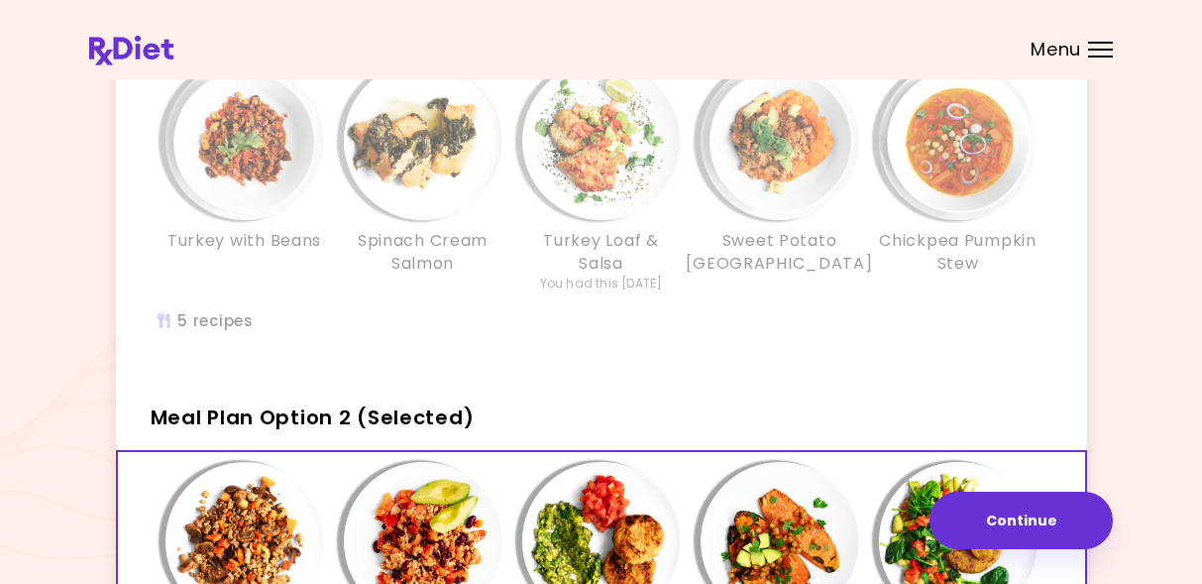
click at [590, 197] on img "Info - Turkey Loaf & Salsa - Meal Plan Option 1" at bounding box center [601, 140] width 159 height 159
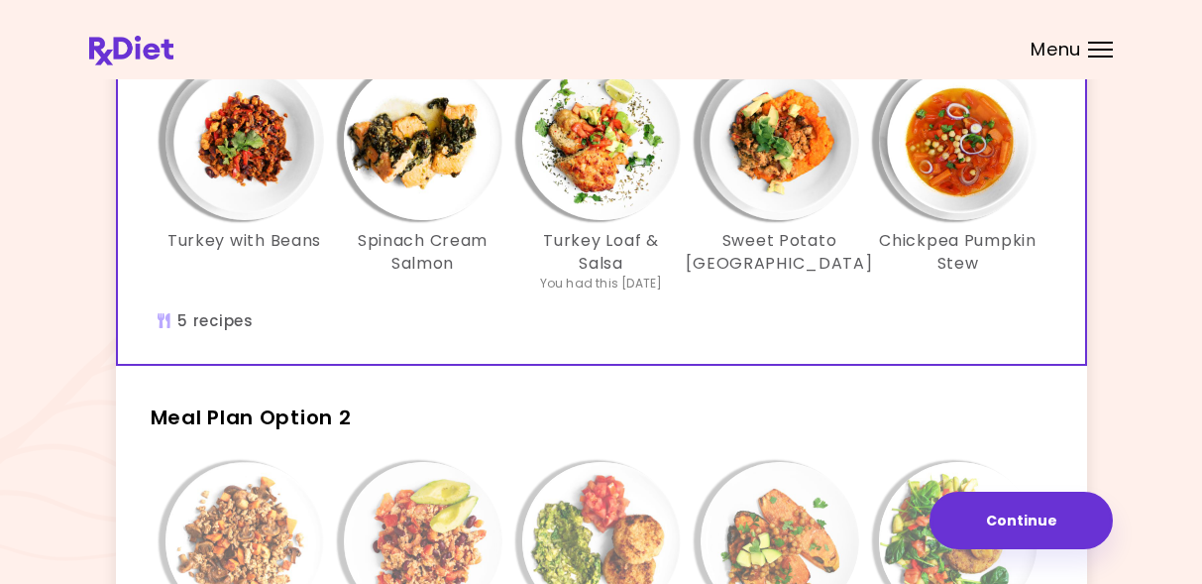
click at [590, 197] on img "Info - Turkey Loaf & Salsa - Meal Plan Option 1 (Selected)" at bounding box center [601, 140] width 159 height 159
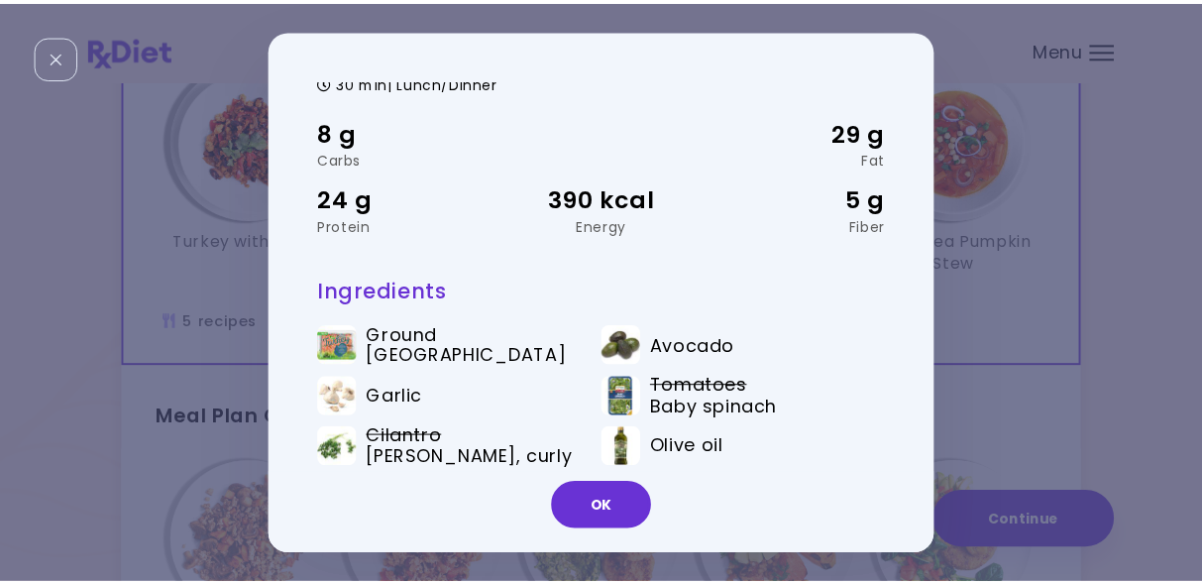
scroll to position [109, 0]
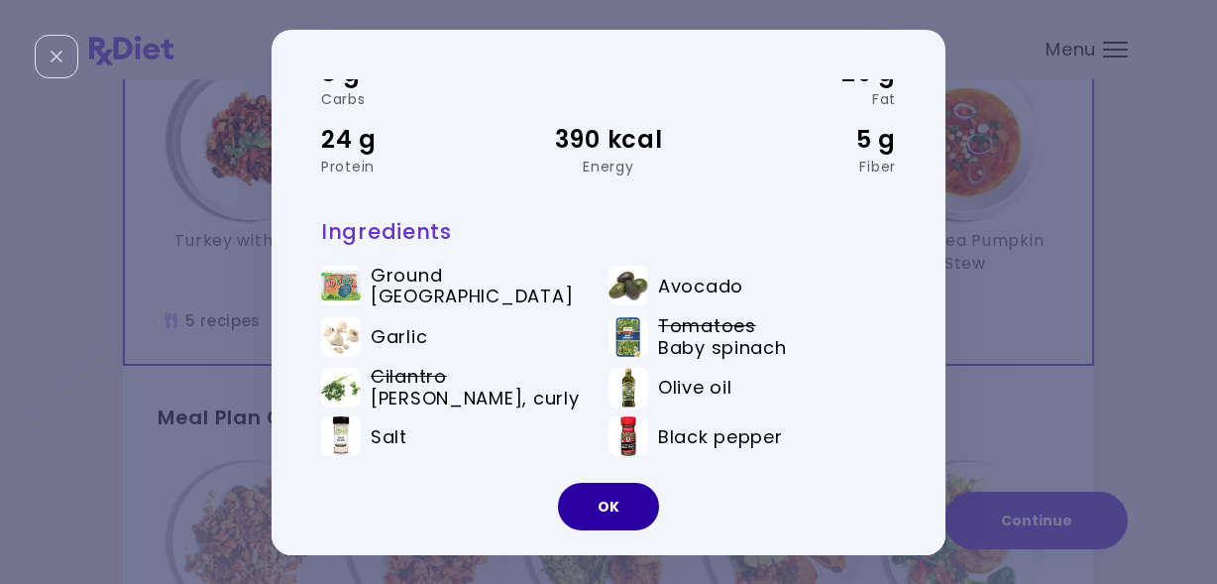
click at [630, 498] on button "OK" at bounding box center [608, 507] width 101 height 48
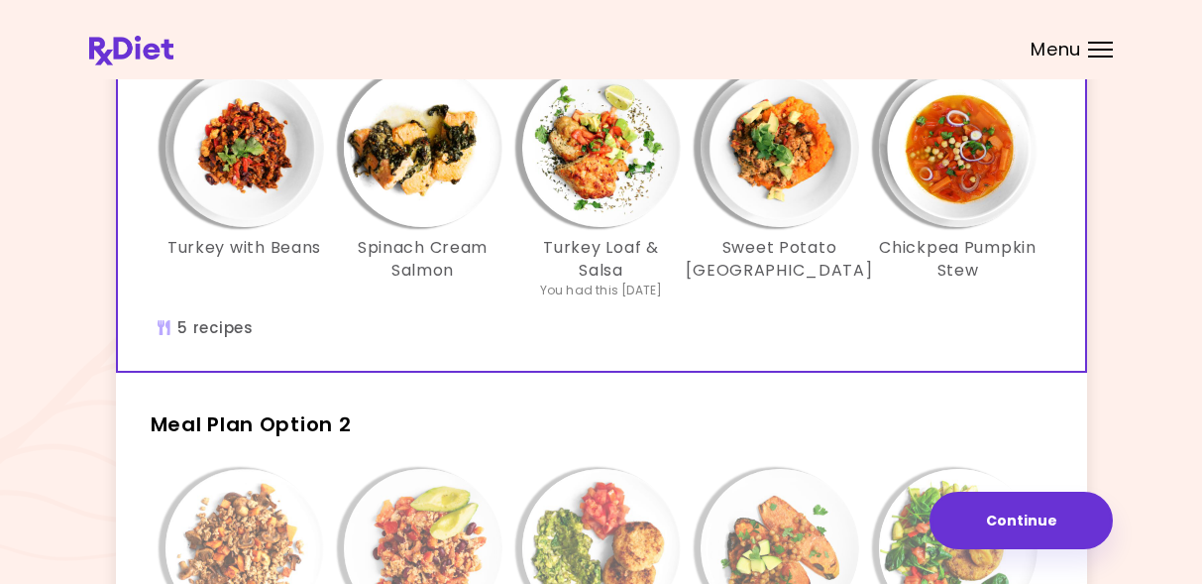
scroll to position [155, 0]
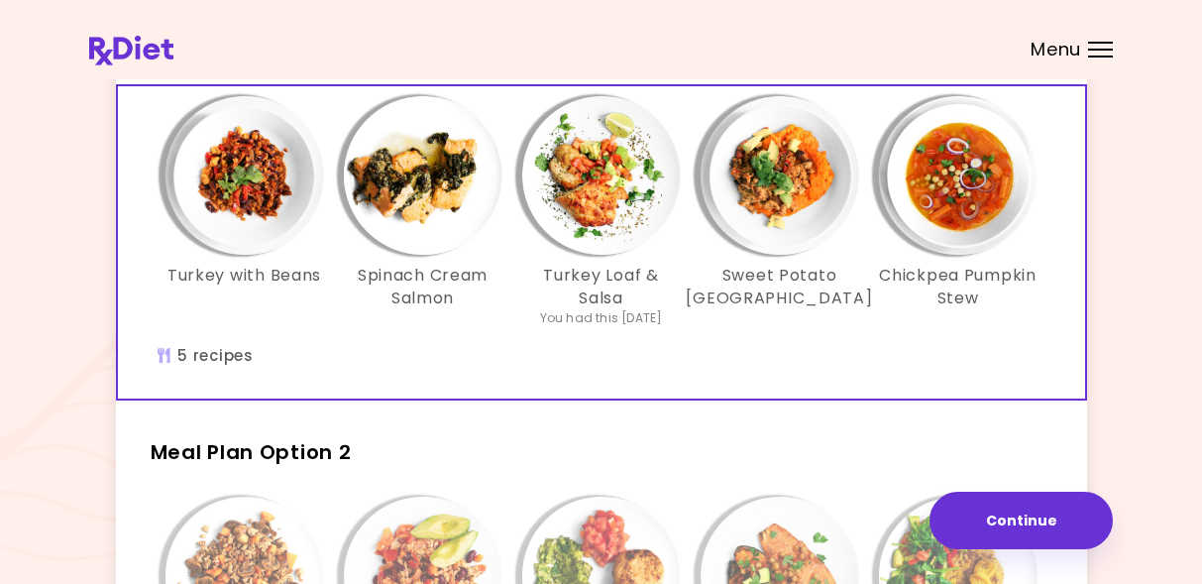
click at [624, 248] on img "Info - Turkey Loaf & Salsa - Meal Plan Option 1 (Selected)" at bounding box center [601, 175] width 159 height 159
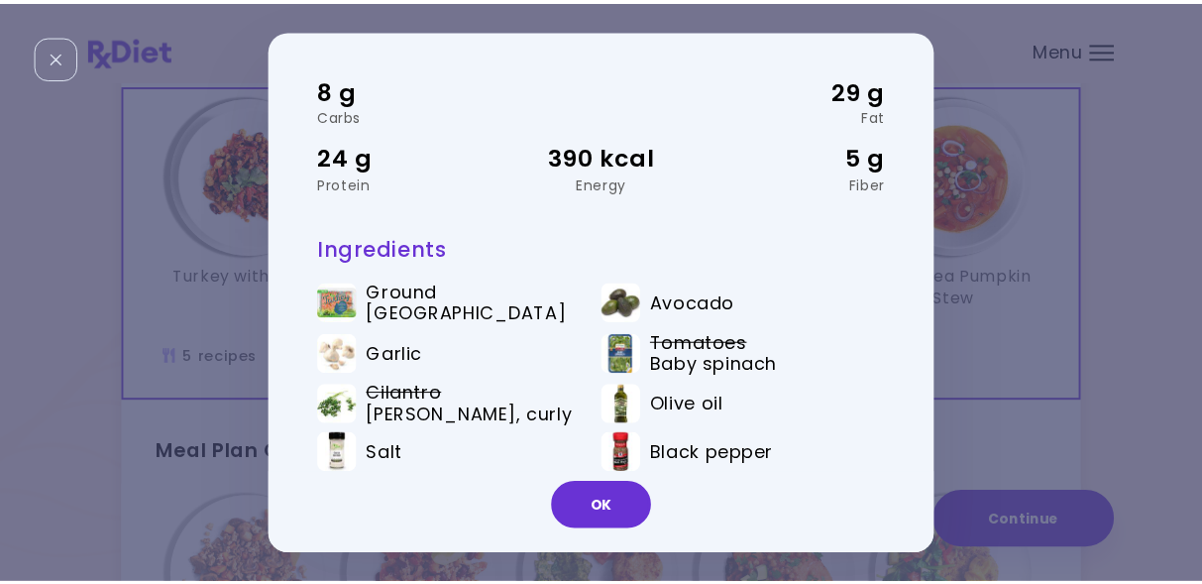
scroll to position [109, 0]
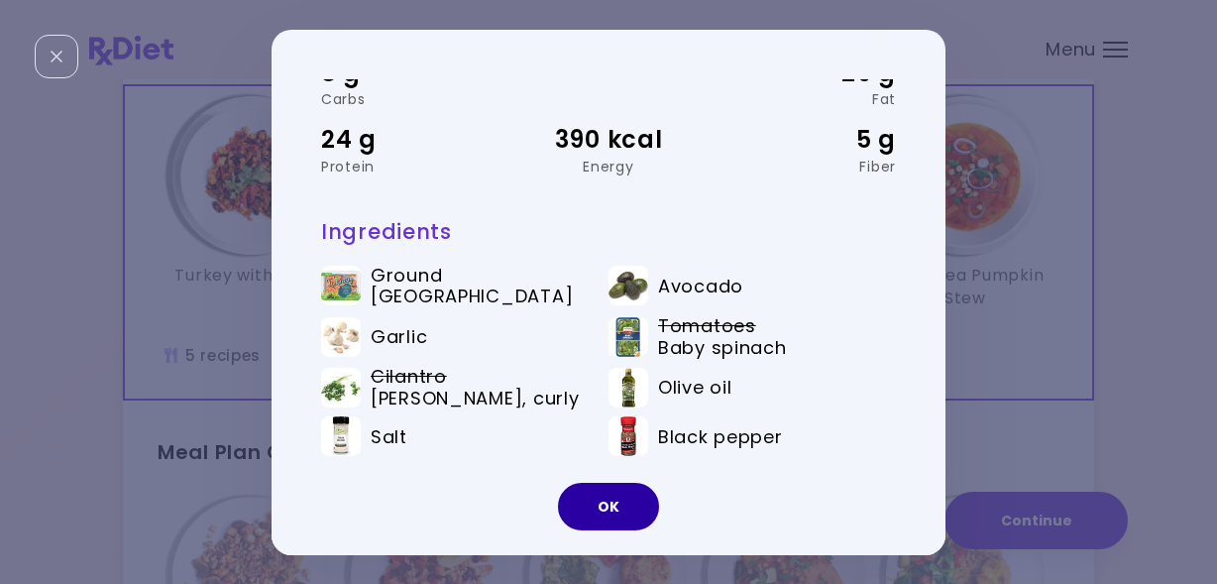
click at [621, 502] on button "OK" at bounding box center [608, 507] width 101 height 48
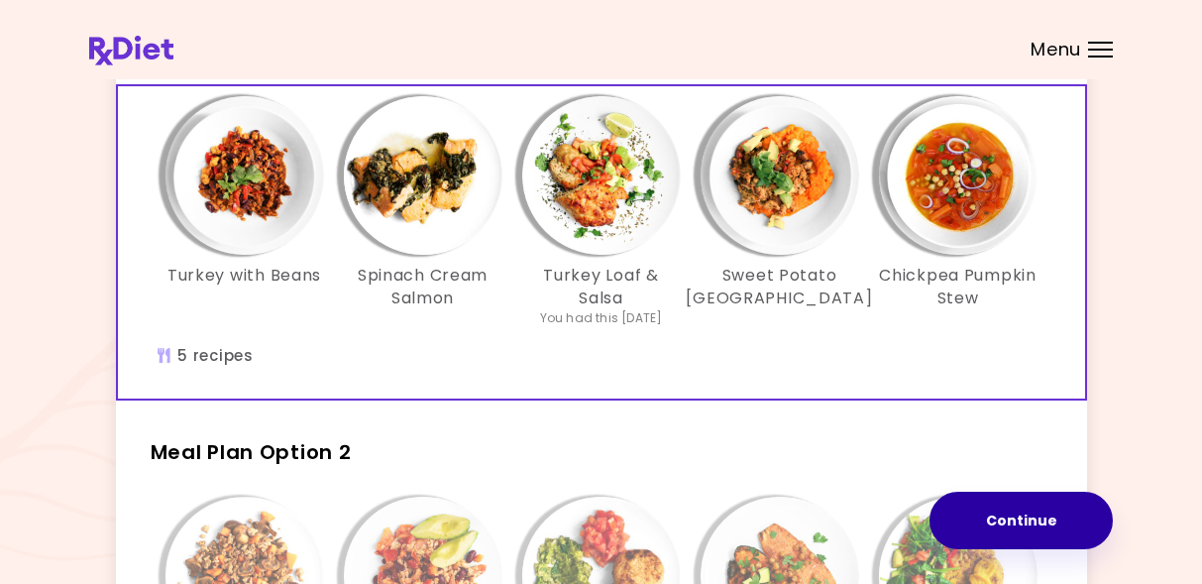
click at [1025, 522] on button "Continue" at bounding box center [1021, 520] width 183 height 57
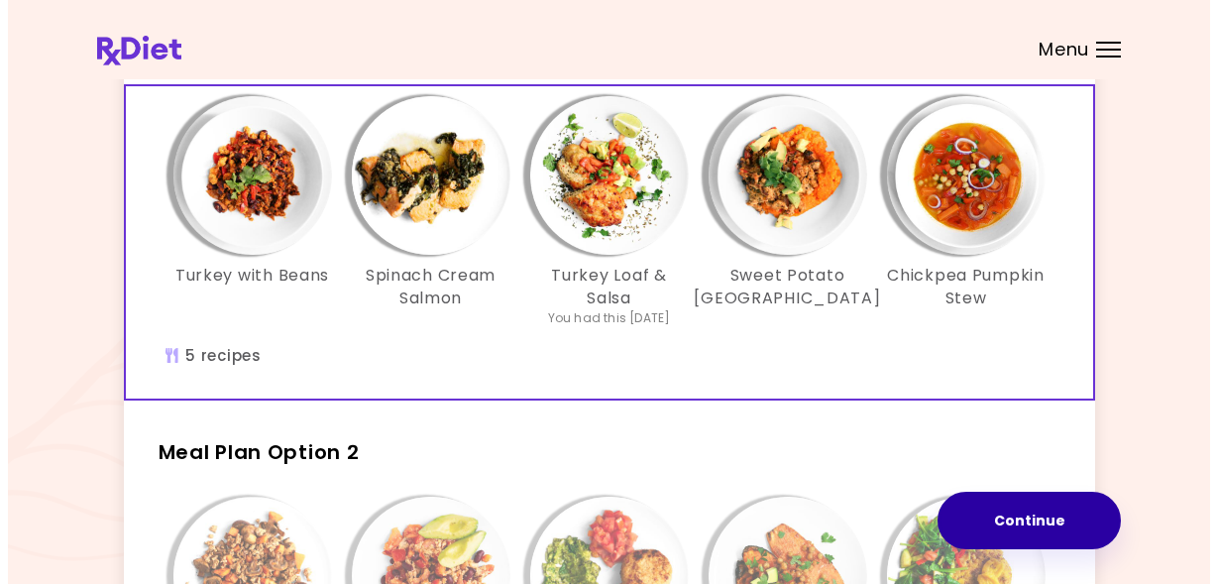
scroll to position [0, 0]
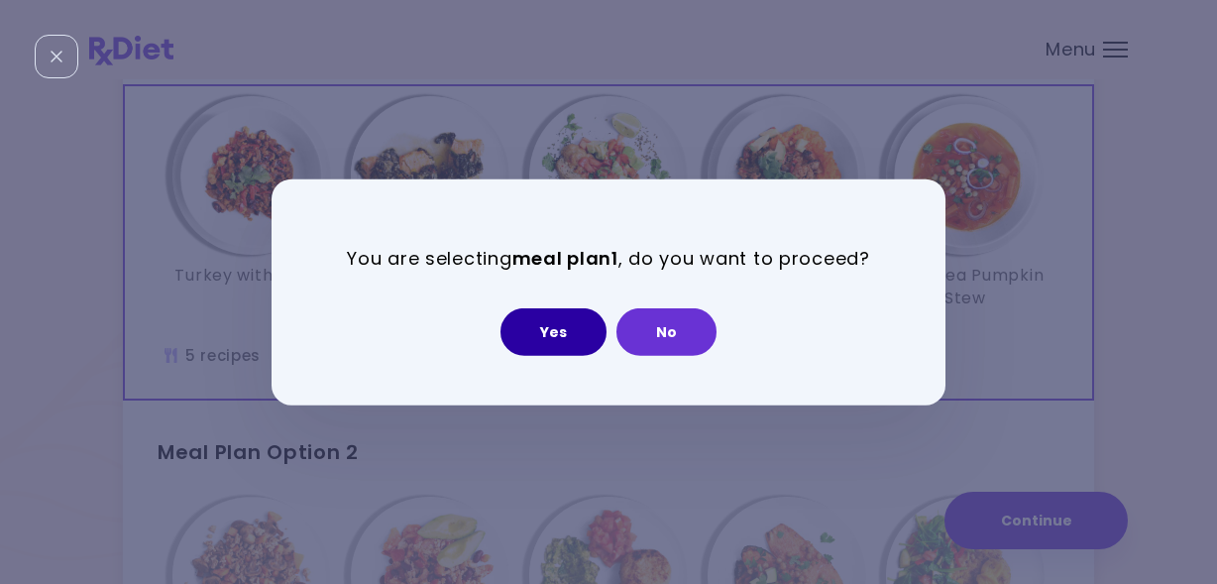
click at [558, 335] on button "Yes" at bounding box center [554, 332] width 106 height 48
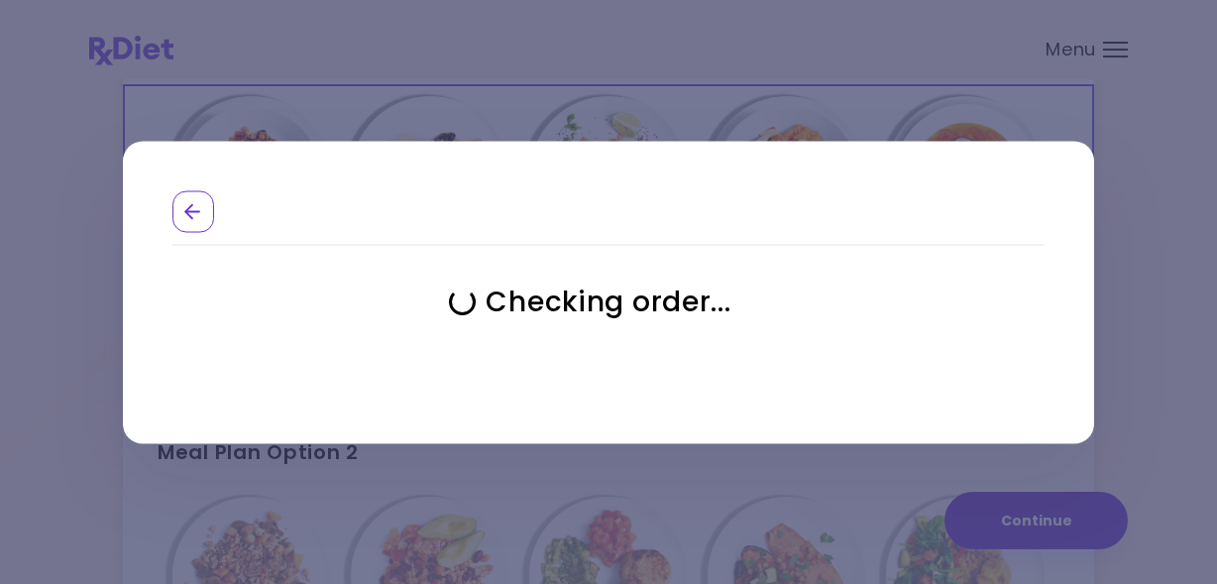
select select "**********"
select select "*"
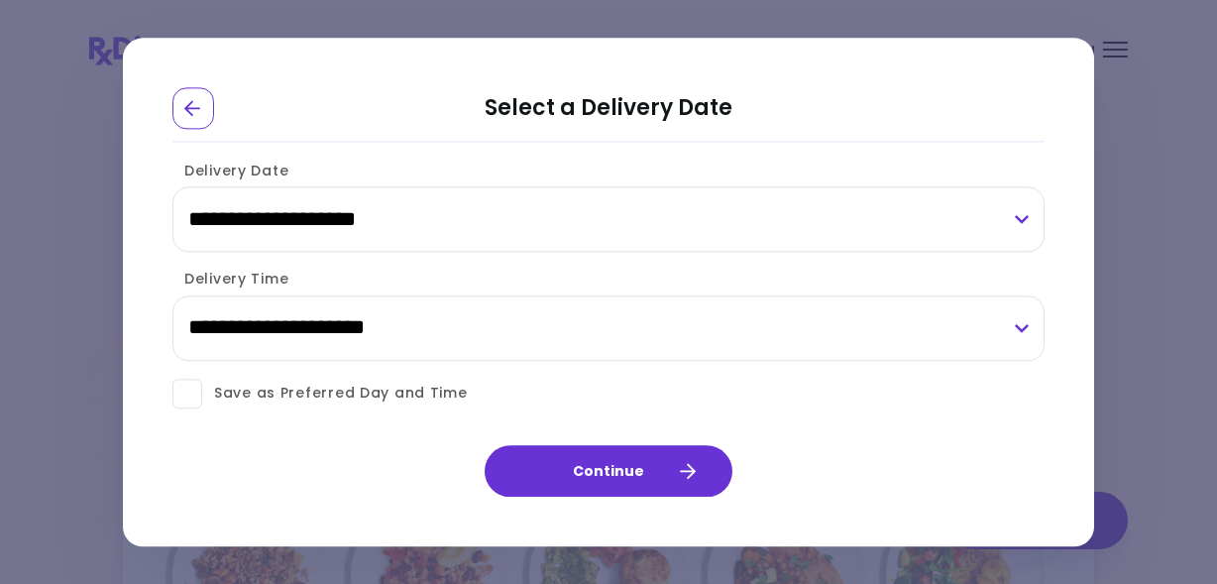
click at [192, 394] on span at bounding box center [187, 394] width 30 height 30
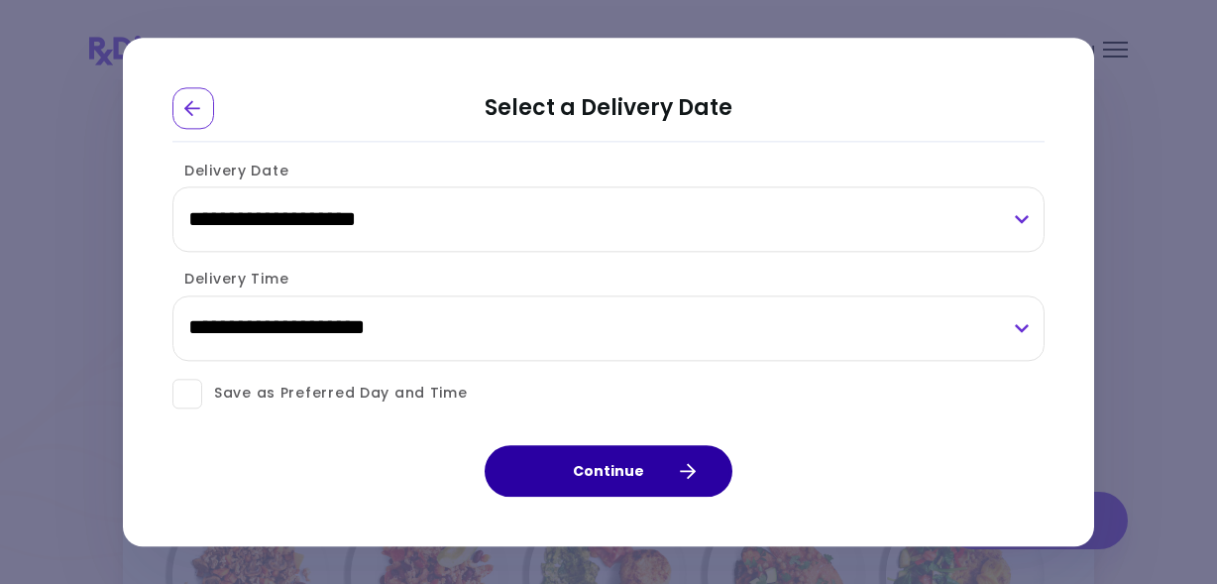
click at [575, 473] on button "Continue" at bounding box center [609, 471] width 248 height 52
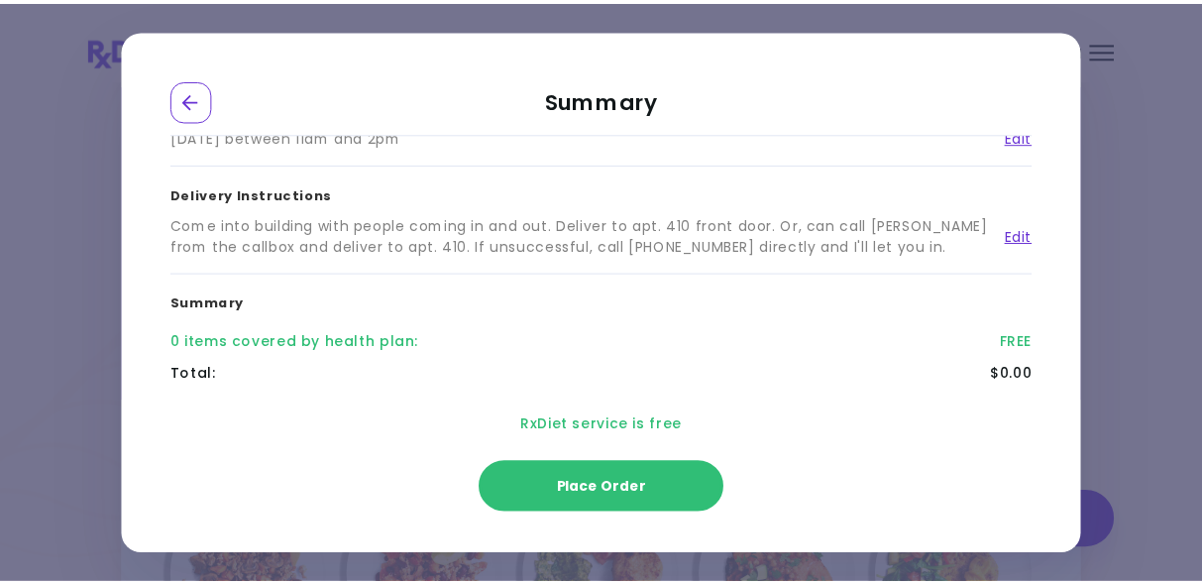
scroll to position [196, 0]
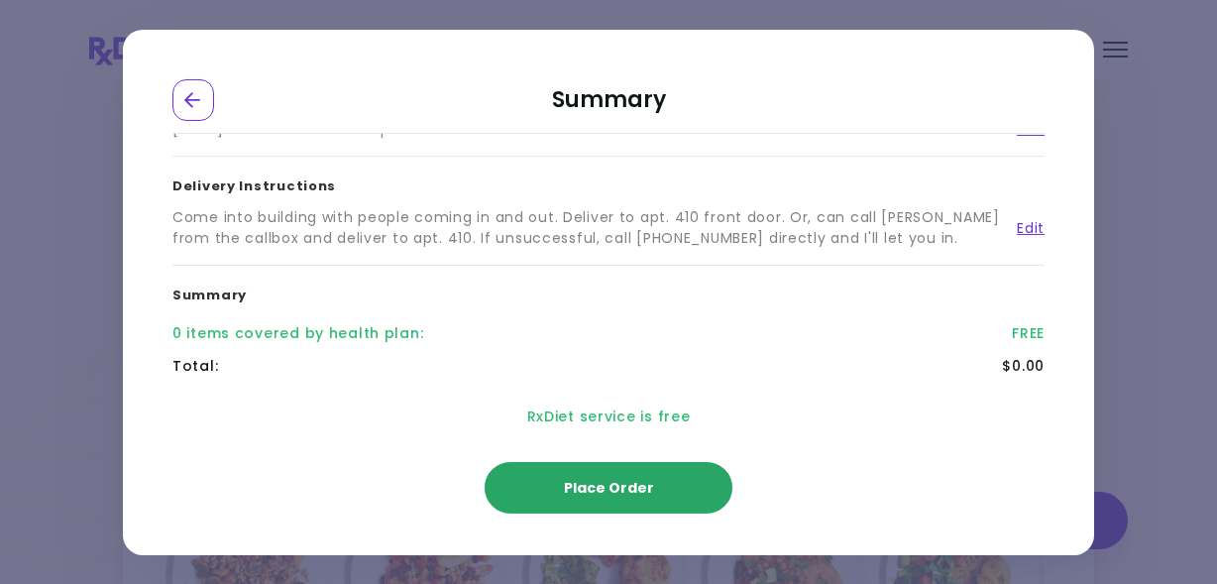
click at [624, 487] on span "Place Order" at bounding box center [609, 488] width 90 height 20
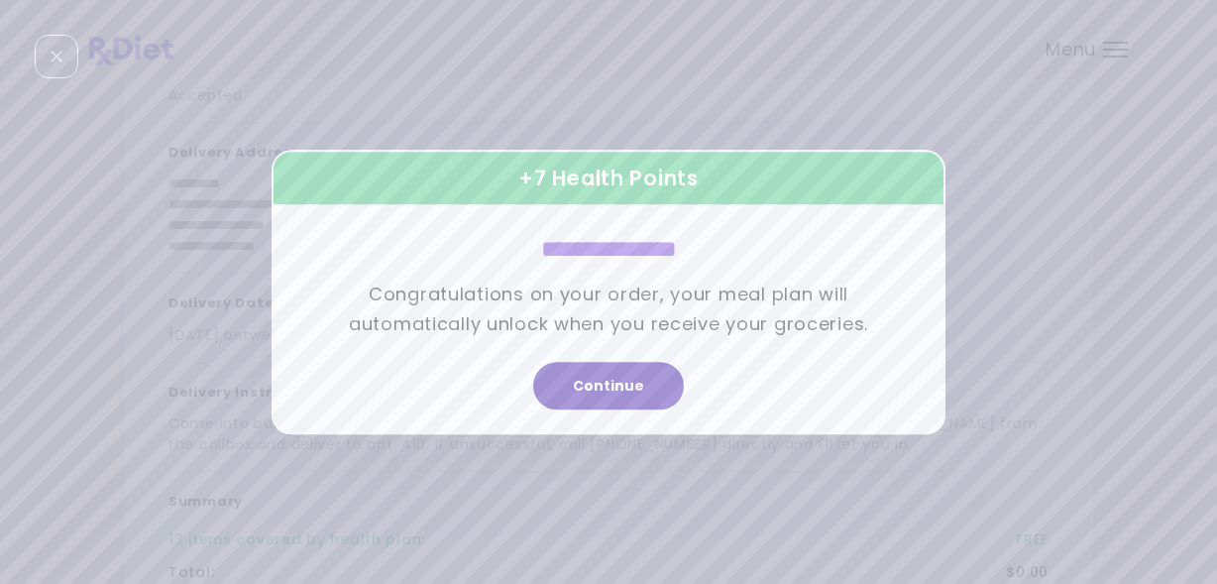
click at [628, 389] on button "Continue" at bounding box center [608, 386] width 151 height 48
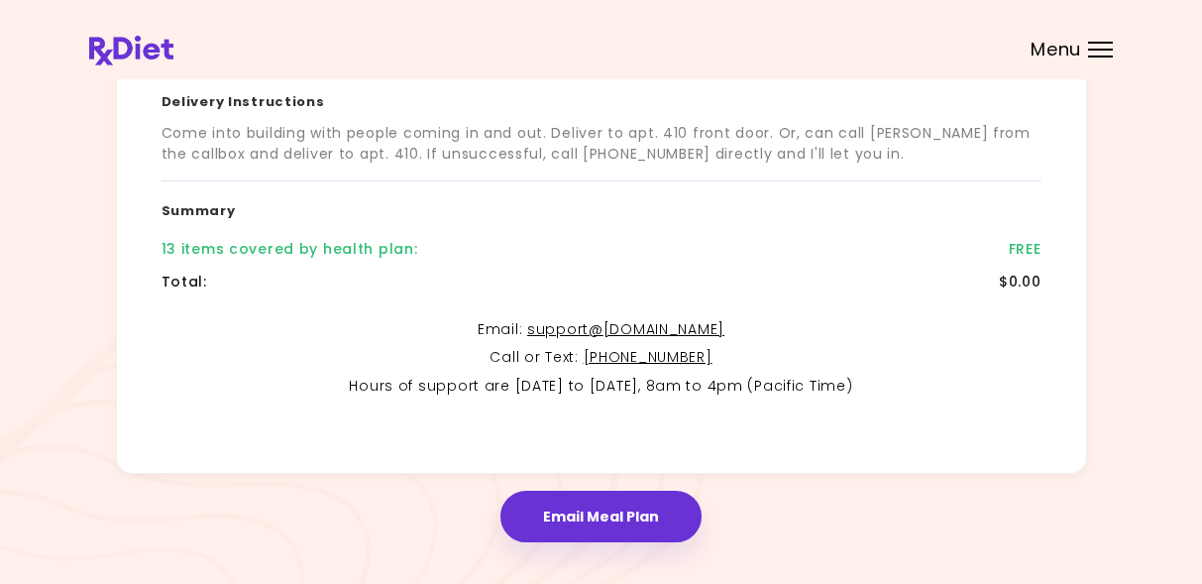
scroll to position [451, 0]
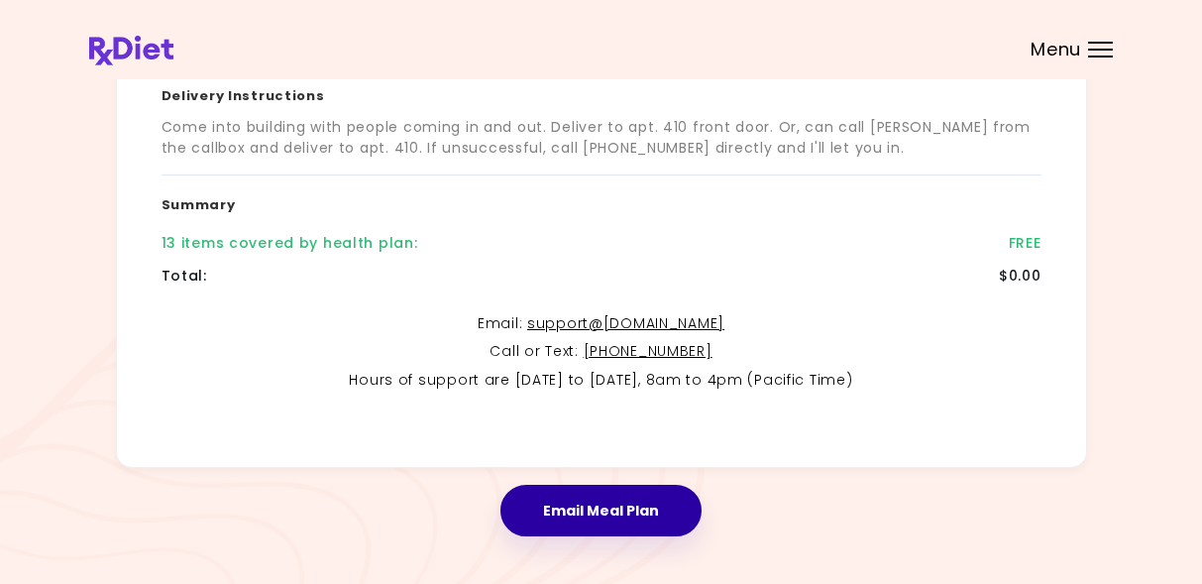
click at [676, 511] on button "Email Meal Plan" at bounding box center [601, 511] width 201 height 52
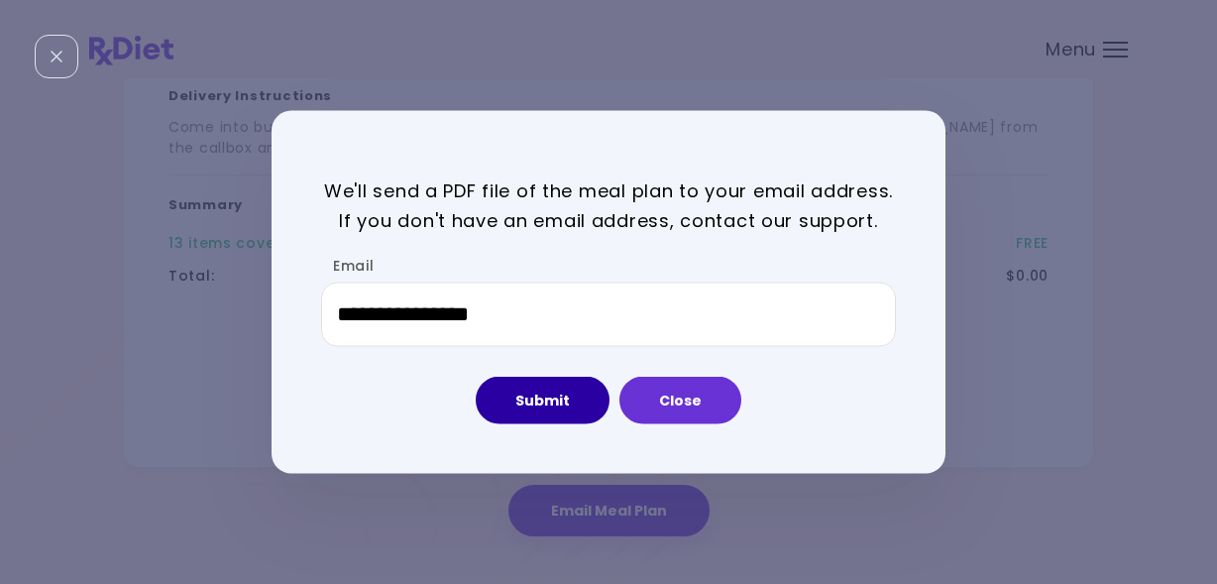
click at [555, 402] on button "Submit" at bounding box center [543, 401] width 134 height 48
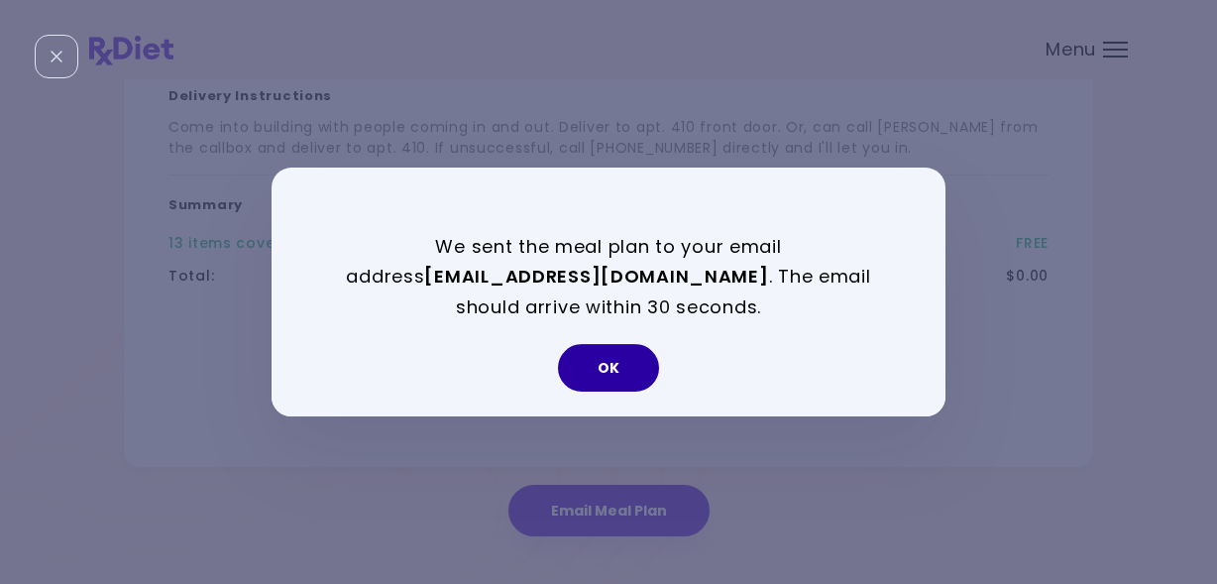
click at [618, 367] on button "OK" at bounding box center [608, 368] width 101 height 48
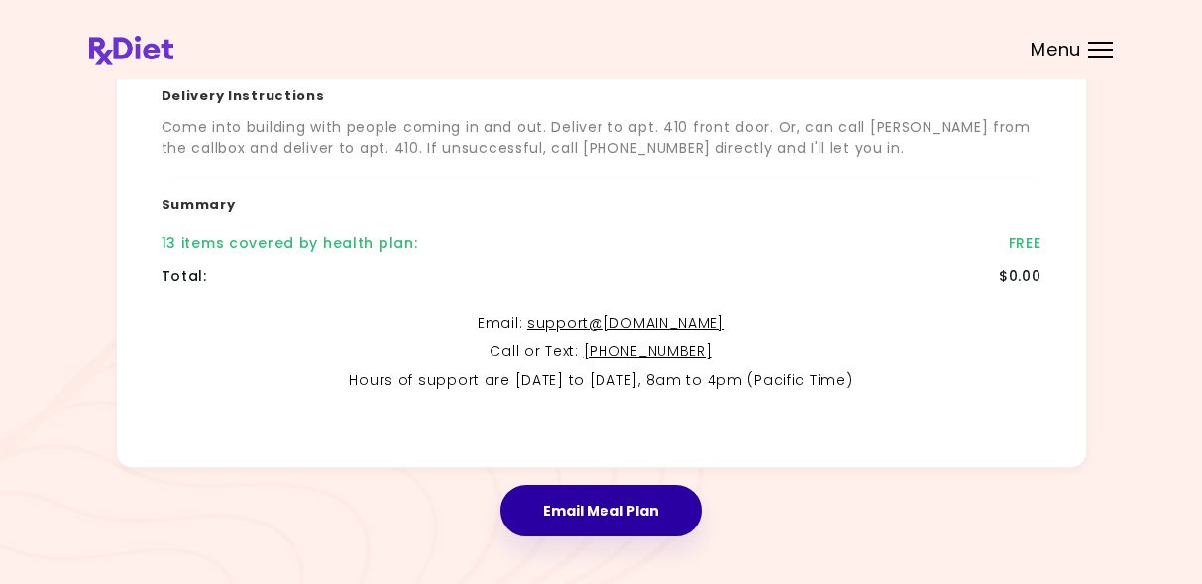
click at [668, 512] on button "Email Meal Plan" at bounding box center [601, 511] width 201 height 52
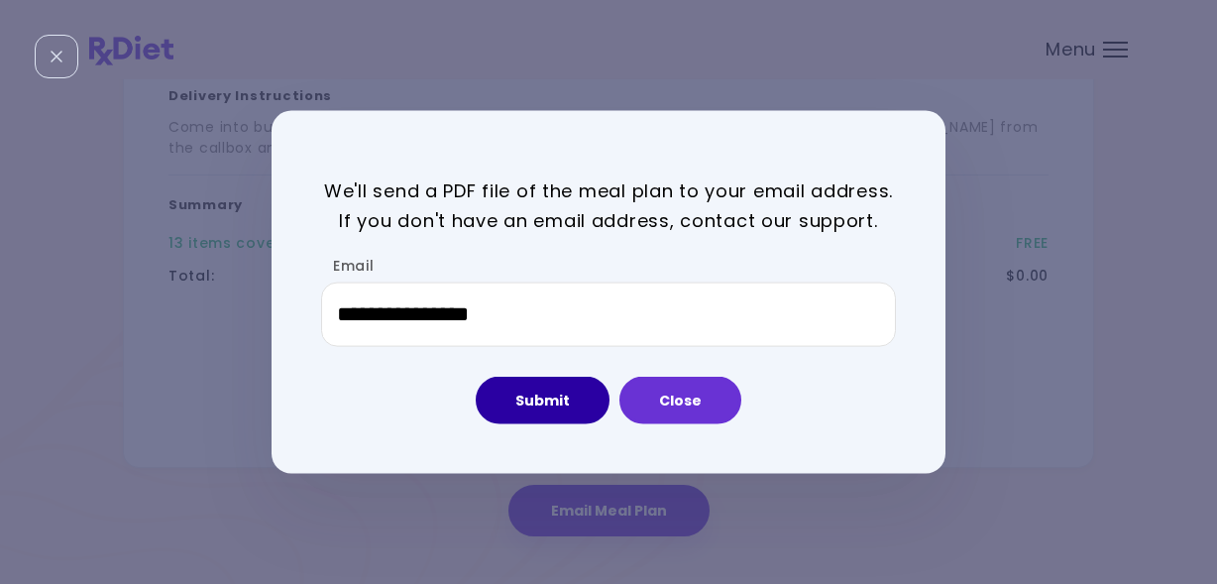
click at [556, 387] on button "Submit" at bounding box center [543, 401] width 134 height 48
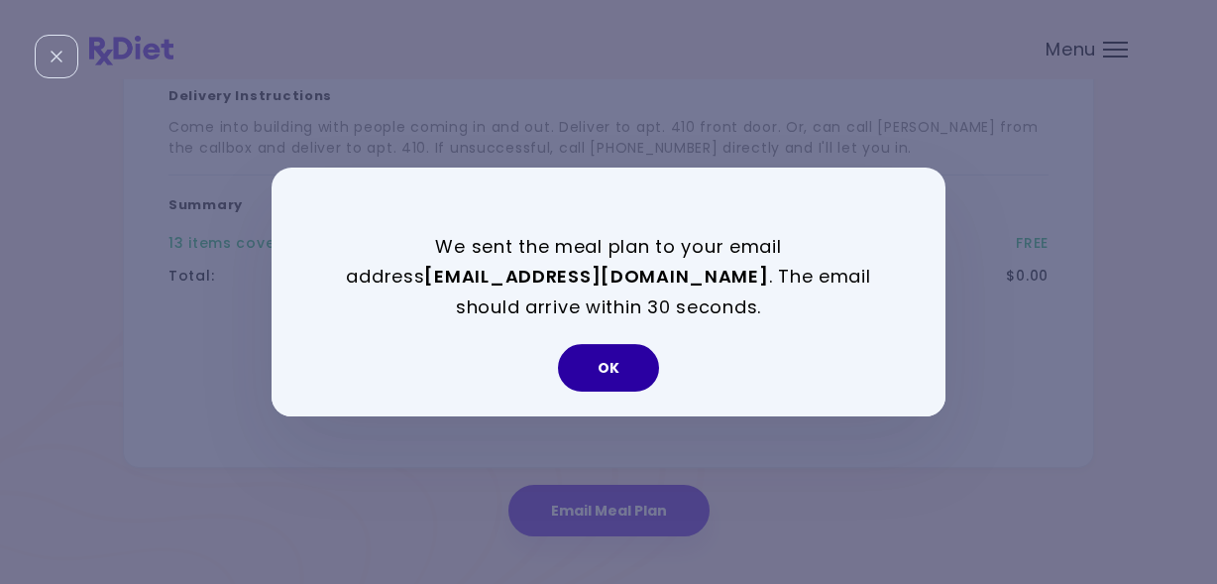
click at [604, 375] on button "OK" at bounding box center [608, 368] width 101 height 48
